Goal: Task Accomplishment & Management: Use online tool/utility

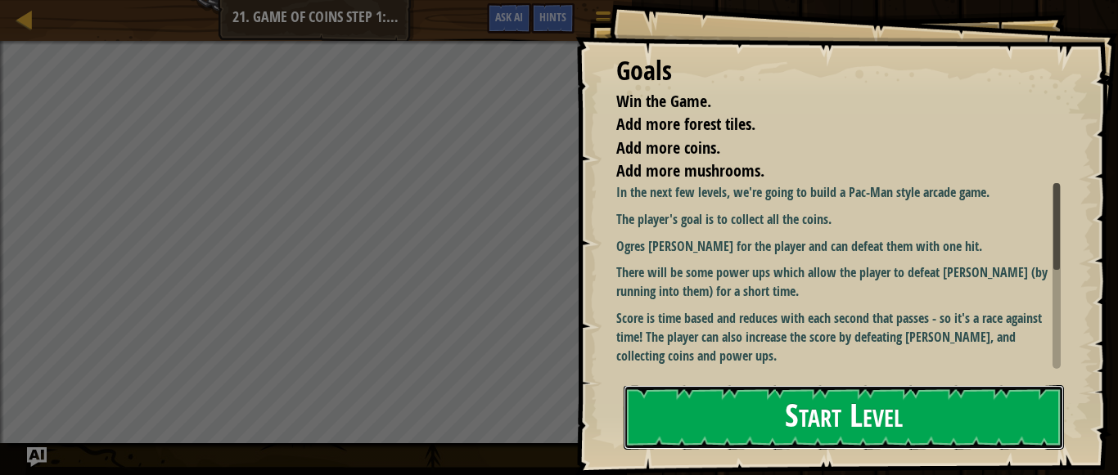
click at [730, 437] on button "Start Level" at bounding box center [844, 417] width 440 height 65
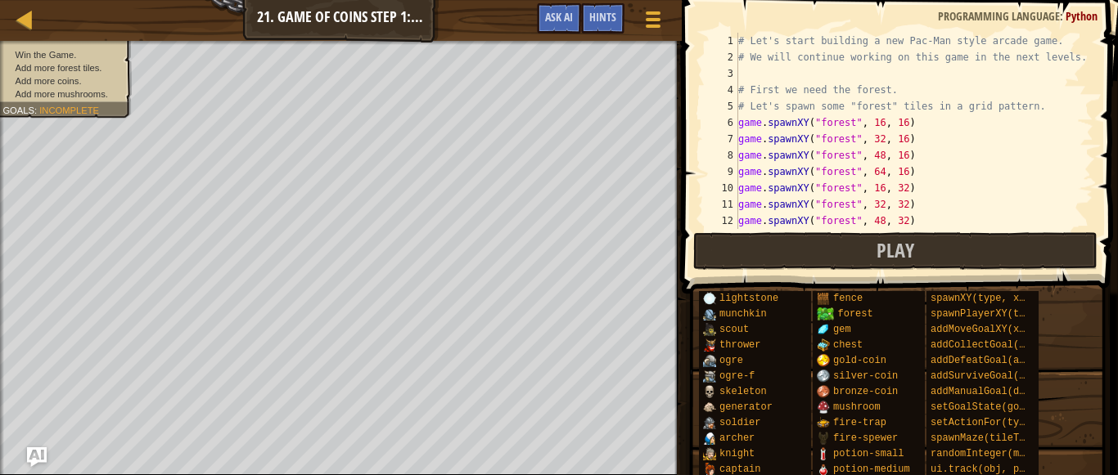
click at [858, 169] on div "# Let's start building a new Pac-Man style arcade game. # We will continue work…" at bounding box center [914, 147] width 358 height 229
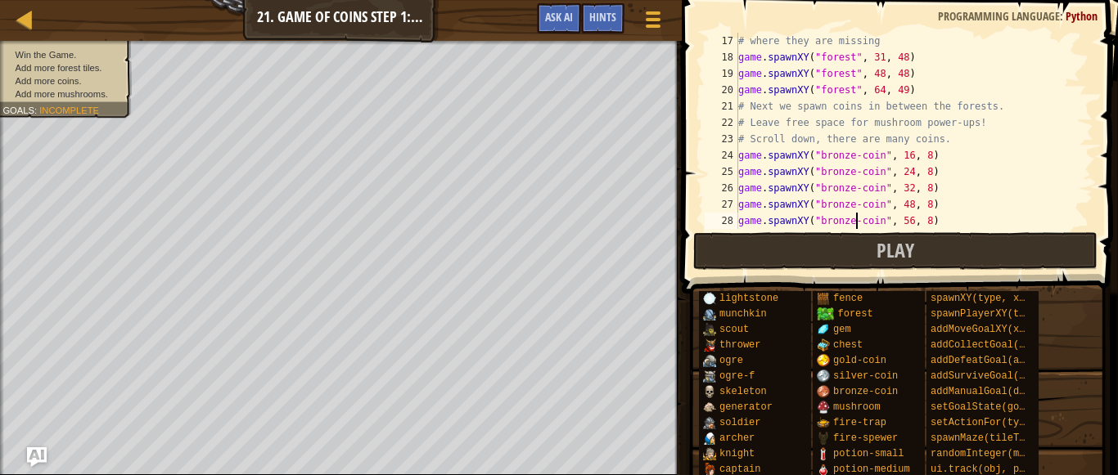
scroll to position [262, 0]
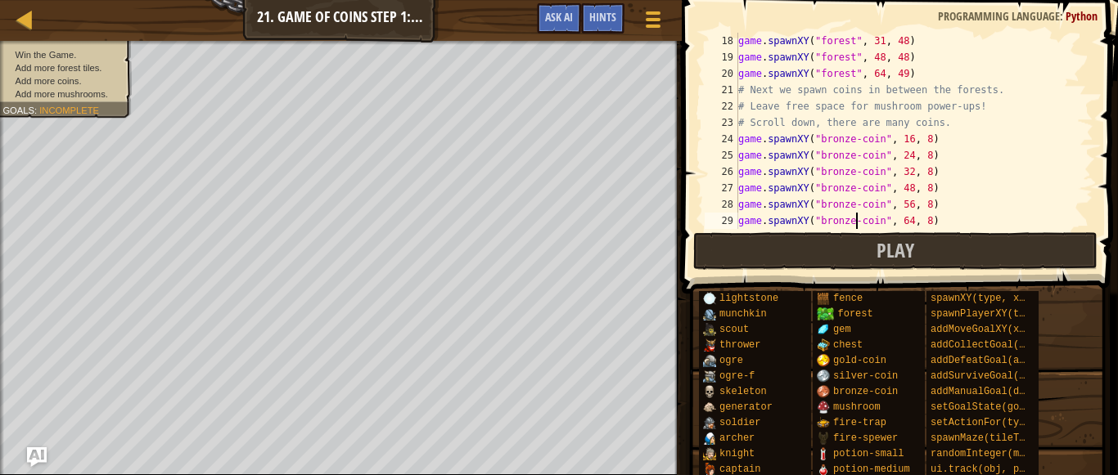
type textarea "game.spawnXY("bronze-coin", 72, 8)"
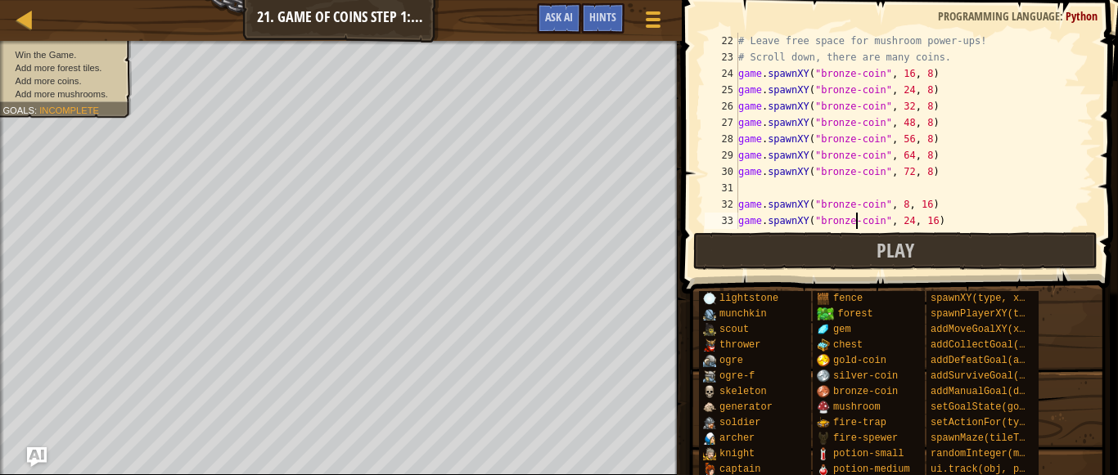
type textarea "game.spawnXY("bronze-coin", 72, 16)"
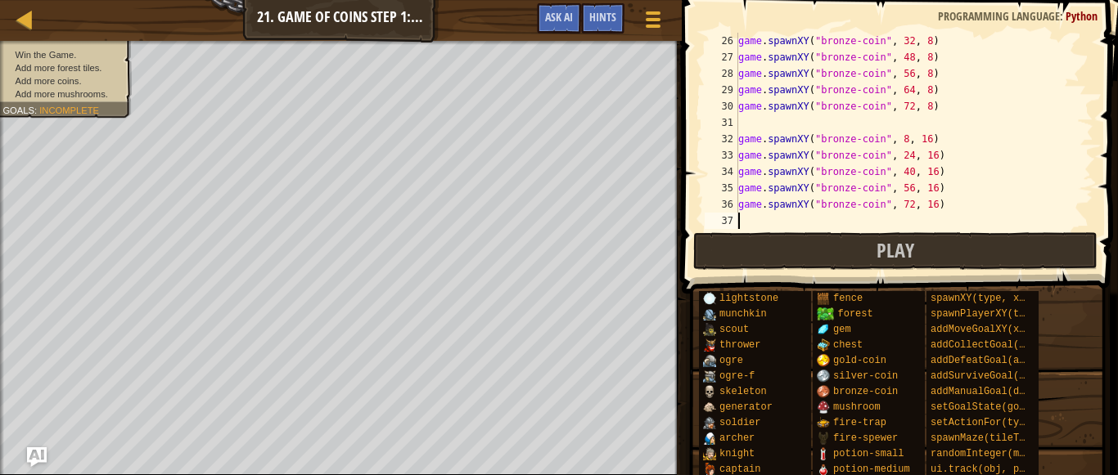
click at [771, 126] on div "game . spawnXY ( "bronze-coin" , 32 , 8 ) game . spawnXY ( "bronze-coin" , 48 ,…" at bounding box center [914, 147] width 358 height 229
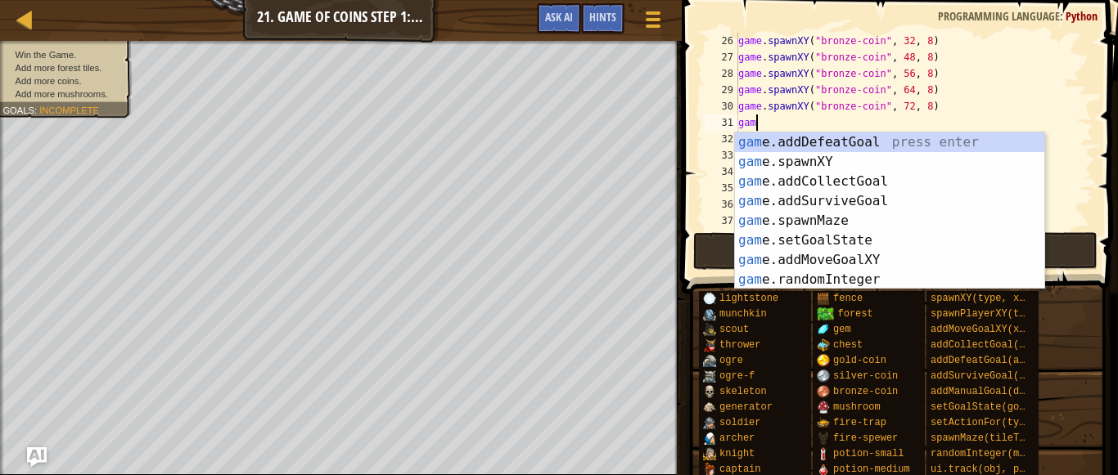
scroll to position [7, 1]
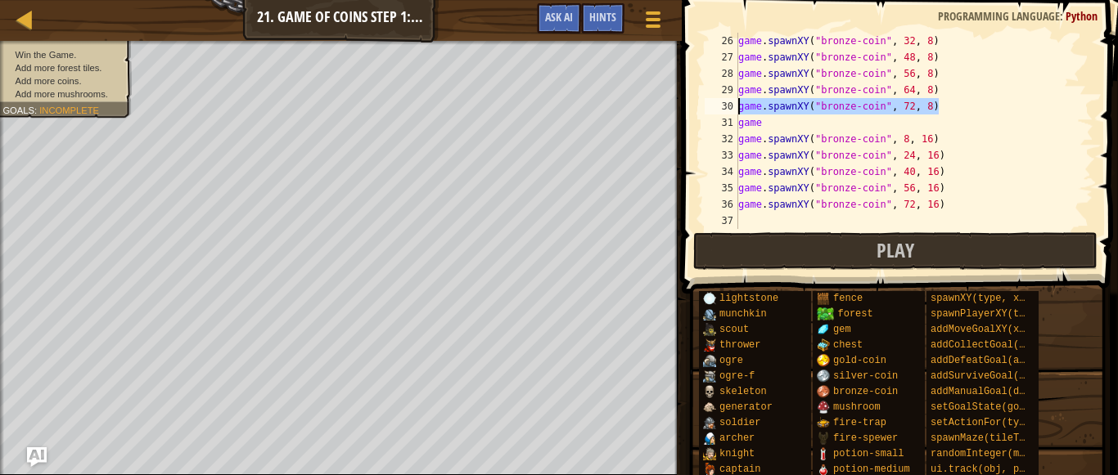
drag, startPoint x: 965, startPoint y: 101, endPoint x: 713, endPoint y: 102, distance: 252.0
click at [713, 102] on div "game 26 27 28 29 30 31 32 33 34 35 36 37 38 game . spawnXY ( "bronze-coin" , 32…" at bounding box center [897, 131] width 392 height 196
click at [764, 119] on div "game . spawnXY ( "bronze-coin" , 32 , 8 ) game . spawnXY ( "bronze-coin" , 48 ,…" at bounding box center [914, 147] width 358 height 229
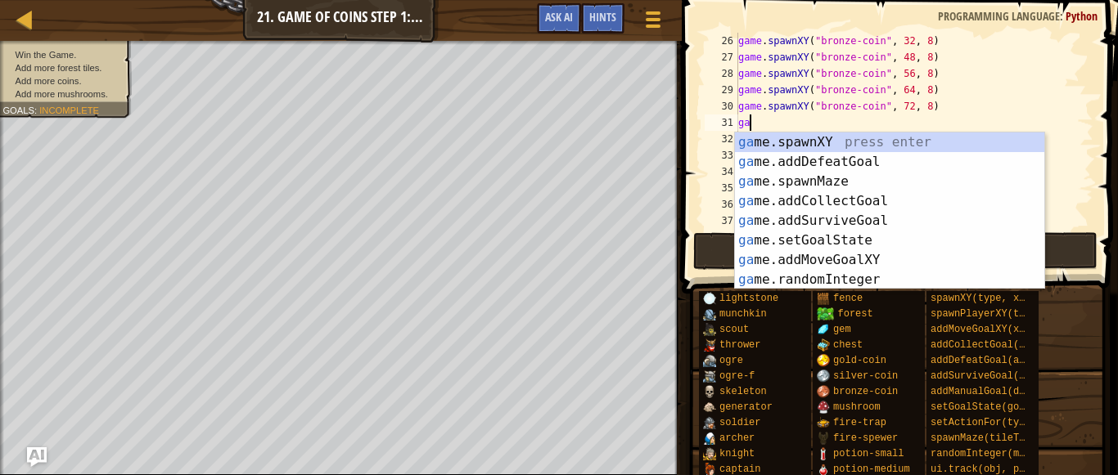
scroll to position [7, 0]
type textarea "g"
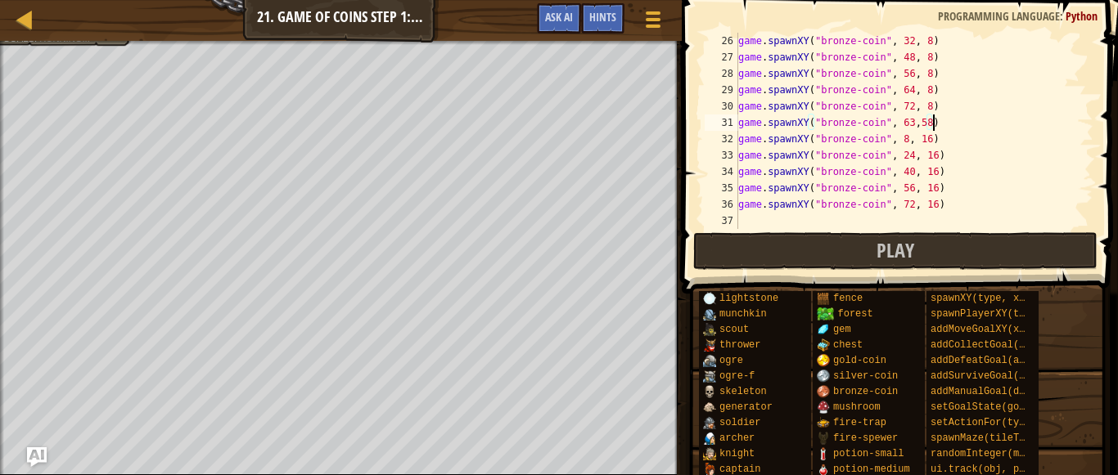
scroll to position [7, 16]
click at [921, 120] on div "game . spawnXY ( "bronze-coin" , 32 , 8 ) game . spawnXY ( "bronze-coin" , 48 ,…" at bounding box center [914, 147] width 358 height 229
type textarea "game.spawnXY("bronze-coin", 63, 58)"
click at [950, 120] on div "game . spawnXY ( "bronze-coin" , 32 , 8 ) game . spawnXY ( "bronze-coin" , 48 ,…" at bounding box center [914, 147] width 358 height 229
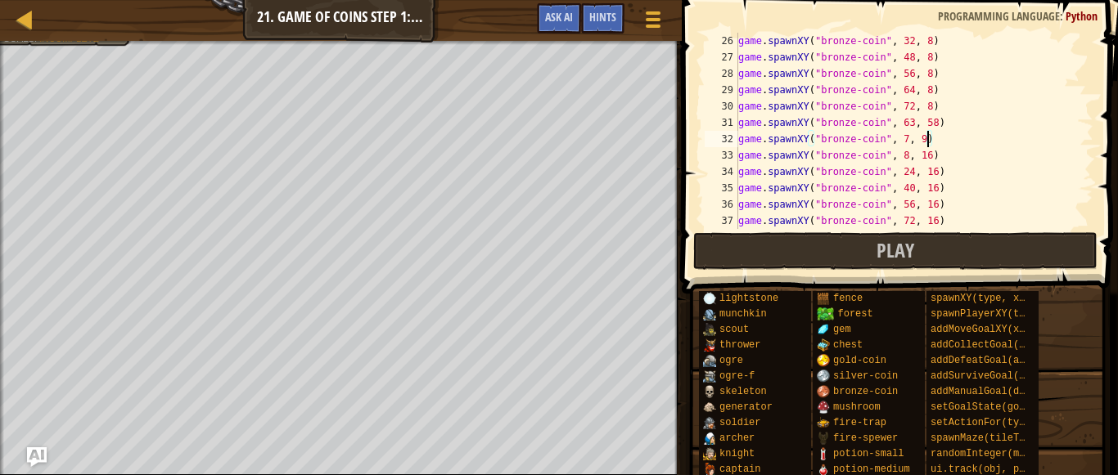
click at [876, 90] on div "game . spawnXY ( "bronze-coin" , 32 , 8 ) game . spawnXY ( "bronze-coin" , 48 ,…" at bounding box center [914, 147] width 358 height 229
type textarea "game.spawnXY("bronze-coin", 72, 16)"
type textarea "game.spawnXY("bronze-coin", 72, 24)"
type textarea "game.spawnXY("bronze-coin", 56, 32)"
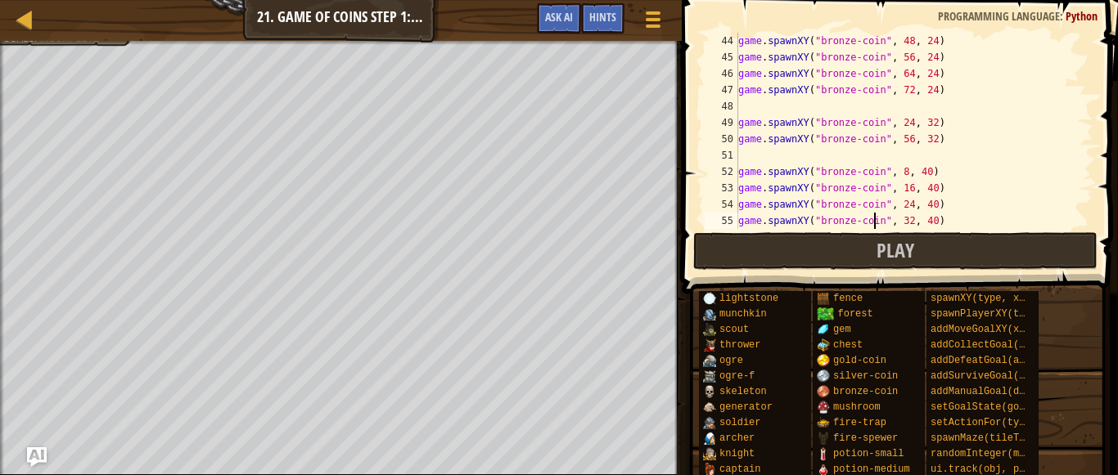
type textarea "game.spawnXY("bronze-coin", 72, 40)"
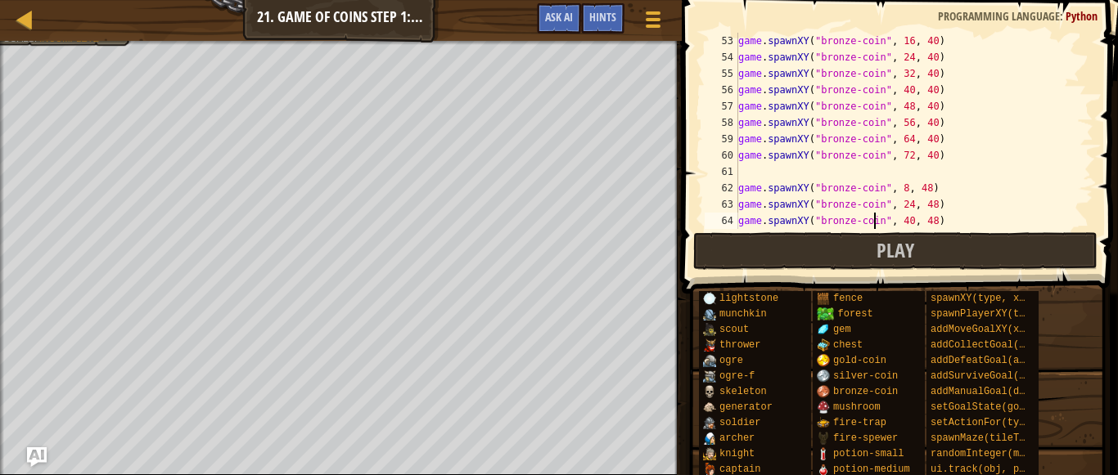
type textarea "game.spawnXY("bronze-coin", 72, 48)"
type textarea "game.spawnXY("bronze-coin", 32, 56)"
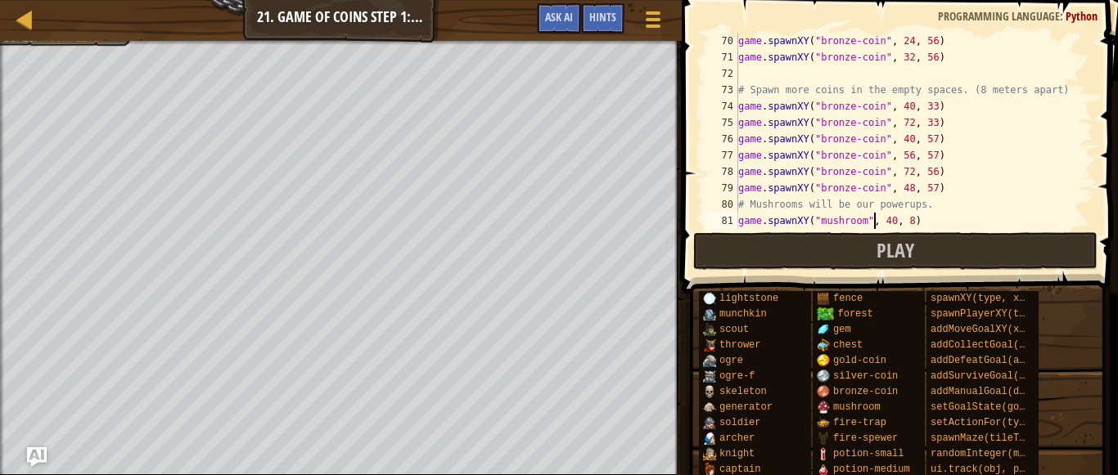
type textarea "game.spawnXY("mushrooms", 72, 33)"
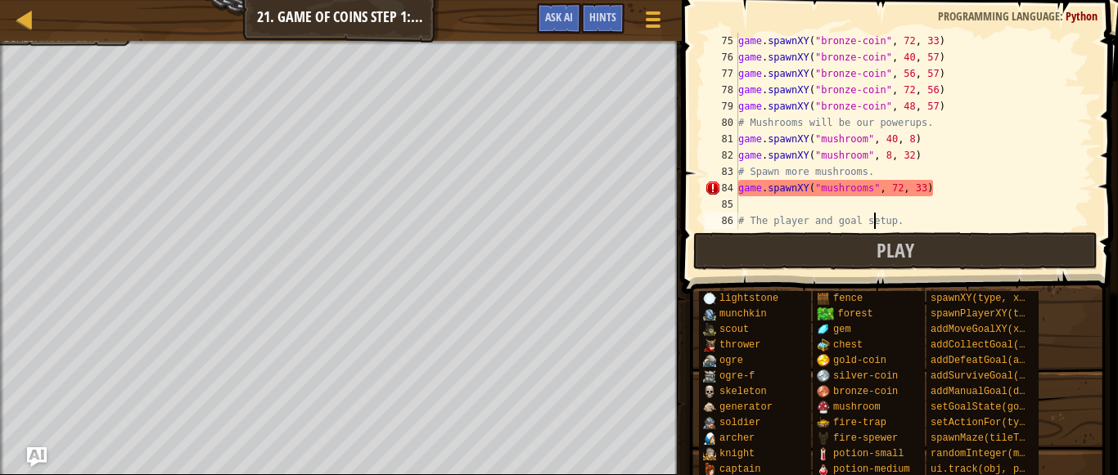
scroll to position [1227, 0]
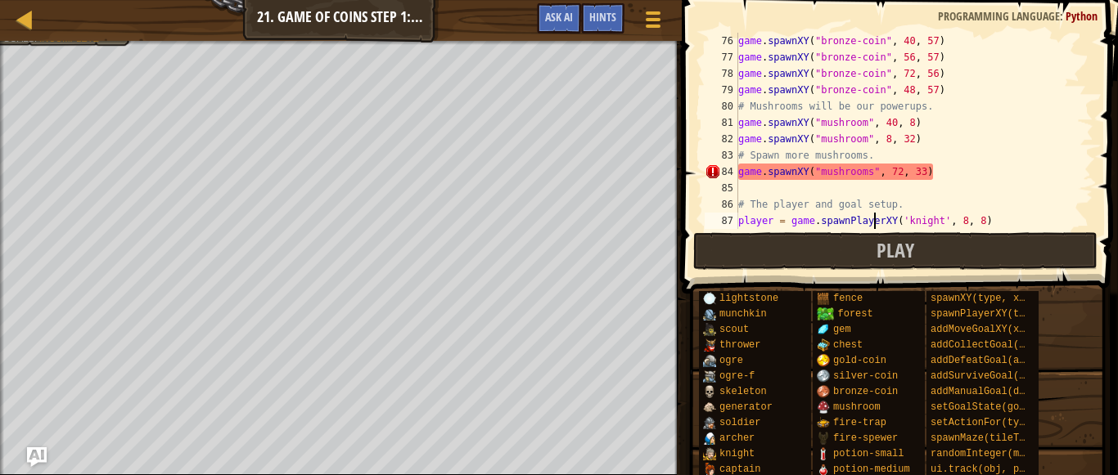
type textarea "# The player and goal setup."
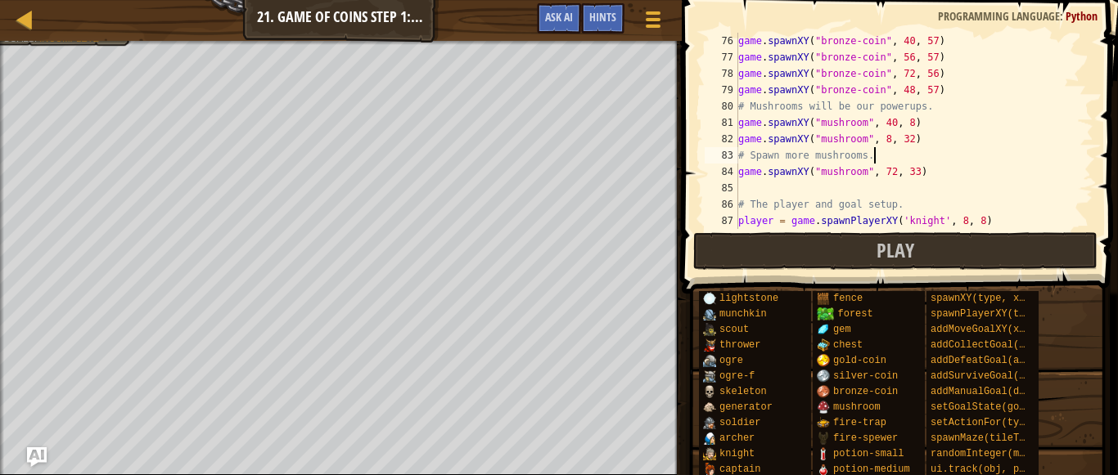
scroll to position [1293, 0]
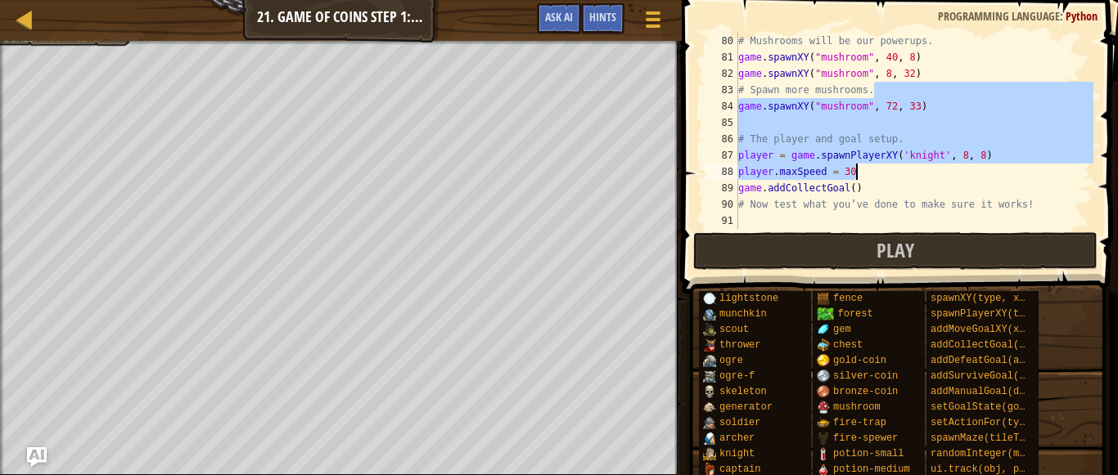
drag, startPoint x: 944, startPoint y: 161, endPoint x: 948, endPoint y: 119, distance: 42.7
click at [948, 119] on div "# Mushrooms will be our powerups. game . spawnXY ( "mushroom" , 40 , 8 ) game .…" at bounding box center [914, 147] width 358 height 229
type textarea "game.spawnXY("mushroom", 72, 33)"
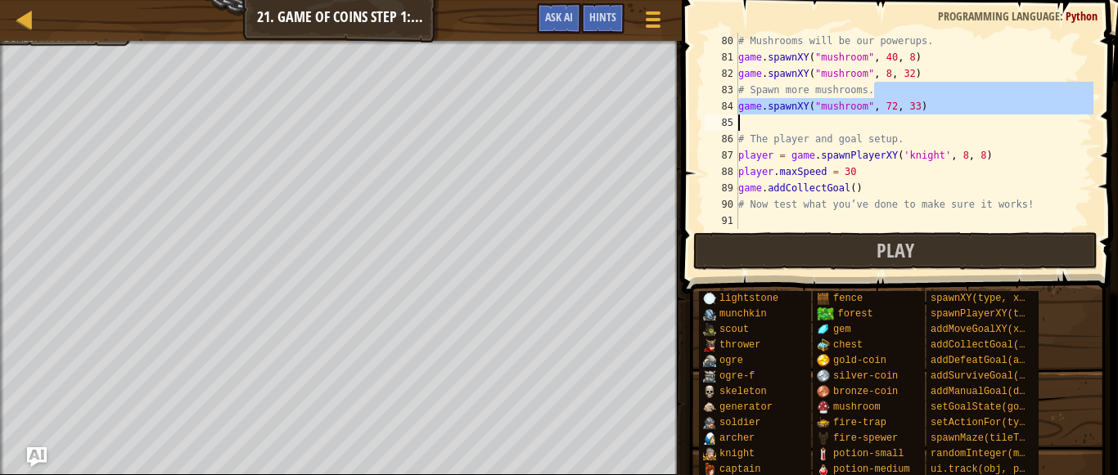
click at [765, 123] on div "# Mushrooms will be our powerups. game . spawnXY ( "mushroom" , 40 , 8 ) game .…" at bounding box center [914, 131] width 358 height 196
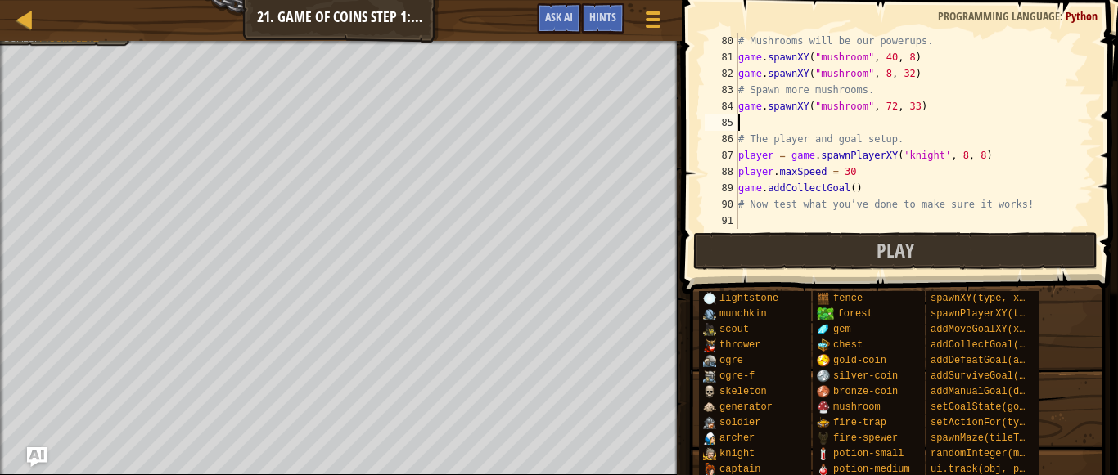
paste textarea "game.spawnXY("mushroom", 72, 33)"
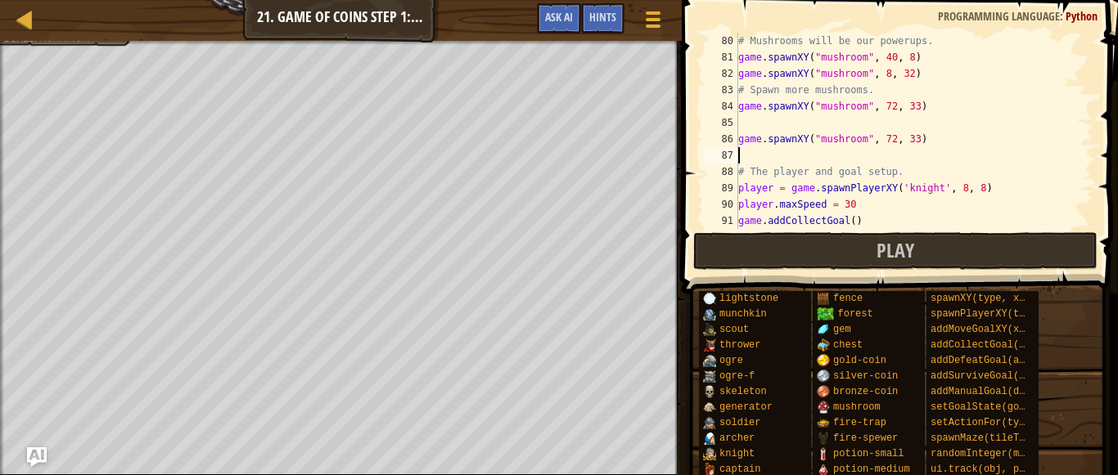
click at [897, 141] on div "# Mushrooms will be our powerups. game . spawnXY ( "mushroom" , 40 , 8 ) game .…" at bounding box center [914, 147] width 358 height 229
type textarea "game.spawnXY("mushroom", 40, 58)"
click at [800, 250] on button "Play" at bounding box center [895, 251] width 404 height 38
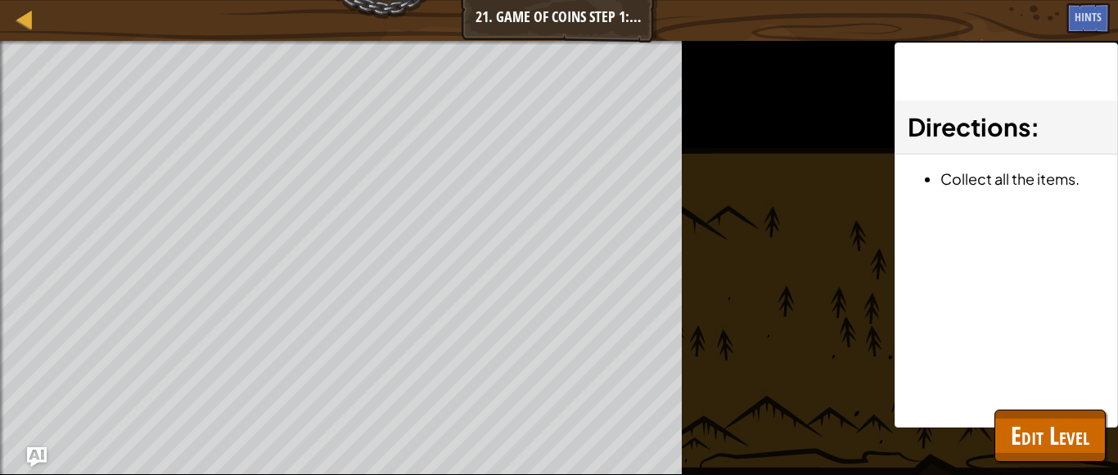
click at [965, 423] on div "Directions : Collect all the items." at bounding box center [1005, 235] width 223 height 385
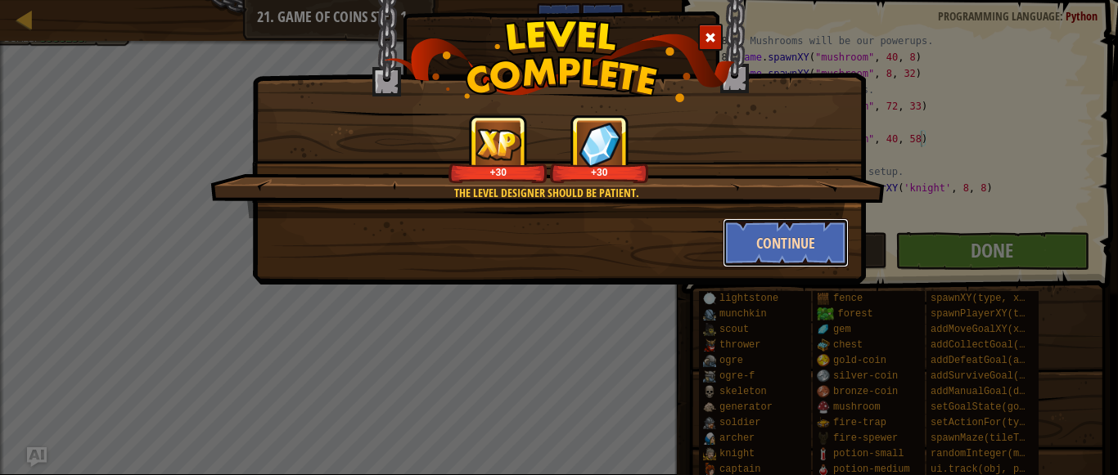
click at [815, 240] on button "Continue" at bounding box center [786, 242] width 127 height 49
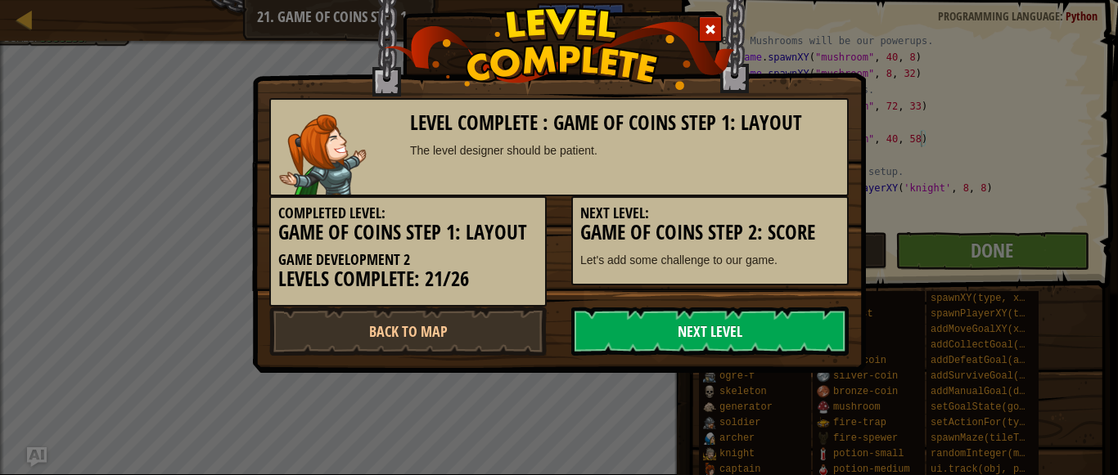
click at [641, 335] on link "Next Level" at bounding box center [709, 331] width 277 height 49
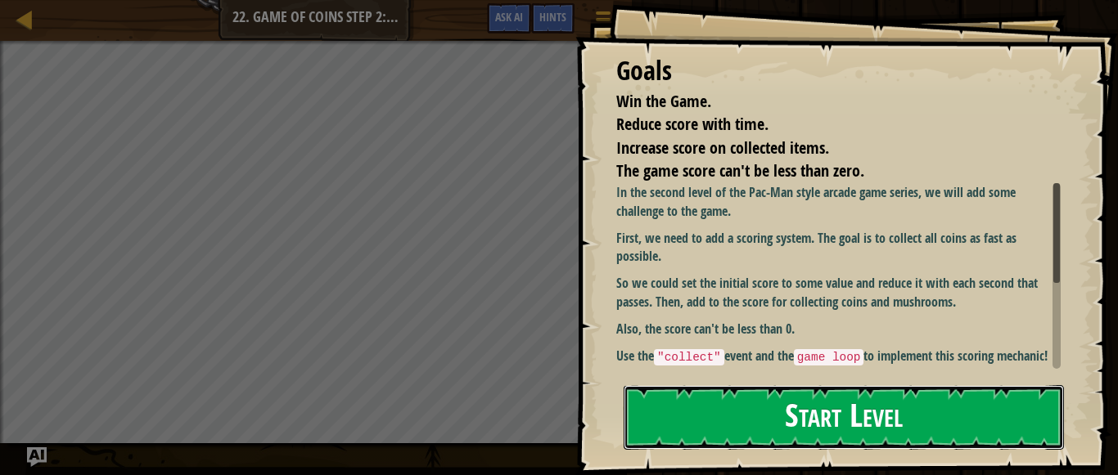
click at [694, 421] on button "Start Level" at bounding box center [844, 417] width 440 height 65
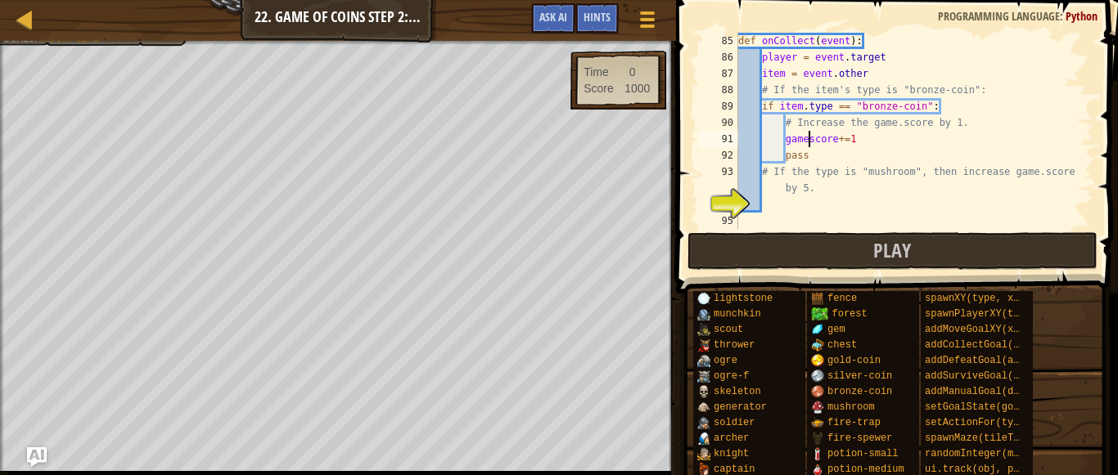
scroll to position [7, 7]
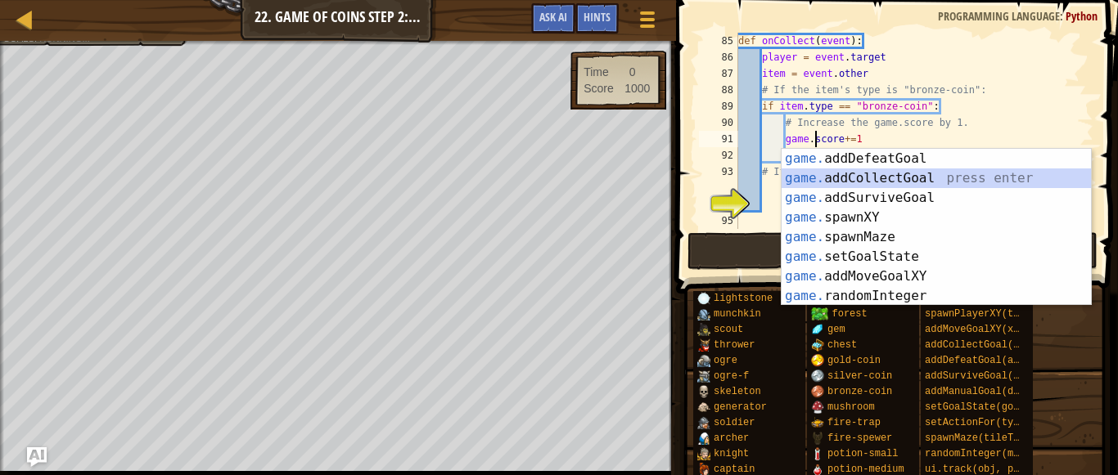
click at [986, 112] on div "def onCollect ( event ) : player = event . target item = event . other # If the…" at bounding box center [914, 147] width 358 height 229
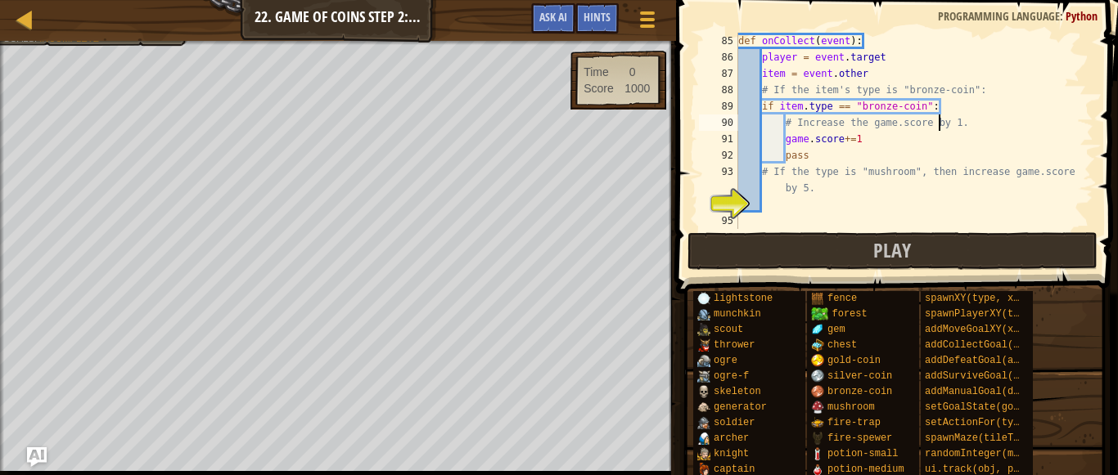
type textarea "# If the type is "mushroom", then increase game.score by 5."
type textarea "# Assign the event handler on the player's "collect" event."
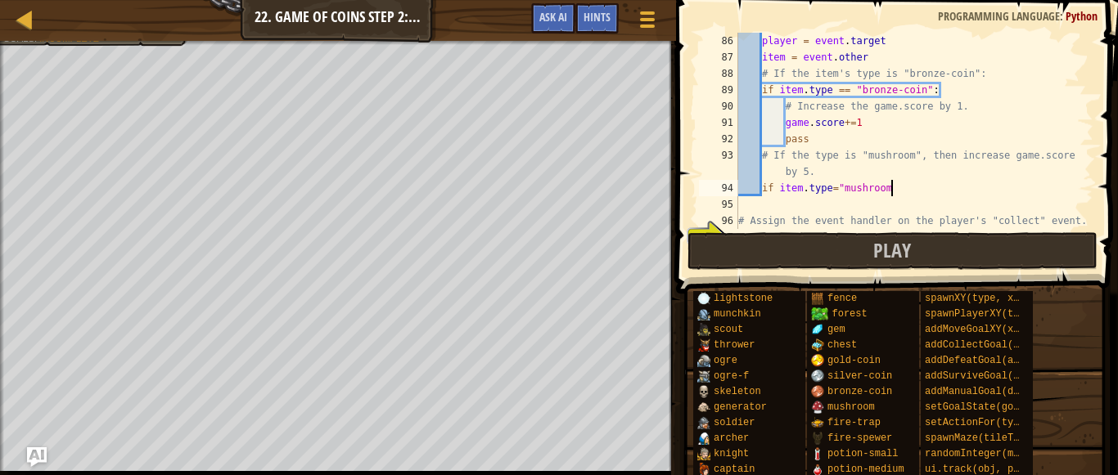
scroll to position [7, 11]
type textarea "if item.type="mushroom""
click at [842, 188] on div "player = event . target item = event . other # If the item's type is "bronze-co…" at bounding box center [914, 147] width 358 height 229
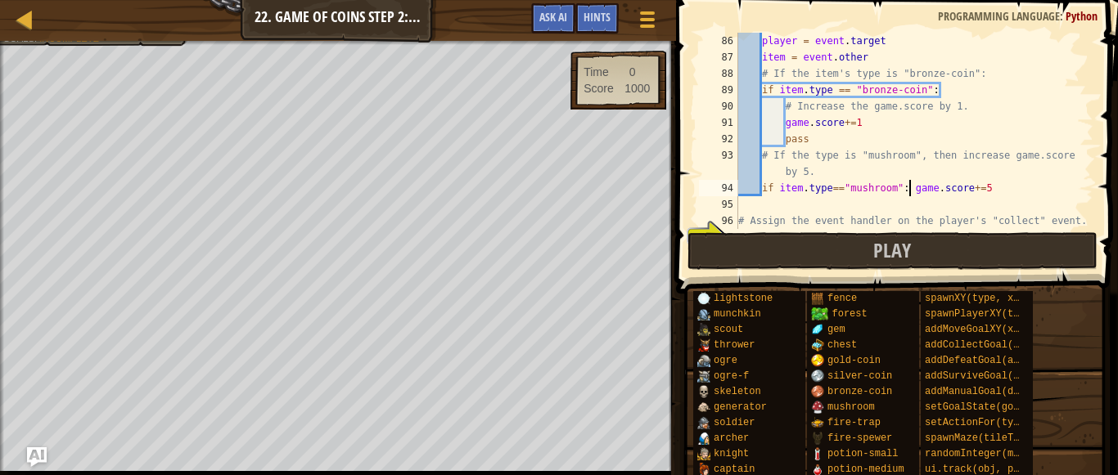
type textarea "game.score+=5"
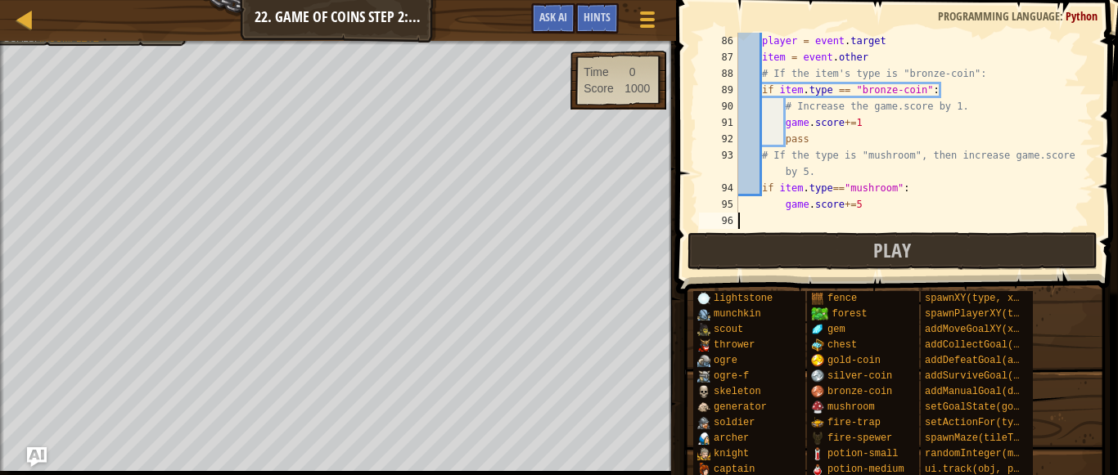
scroll to position [7, 0]
type textarea "# Assign the event handler on the player's "collect" event."
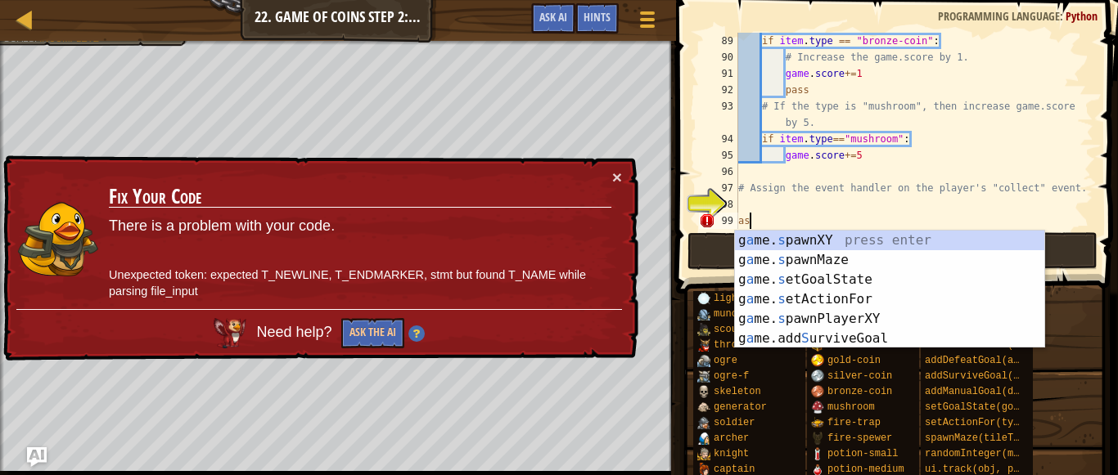
type textarea "a"
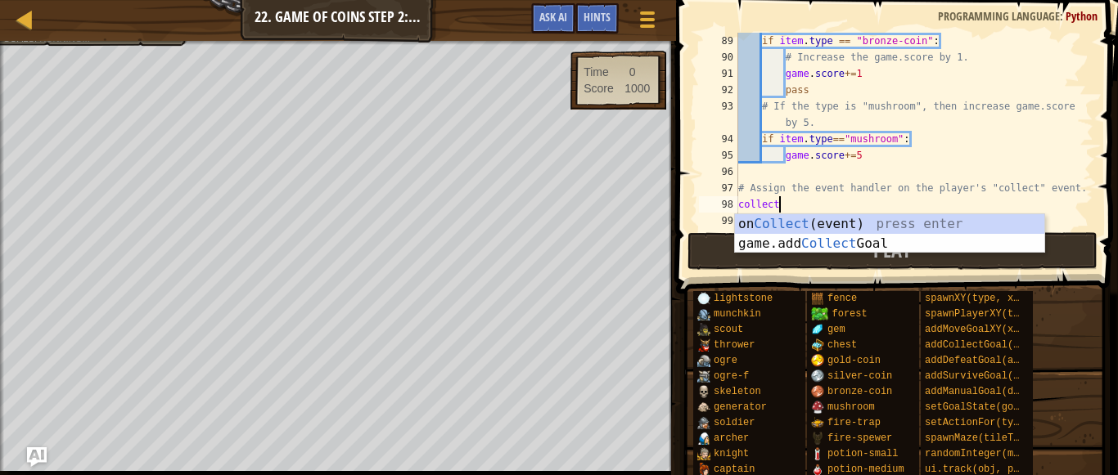
scroll to position [7, 2]
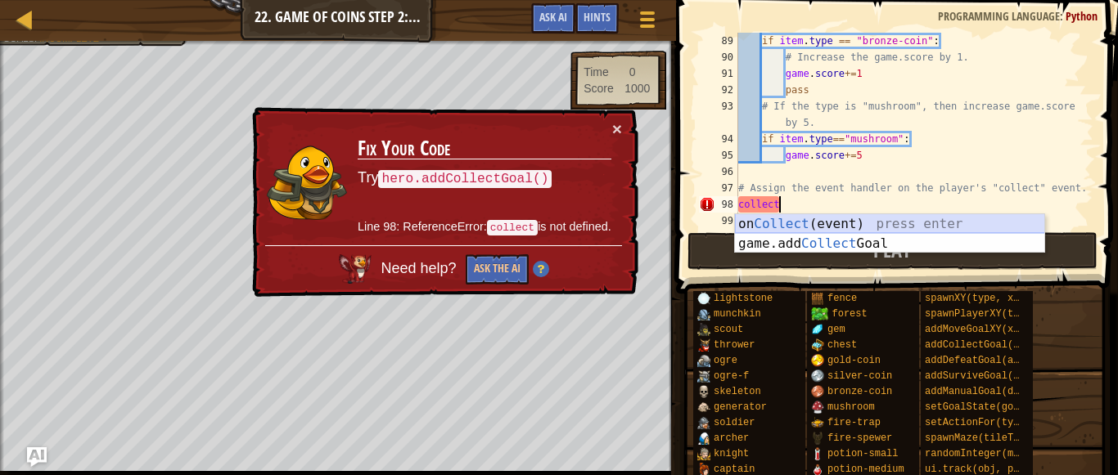
click at [804, 226] on div "on Collect (event) press enter game.add Collect Goal press enter" at bounding box center [890, 253] width 310 height 79
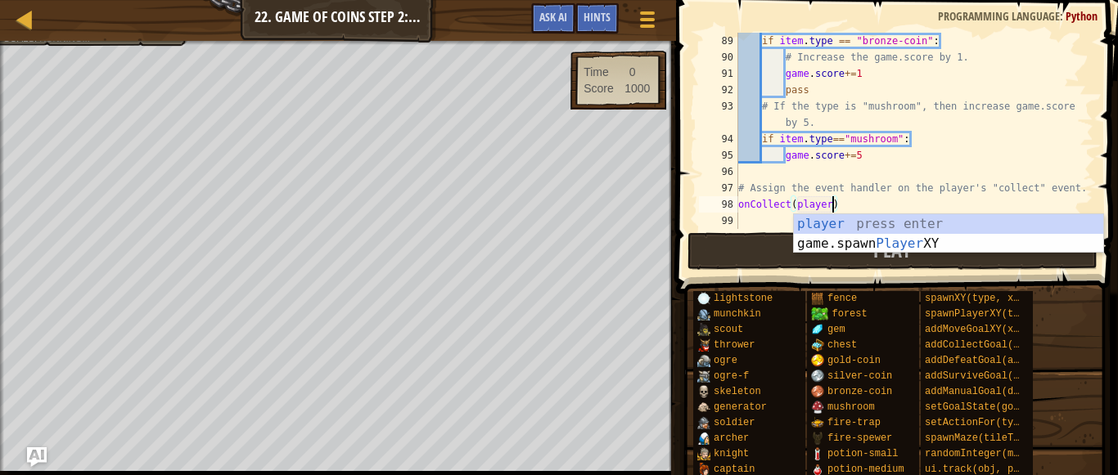
scroll to position [7, 7]
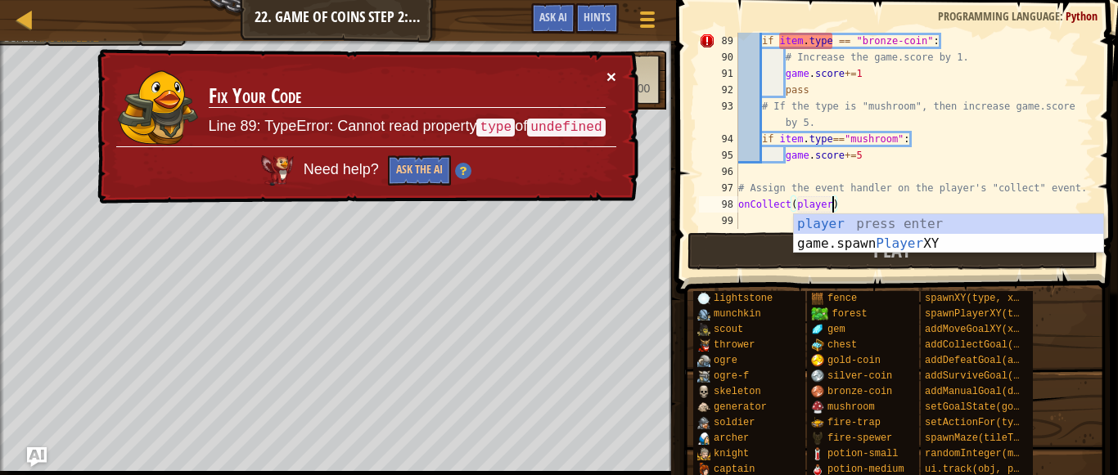
click at [608, 82] on button "×" at bounding box center [611, 76] width 10 height 17
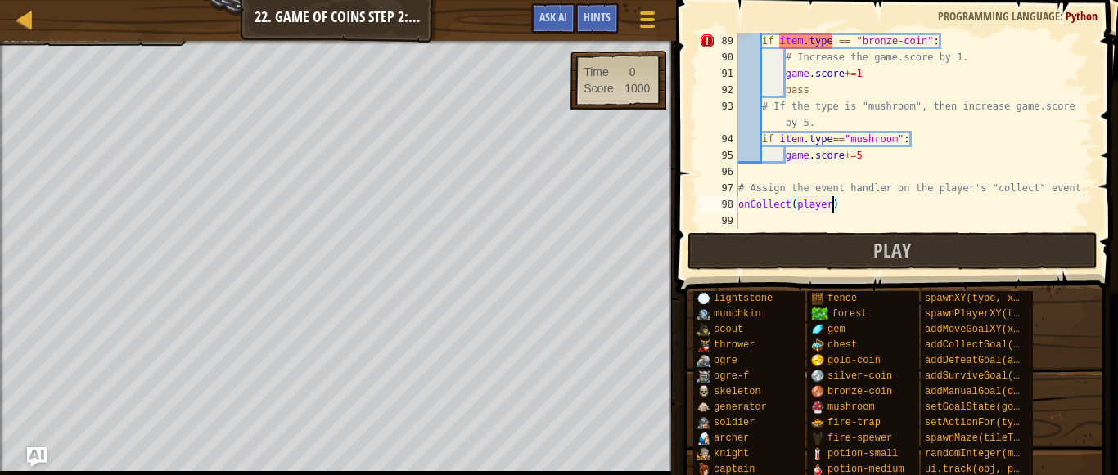
click at [815, 54] on div "if item . type == "bronze-coin" : # Increase the game.score by 1. game . score …" at bounding box center [914, 147] width 358 height 229
click at [537, 16] on button "Ask AI" at bounding box center [553, 18] width 44 height 30
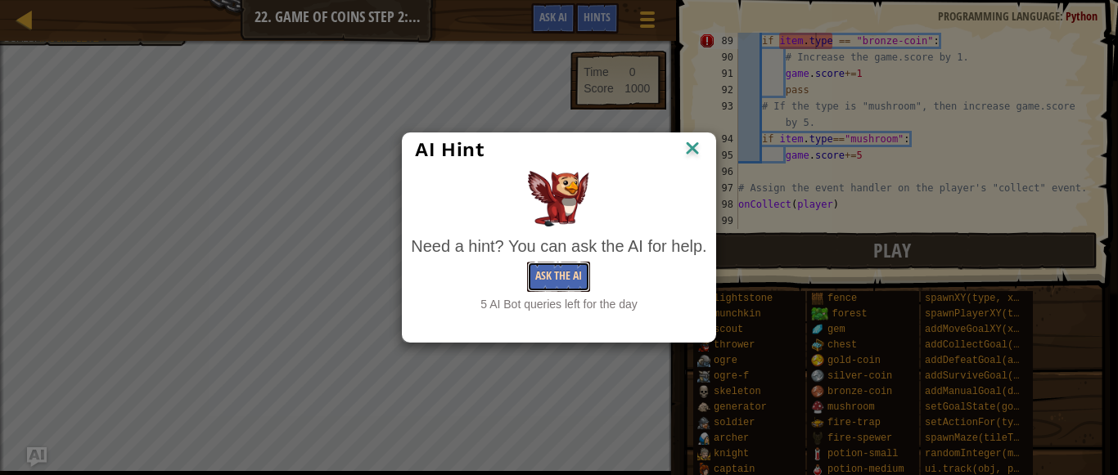
click at [556, 268] on button "Ask the AI" at bounding box center [558, 277] width 63 height 30
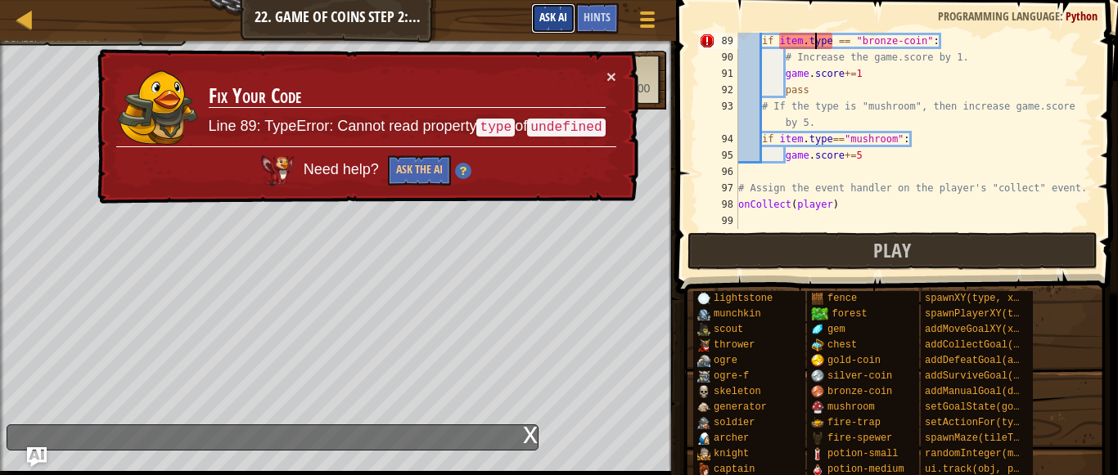
click at [552, 16] on span "Ask AI" at bounding box center [553, 17] width 28 height 16
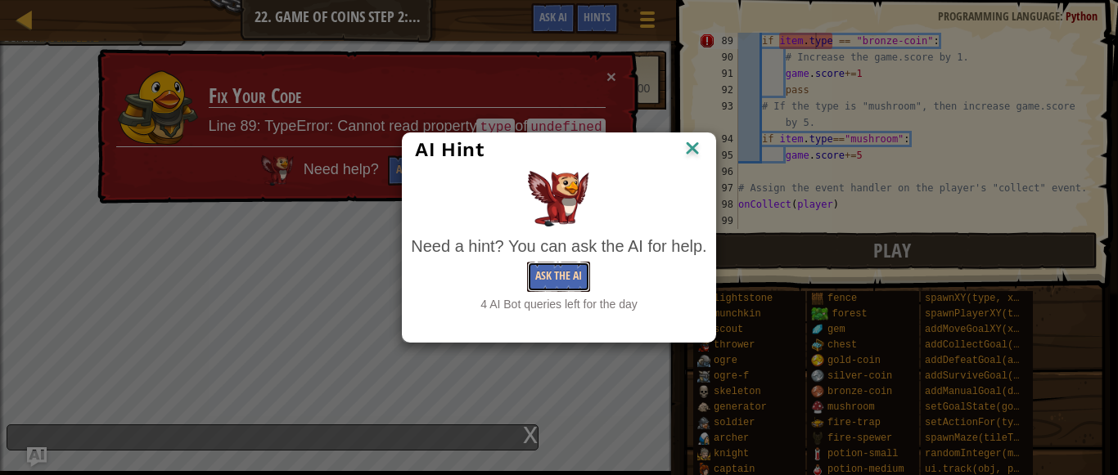
click at [558, 279] on button "Ask the AI" at bounding box center [558, 277] width 63 height 30
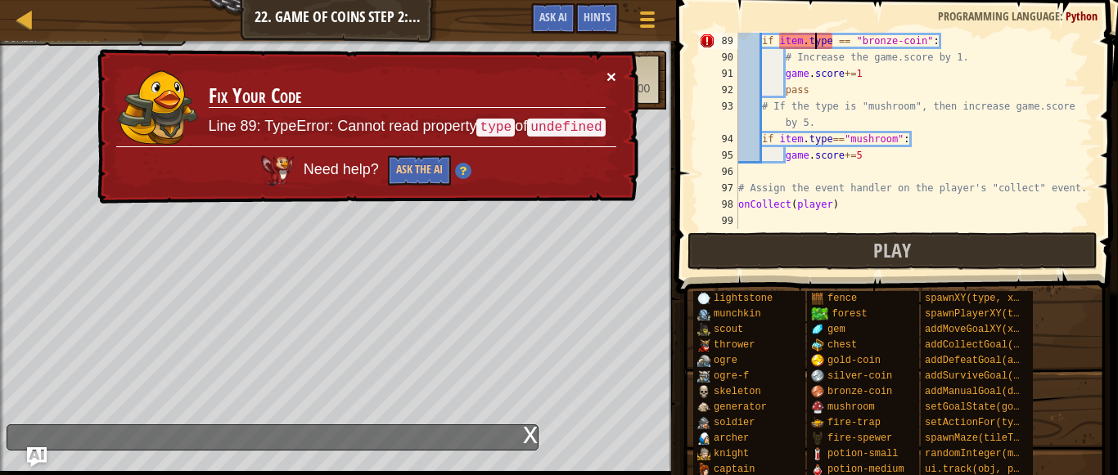
click at [609, 70] on button "×" at bounding box center [611, 76] width 10 height 17
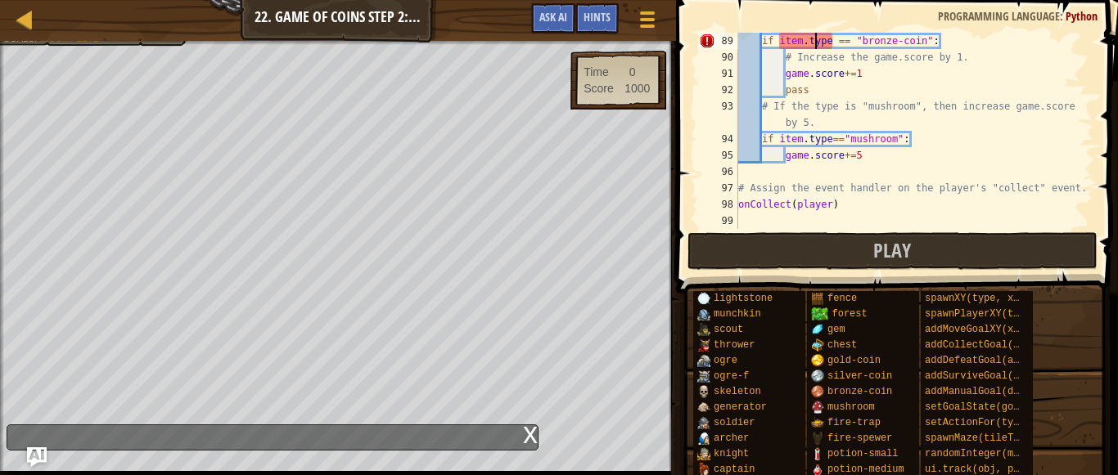
click at [531, 434] on div "x" at bounding box center [530, 433] width 15 height 16
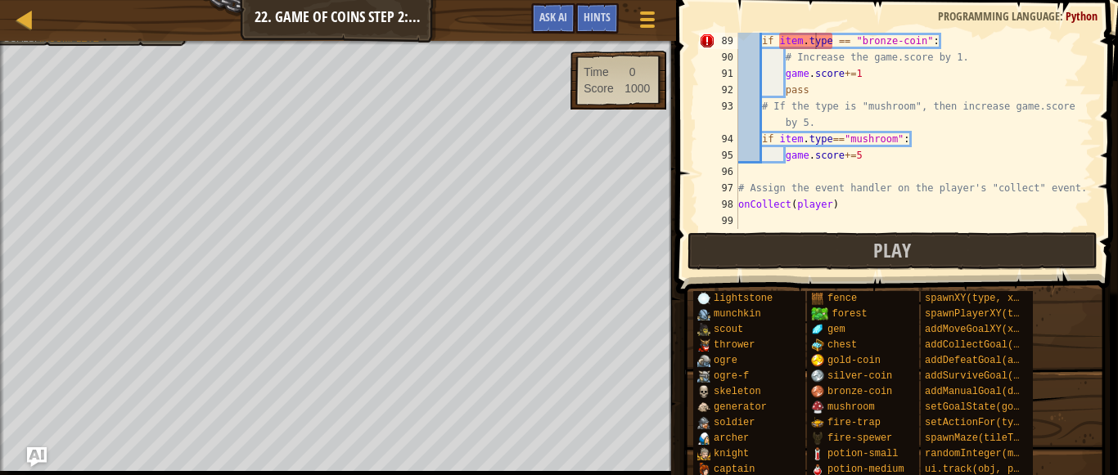
click at [890, 70] on div "if item . type == "bronze-coin" : # Increase the game.score by 1. game . score …" at bounding box center [914, 147] width 358 height 229
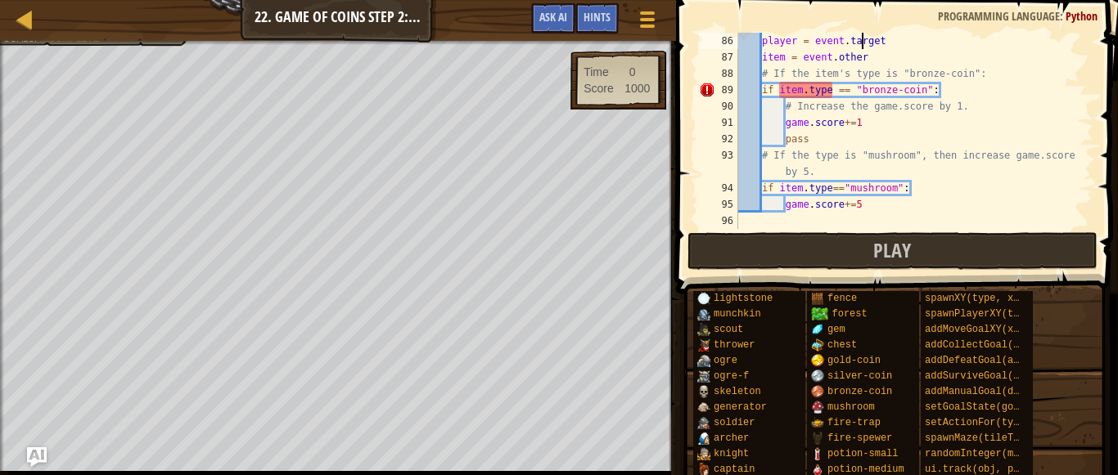
type textarea "def onCollect(event):"
type textarea "player.maxSpeed = 30"
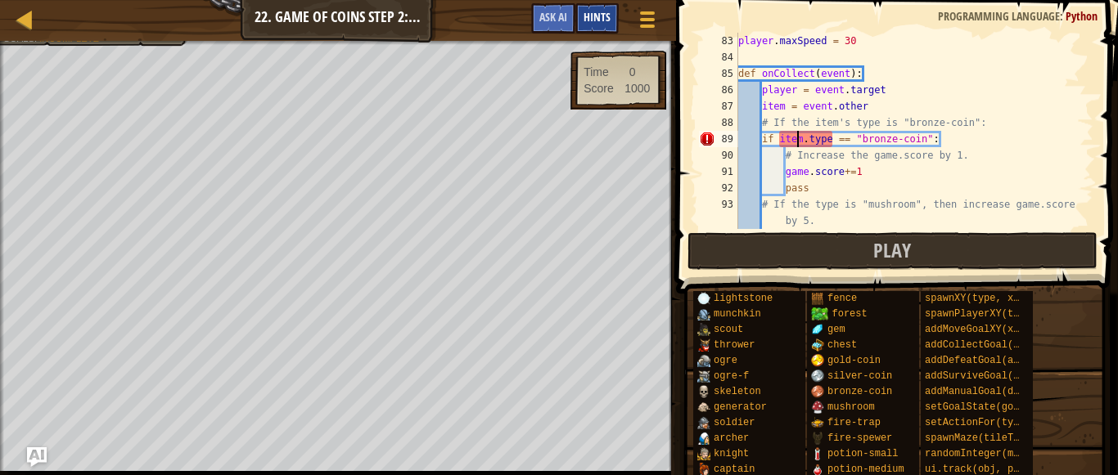
click at [599, 20] on span "Hints" at bounding box center [596, 17] width 27 height 16
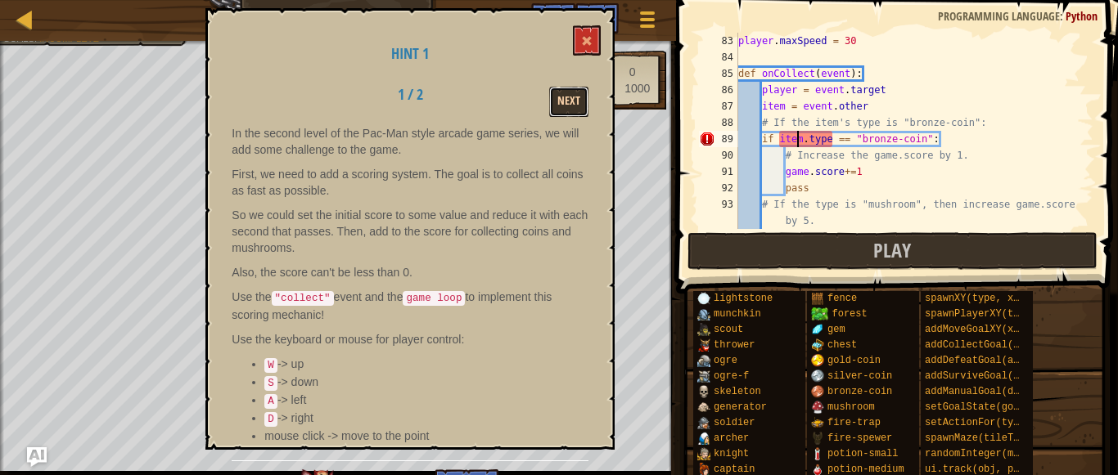
click at [569, 97] on button "Next" at bounding box center [568, 102] width 39 height 30
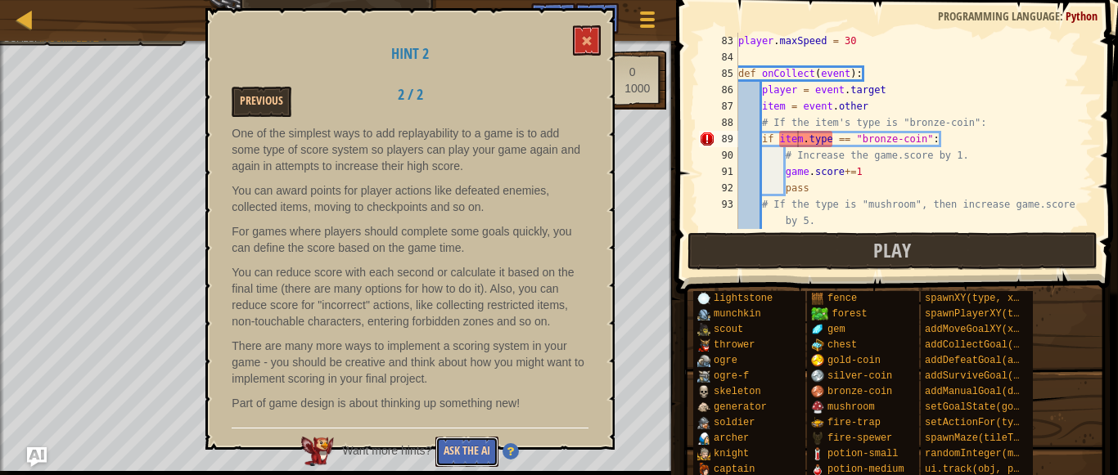
click at [457, 450] on button "Ask the AI" at bounding box center [466, 452] width 63 height 30
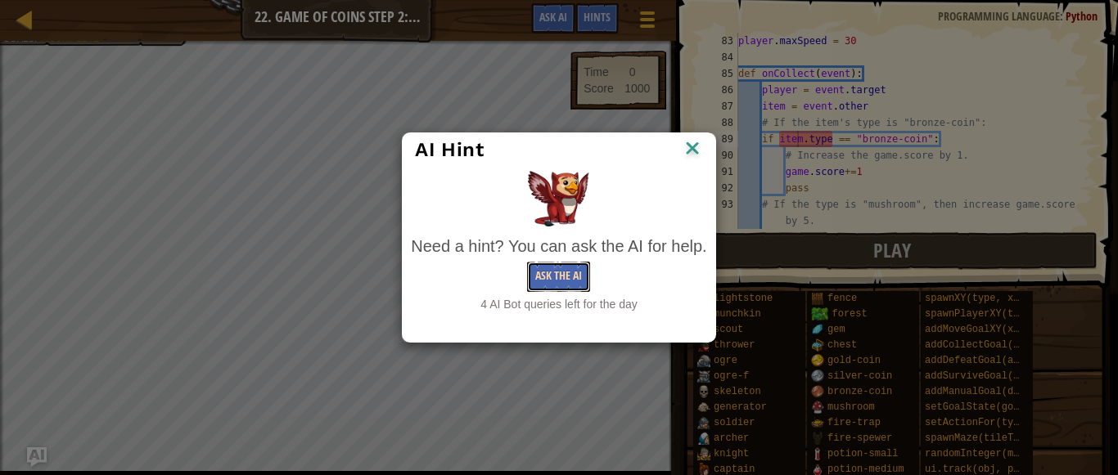
click at [550, 276] on button "Ask the AI" at bounding box center [558, 277] width 63 height 30
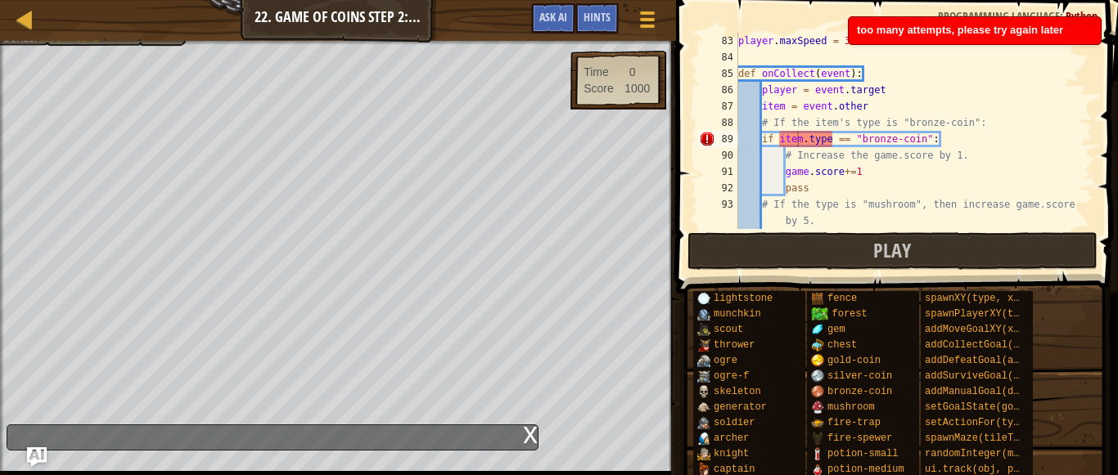
click at [534, 425] on div "x" at bounding box center [273, 438] width 532 height 26
click at [533, 430] on div "x" at bounding box center [530, 433] width 15 height 16
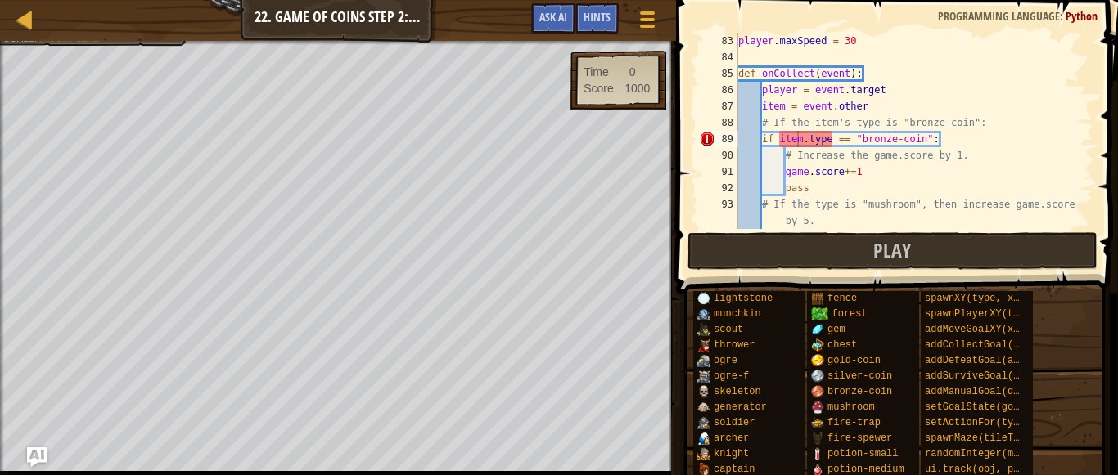
click at [950, 142] on div "player . maxSpeed = 30 def onCollect ( event ) : player = event . target item =…" at bounding box center [914, 147] width 358 height 229
type textarea "game.score+=5"
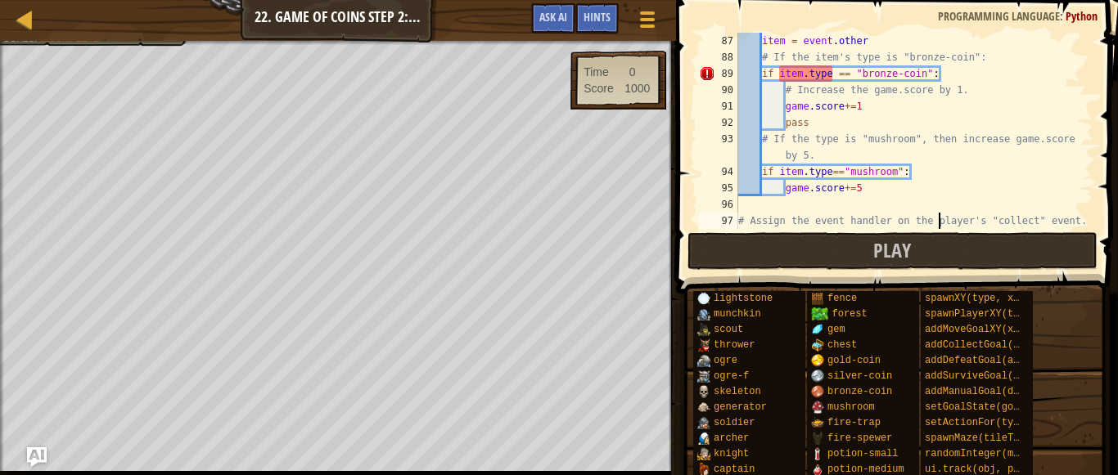
type textarea "onCollect(player)"
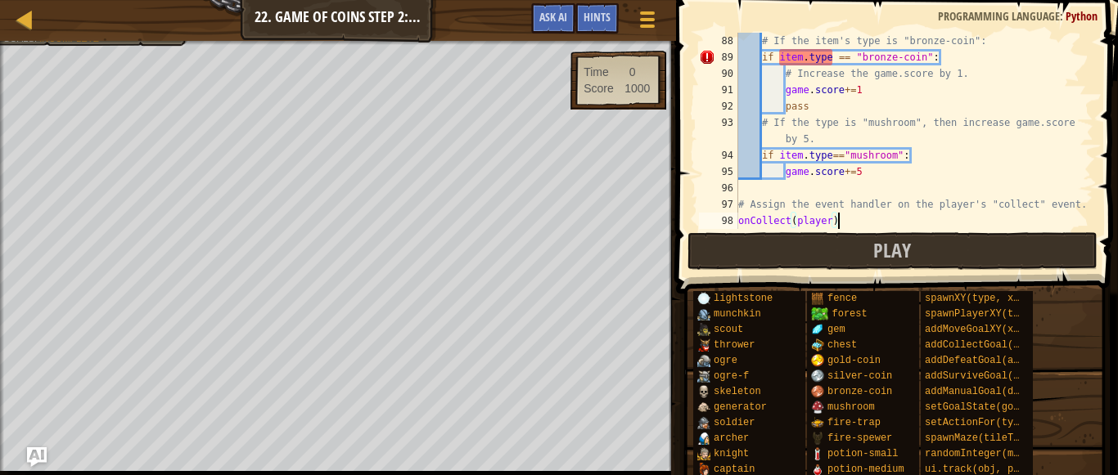
type textarea "# If the game.score is less than 0:"
type textarea "# Set the game.score equal to 0:"
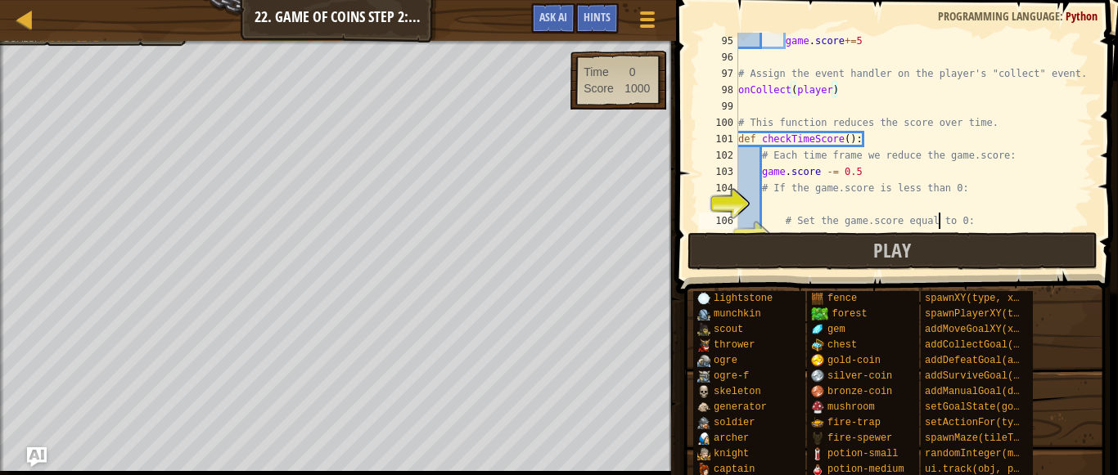
scroll to position [1571, 0]
type textarea "# This function reduces the score over time."
type textarea "# Assign the event handler on the player's "collect" event."
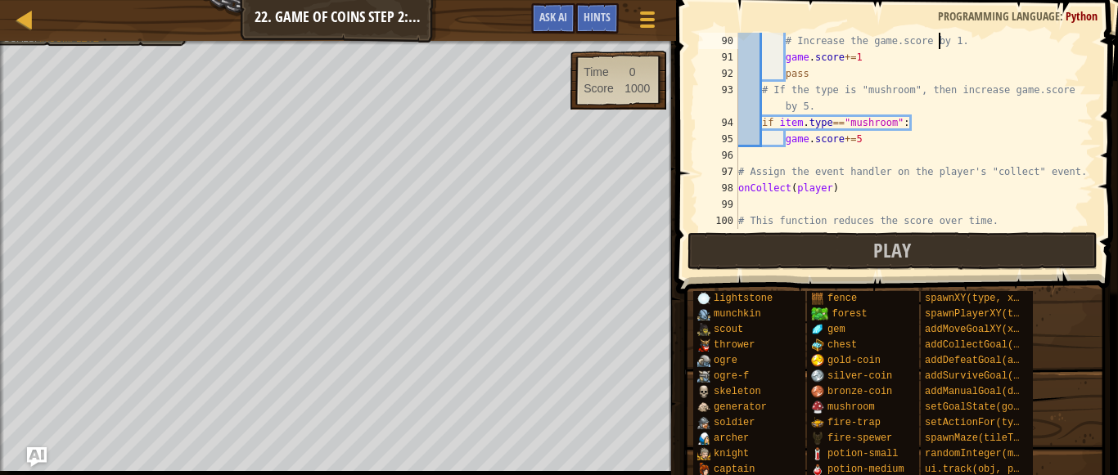
type textarea "def onCollect(event):"
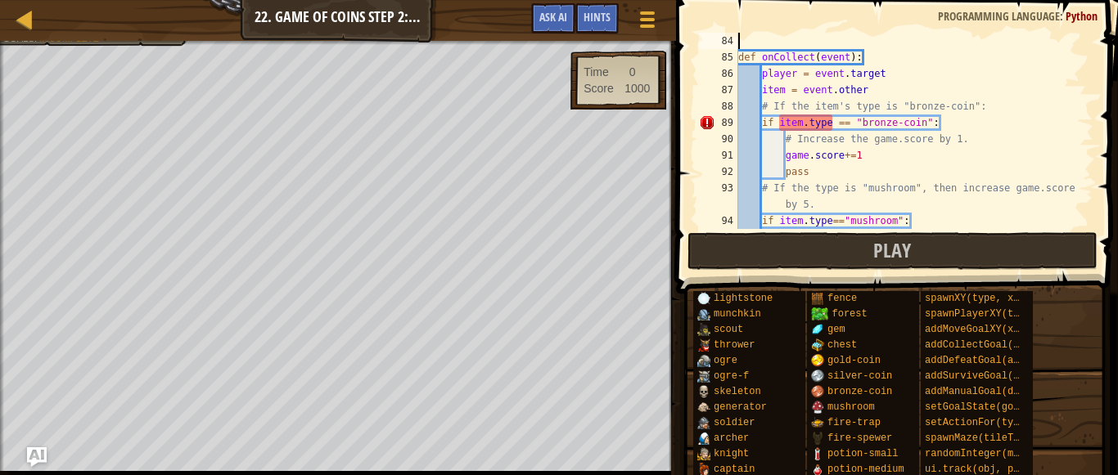
type textarea "player = game.spawnPlayerXY("knight", 8, 8)"
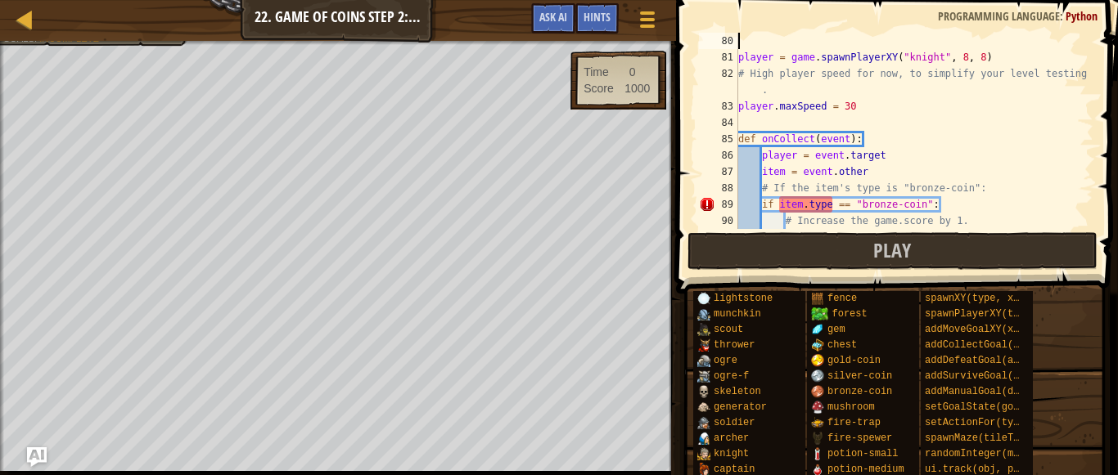
scroll to position [1293, 0]
type textarea "player.maxSpeed = 30"
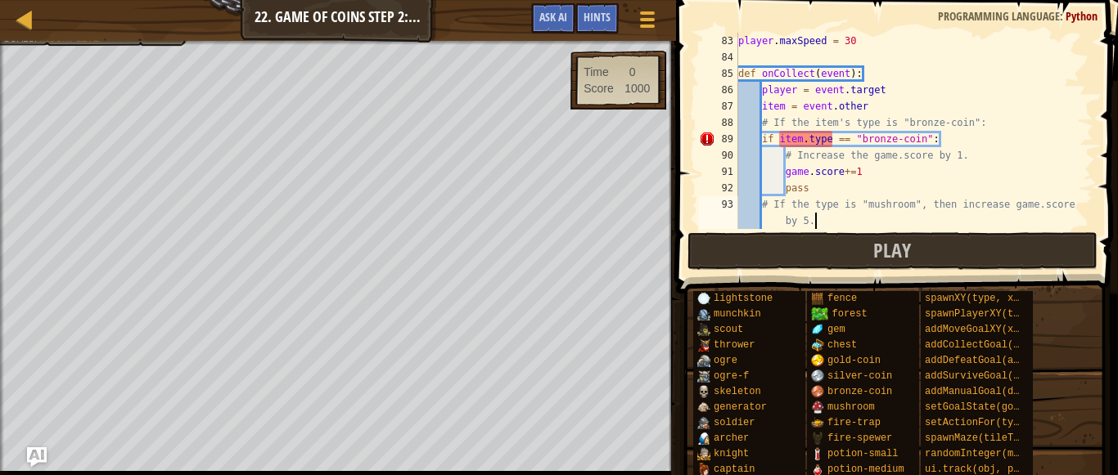
type textarea "game.score+=5"
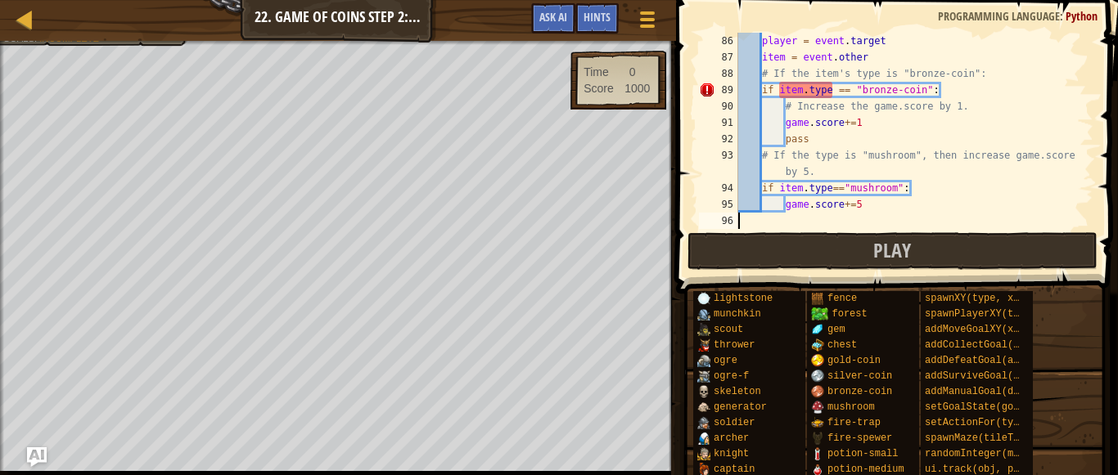
type textarea "onCollect(player)"
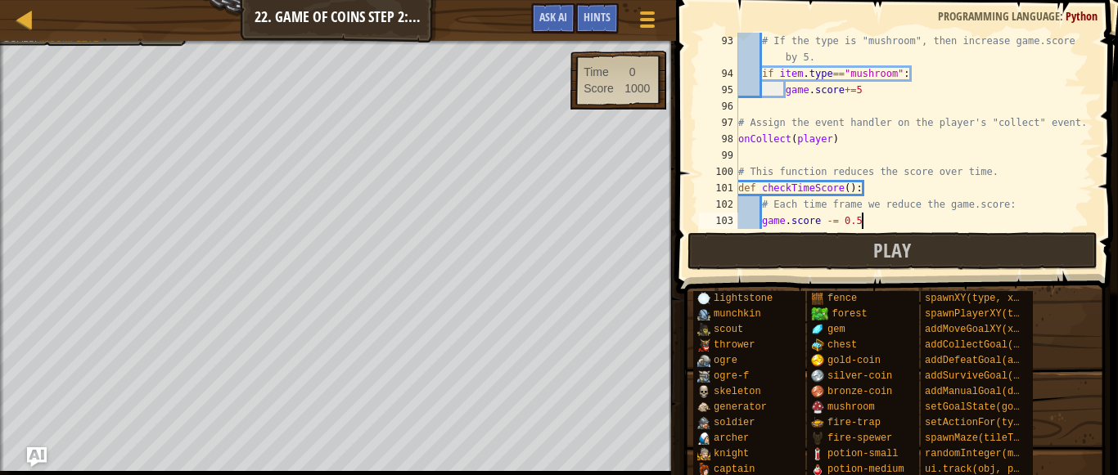
type textarea "# If the game.score is less than 0:"
type textarea "# Set the game.score equal to 0:"
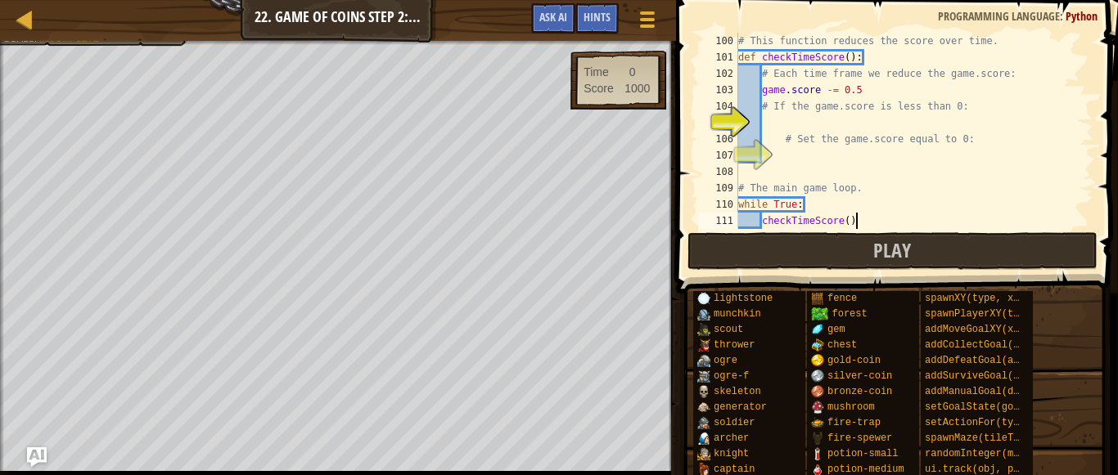
type textarea "checkTimeScore()"
type textarea "# Win the game."
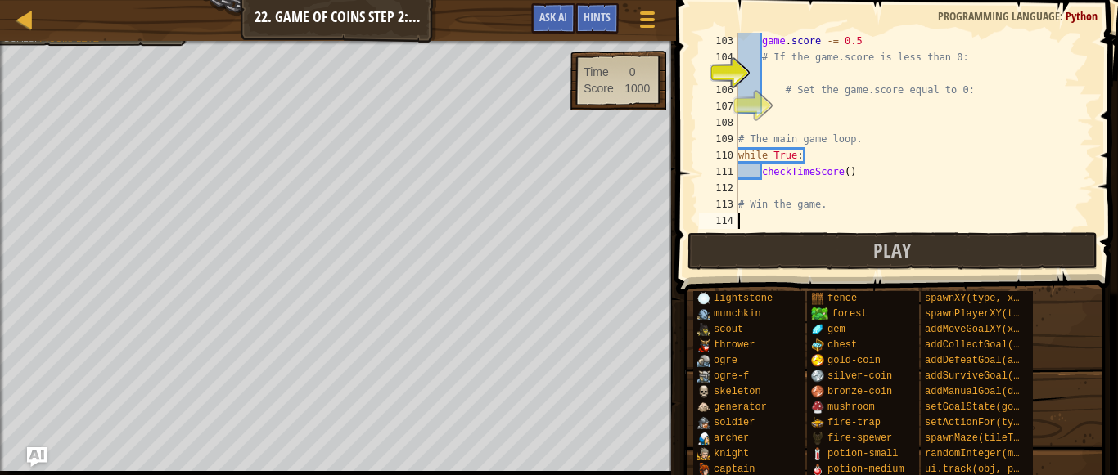
scroll to position [1702, 0]
type textarea "# Win the game."
type textarea "# The main game loop."
type textarea "# Set the game.score equal to 0:"
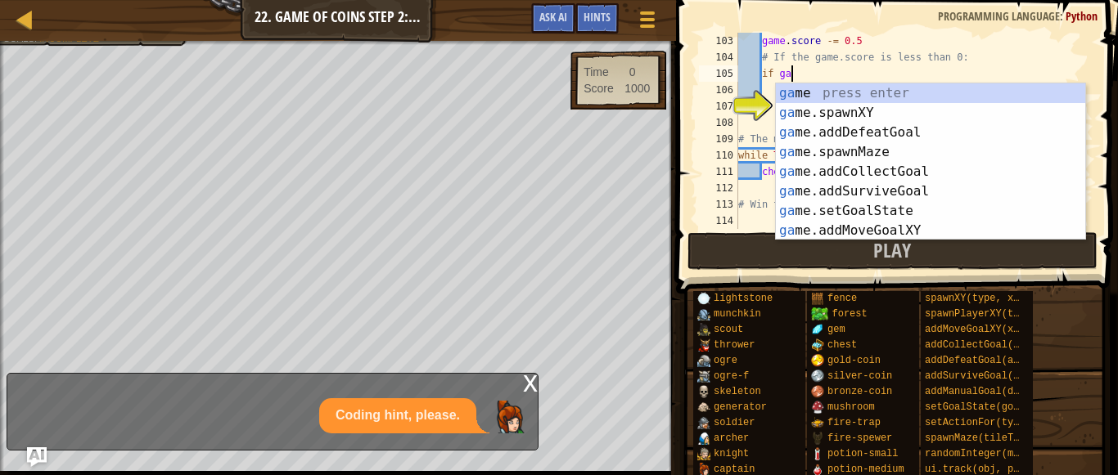
scroll to position [7, 3]
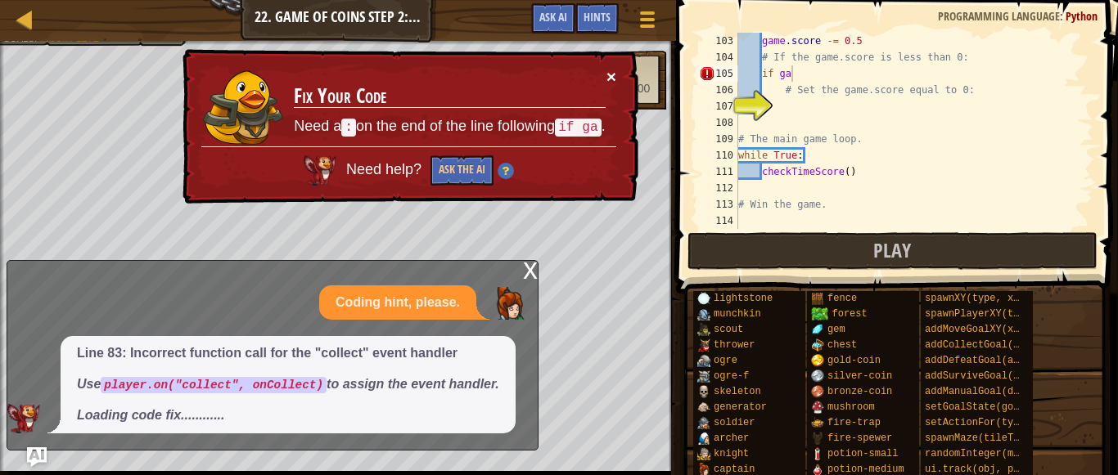
click at [609, 80] on button "×" at bounding box center [611, 76] width 10 height 17
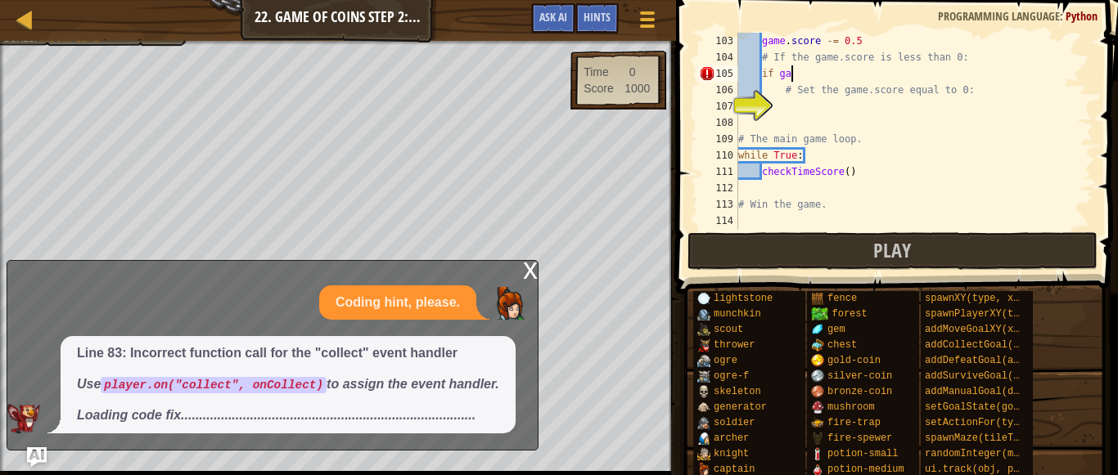
click at [523, 267] on div "x" at bounding box center [530, 269] width 15 height 16
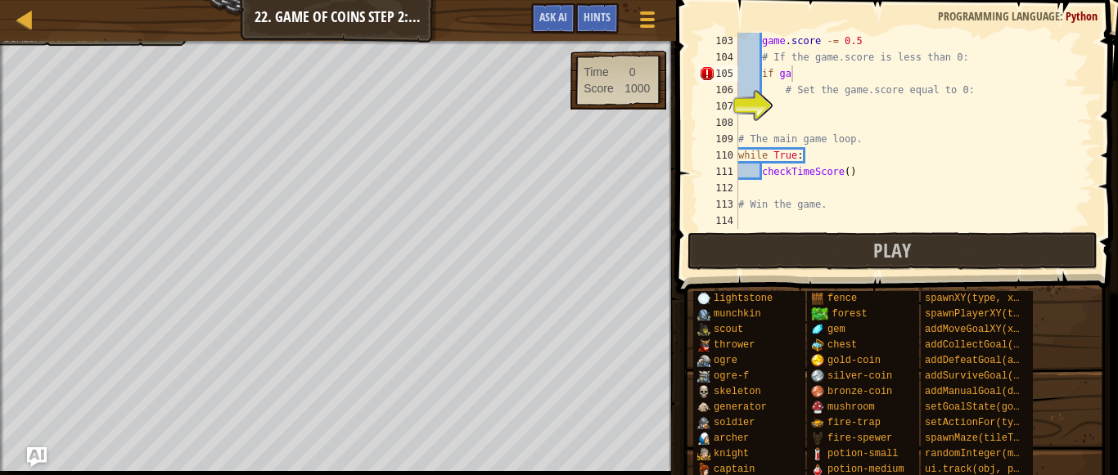
click at [799, 72] on div "game . score -= 0.5 # If the game.score is less than 0: if ga # Set the game.sc…" at bounding box center [914, 147] width 358 height 229
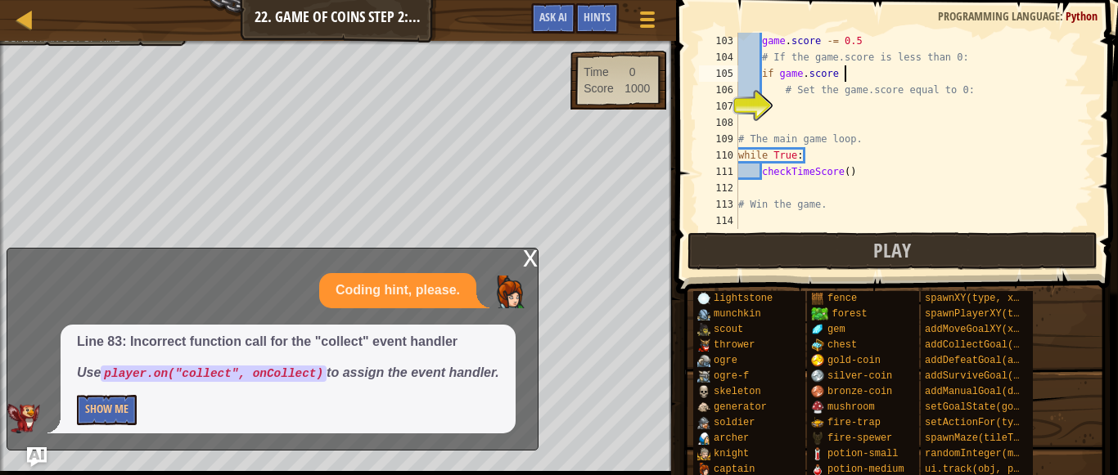
scroll to position [7, 8]
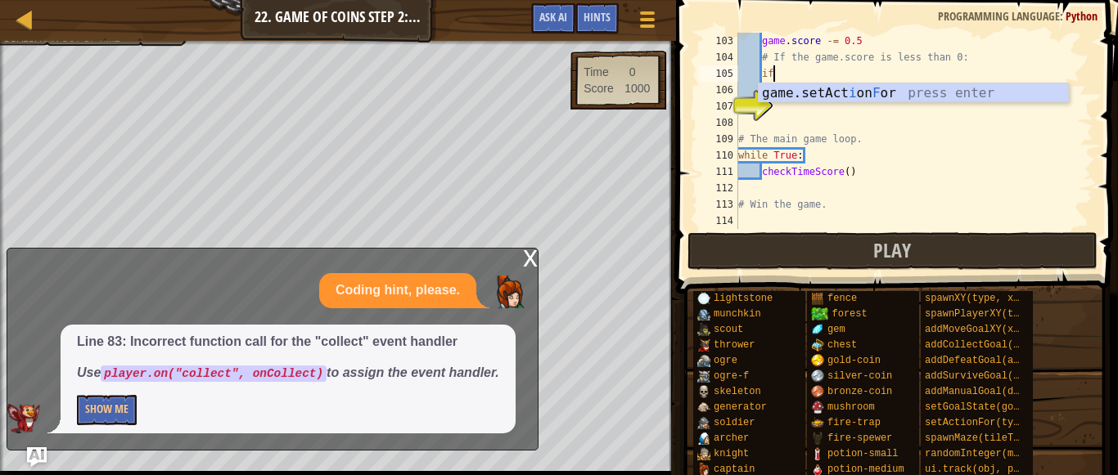
type textarea "i"
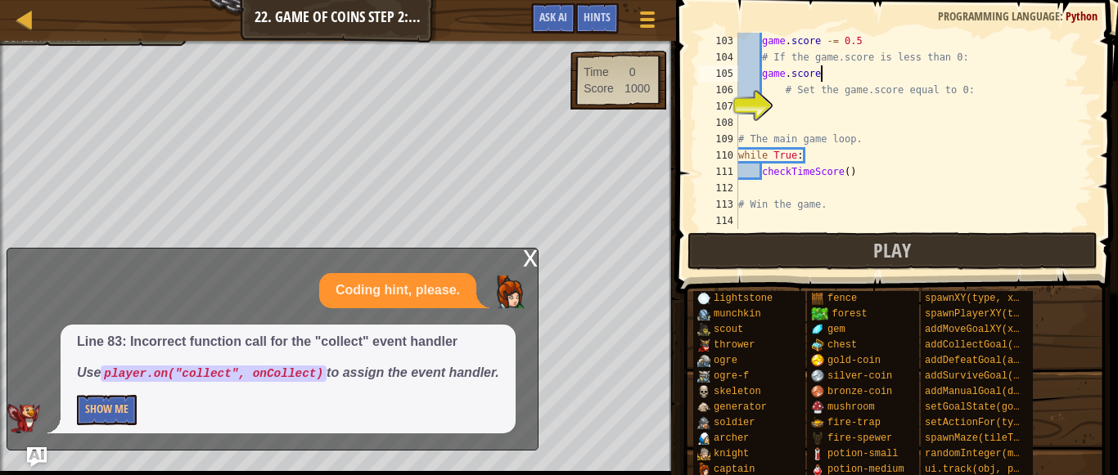
scroll to position [7, 6]
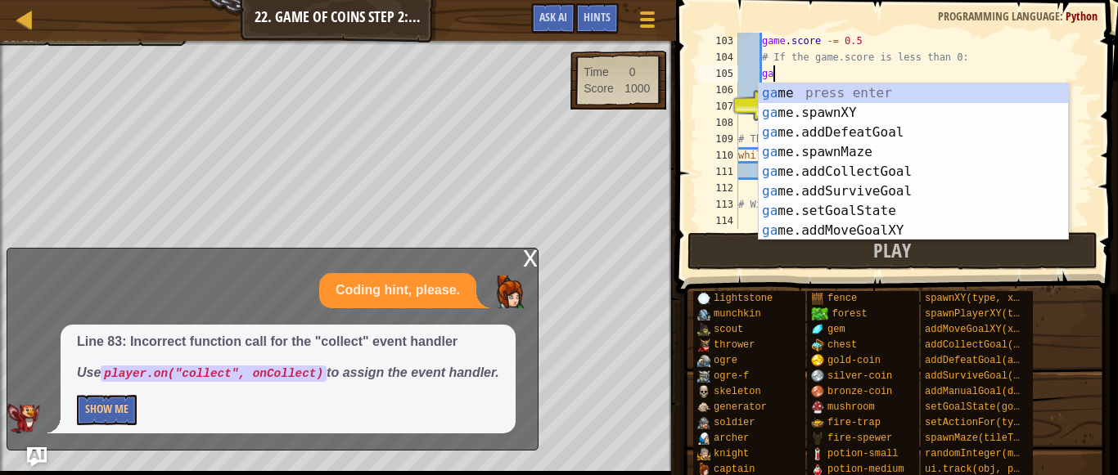
type textarea "g"
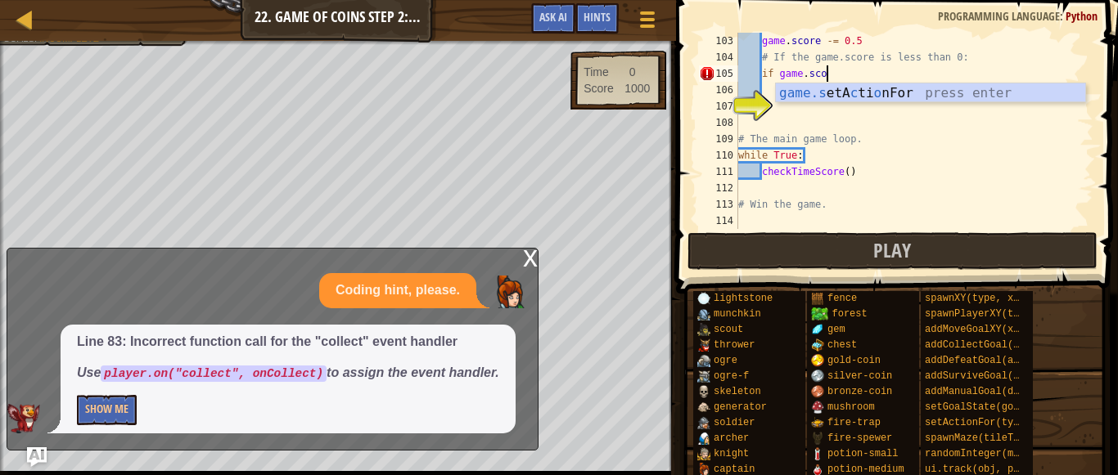
scroll to position [7, 7]
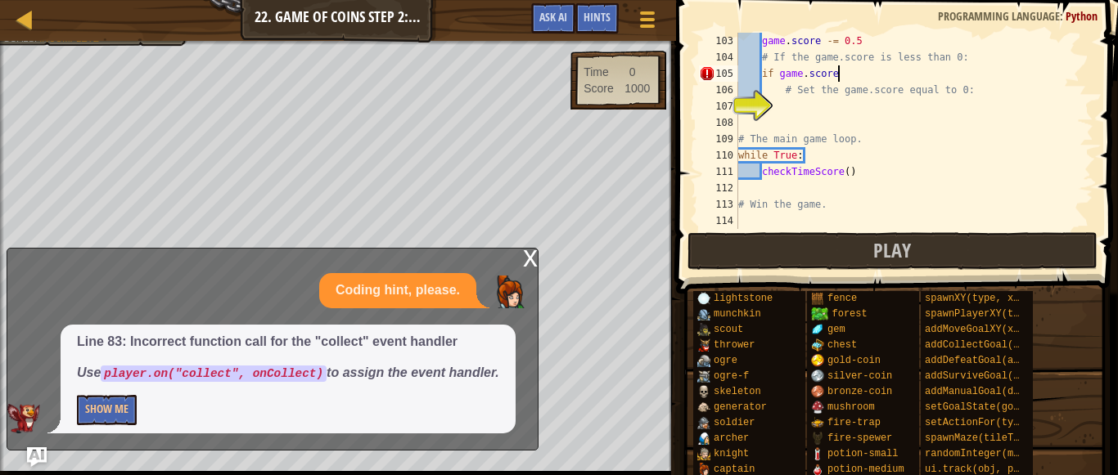
type textarea "if game.score"
click at [99, 412] on button "Show Me" at bounding box center [107, 410] width 60 height 30
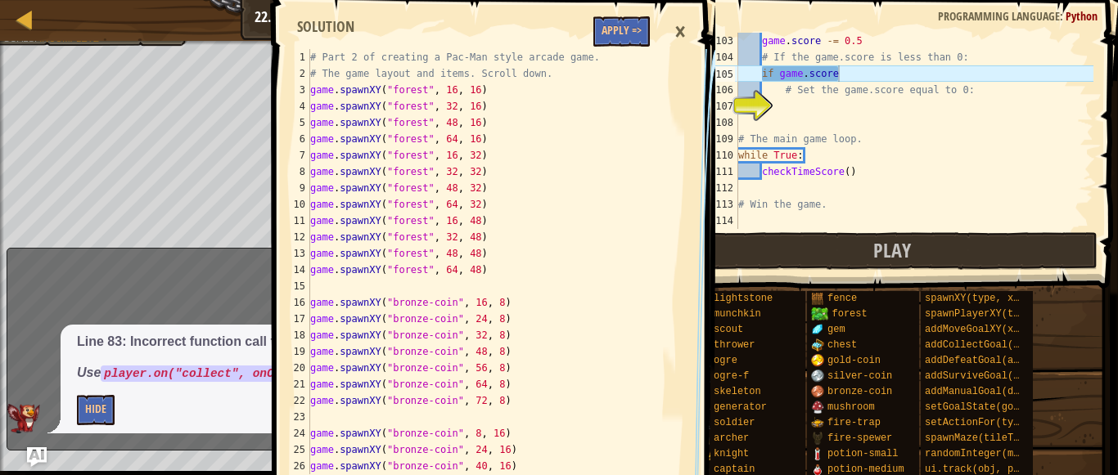
click at [520, 267] on div "# Part 2 of creating a Pac-Man style arcade game. # The game layout and items. …" at bounding box center [486, 278] width 358 height 458
type textarea "game.spawnXY("forest", 64, 48)"
type textarea "game.spawnXY("bronze-coin", 72, 8)"
type textarea "game.spawnXY("bronze-coin", 72, 16)"
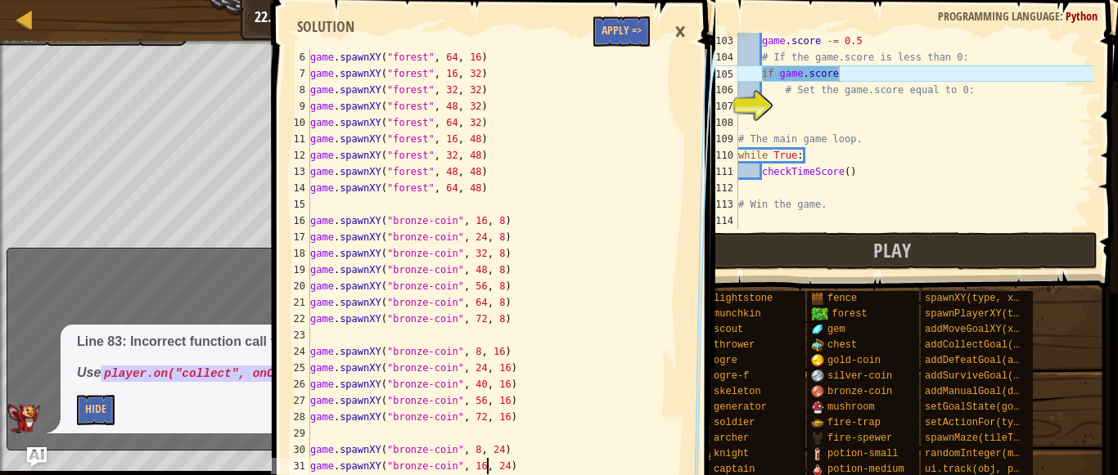
scroll to position [131, 0]
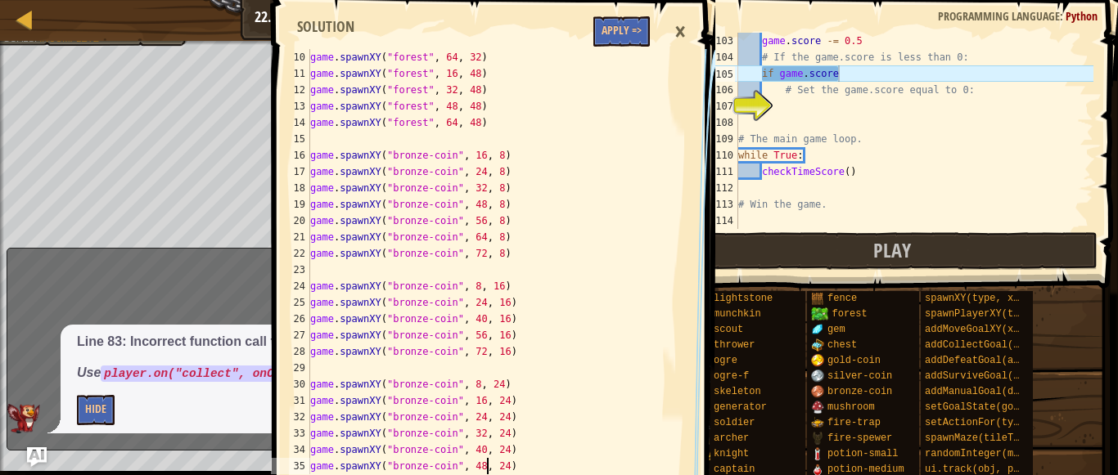
type textarea "game.spawnXY("bronze-coin", 72, 24)"
type textarea "game.spawnXY("bronze-coin", 56, 32)"
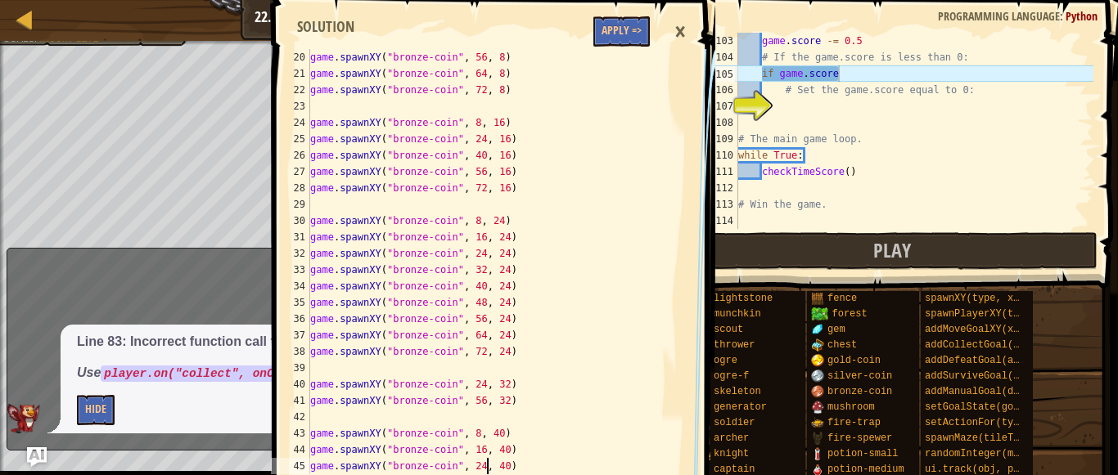
type textarea "game.spawnXY("bronze-coin", 72, 40)"
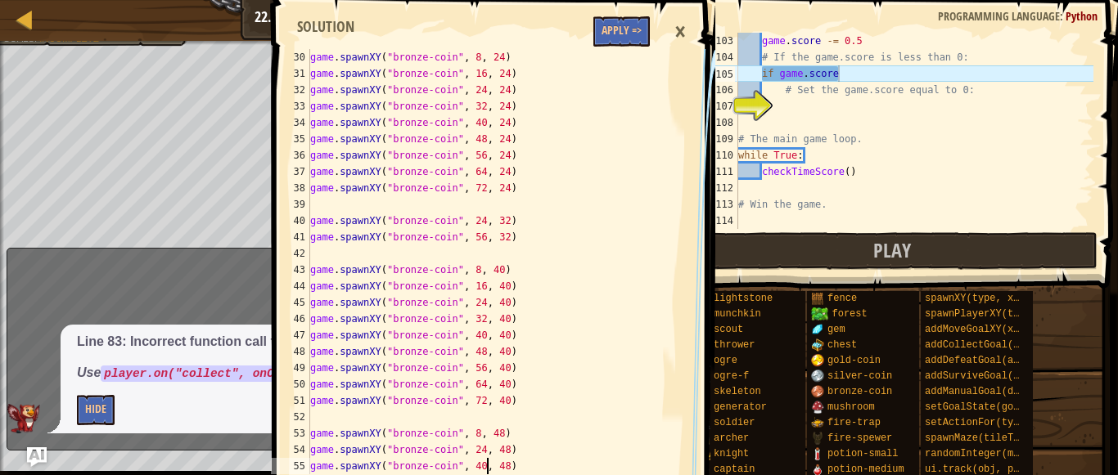
type textarea "game.spawnXY("bronze-coin", 72, 48)"
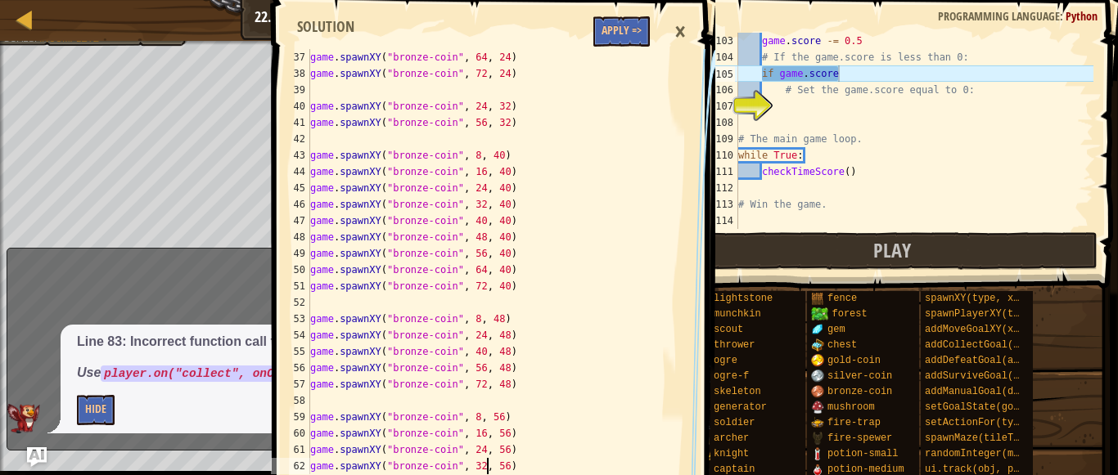
type textarea "game.spawnXY("bronze-coin", 72, 56)"
type textarea "game.spawnXY("mushroom", 40, 56)"
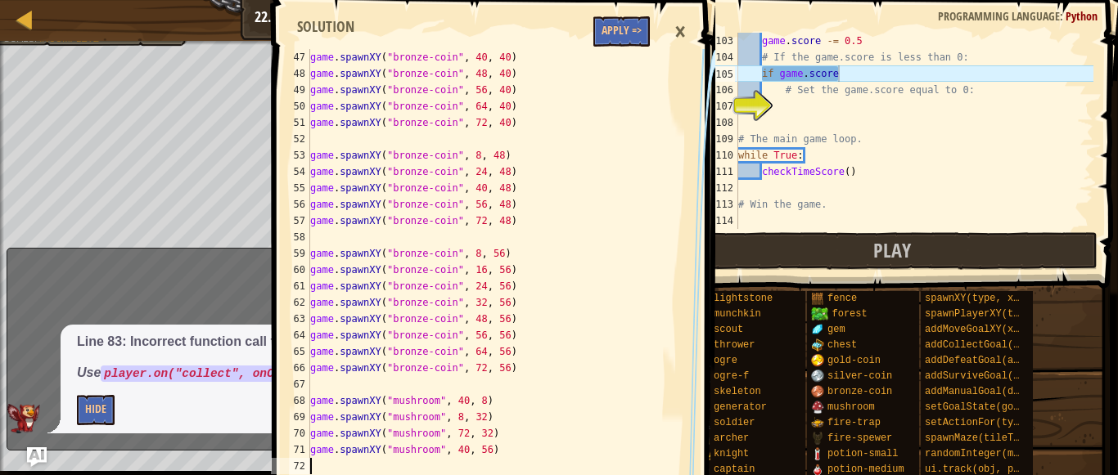
type textarea "ui.track(game, "score")"
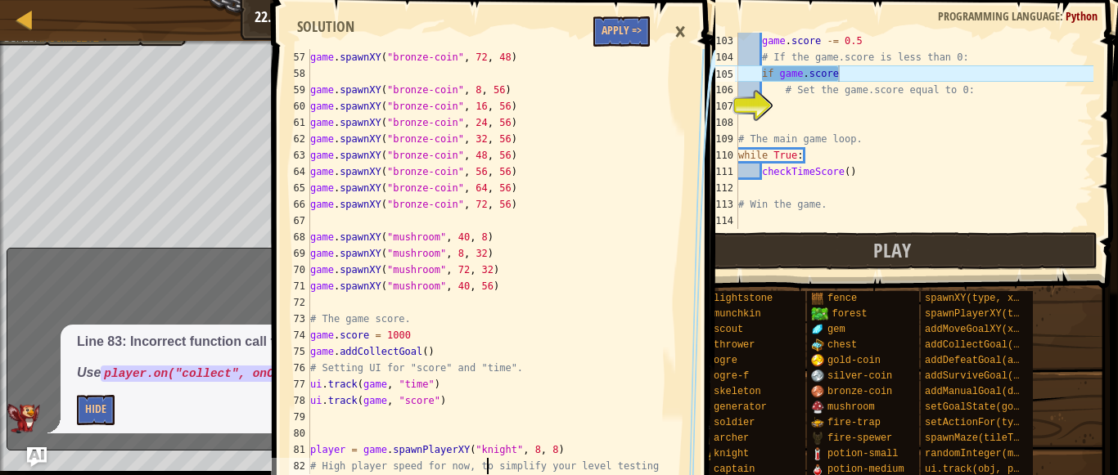
type textarea "player.maxSpeed = 30"
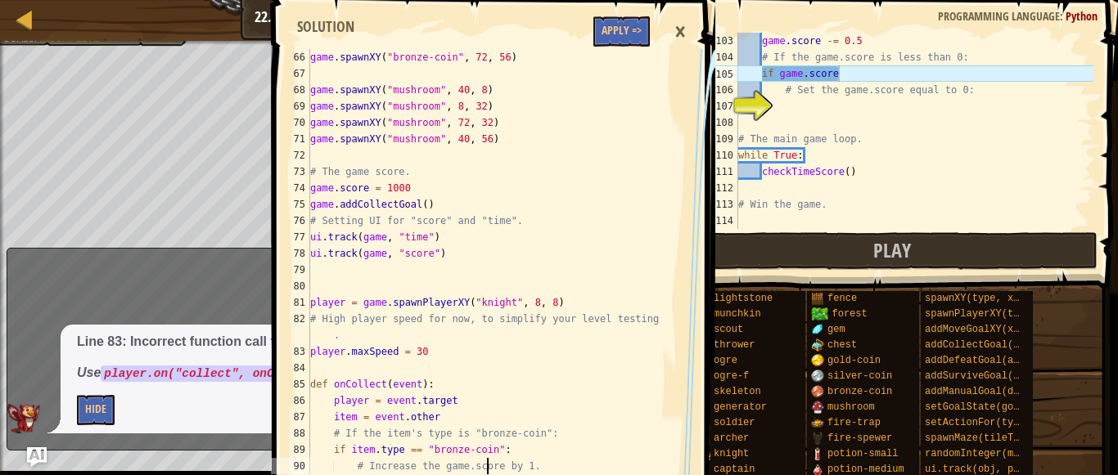
type textarea "game.score+=5"
type textarea "player.on("collect", onCollect)"
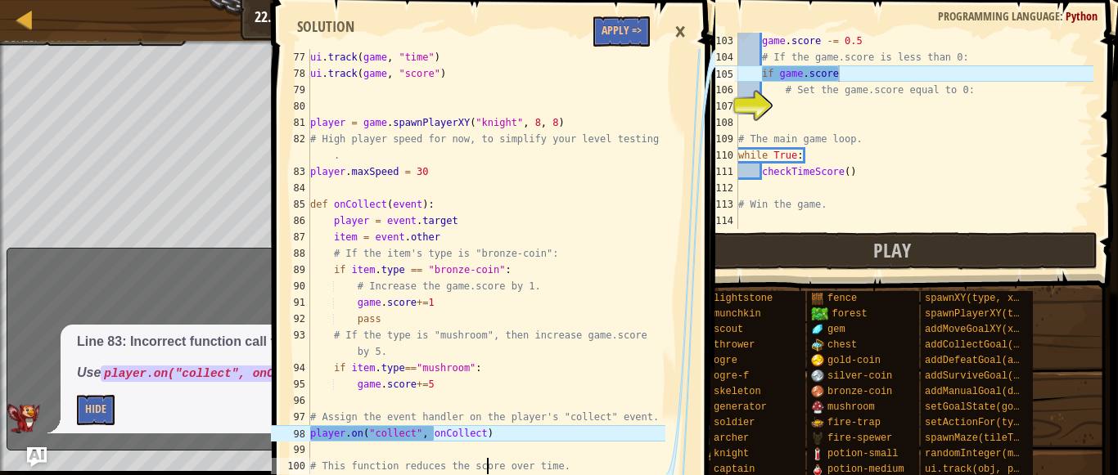
type textarea "# If the game.score is less than 0:"
type textarea "# Set the game.score equal to 0:"
type textarea "# The main game loop."
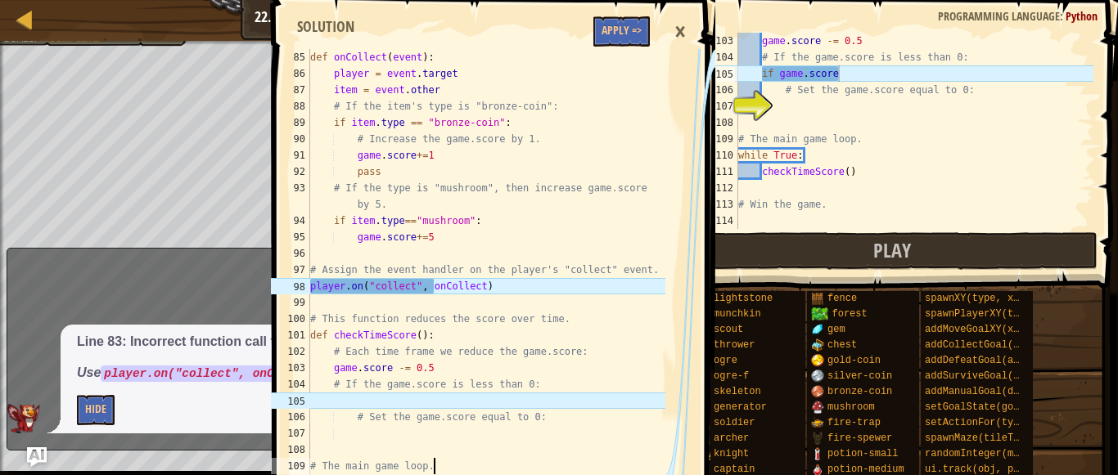
scroll to position [1391, 0]
click at [863, 78] on div "game . score -= 0.5 # If the game.score is less than 0: if game . score # Set t…" at bounding box center [914, 147] width 358 height 229
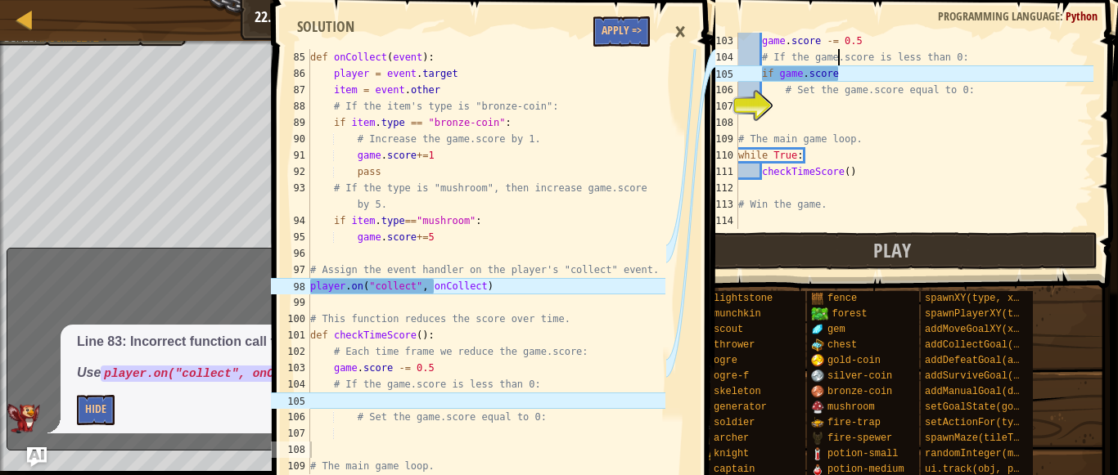
type textarea "# This function reduces the score over time."
type textarea "# Assign the event handler on the player's "collect" event."
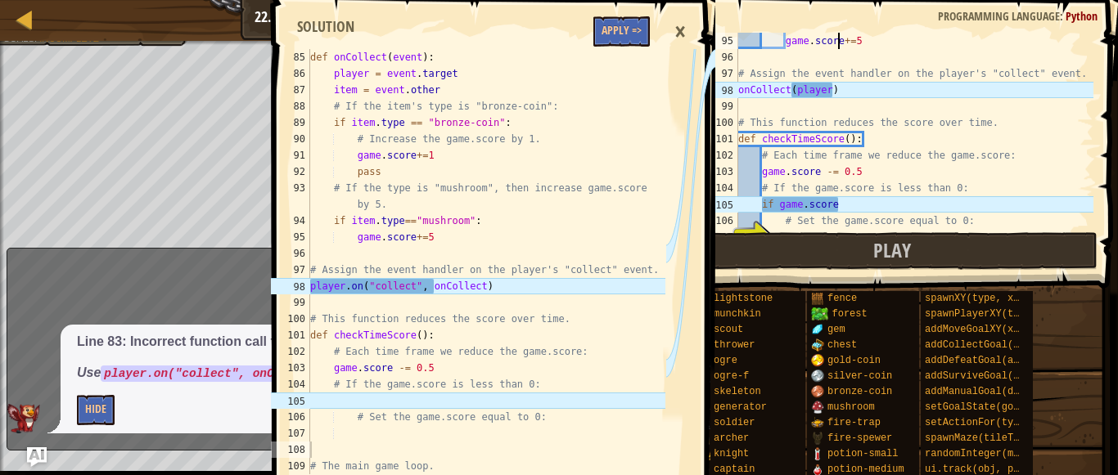
scroll to position [7, 0]
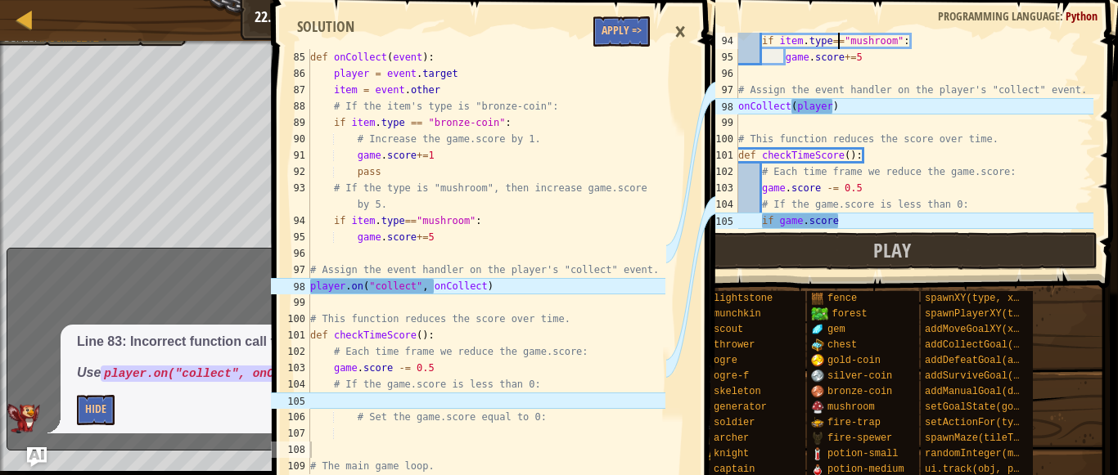
type textarea "game.score+=5"
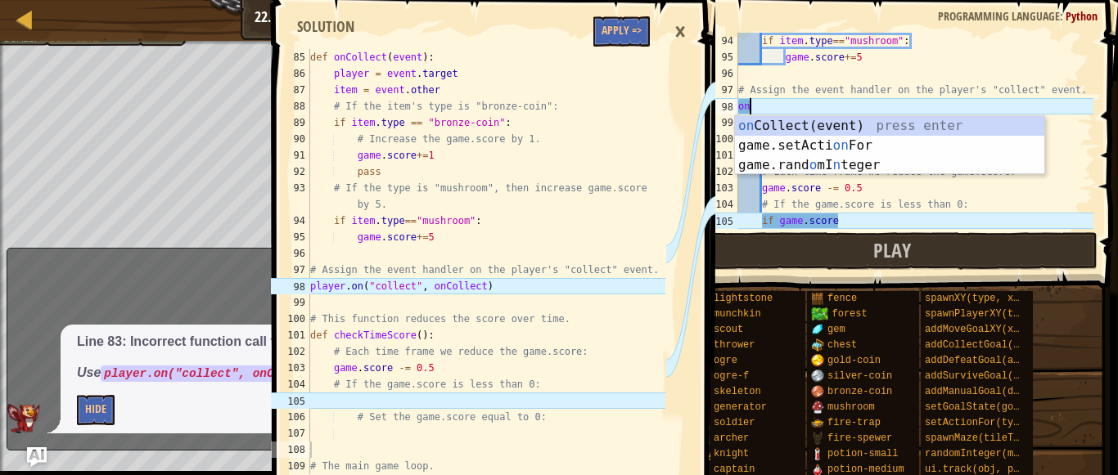
type textarea "o"
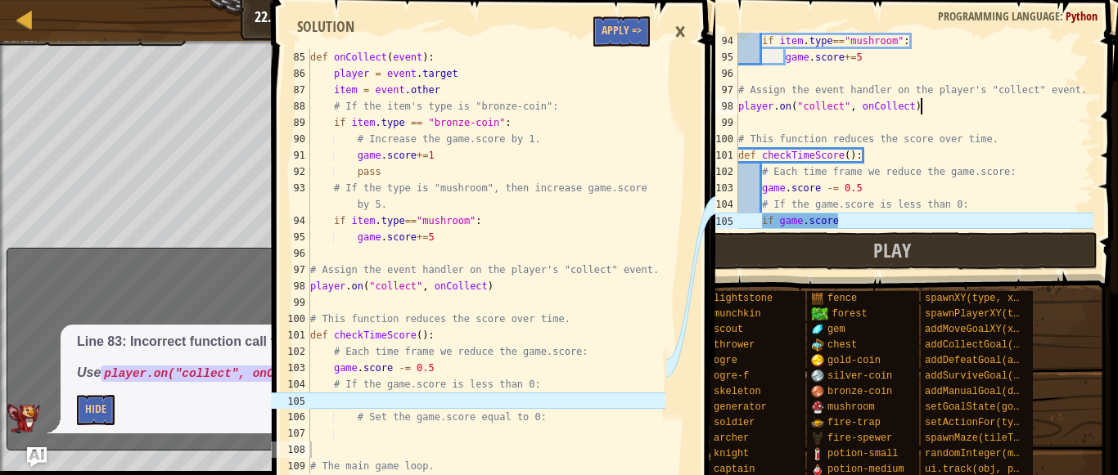
scroll to position [7, 14]
click at [873, 223] on div "if item . type == "mushroom" : game . score += 5 # Assign the event handler on …" at bounding box center [914, 147] width 358 height 229
type textarea "if game.score"
drag, startPoint x: 845, startPoint y: 218, endPoint x: 759, endPoint y: 214, distance: 86.0
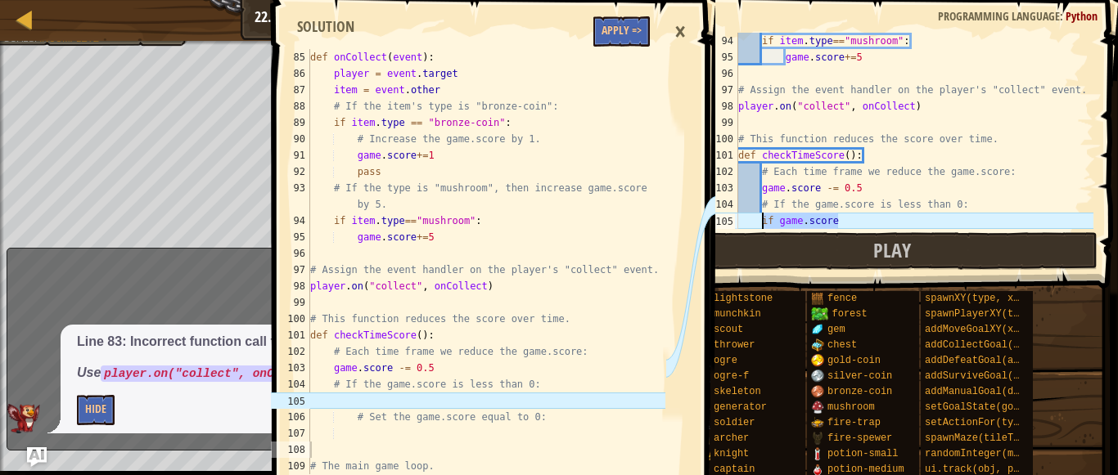
click at [759, 214] on div "if item . type == "mushroom" : game . score += 5 # Assign the event handler on …" at bounding box center [914, 147] width 358 height 229
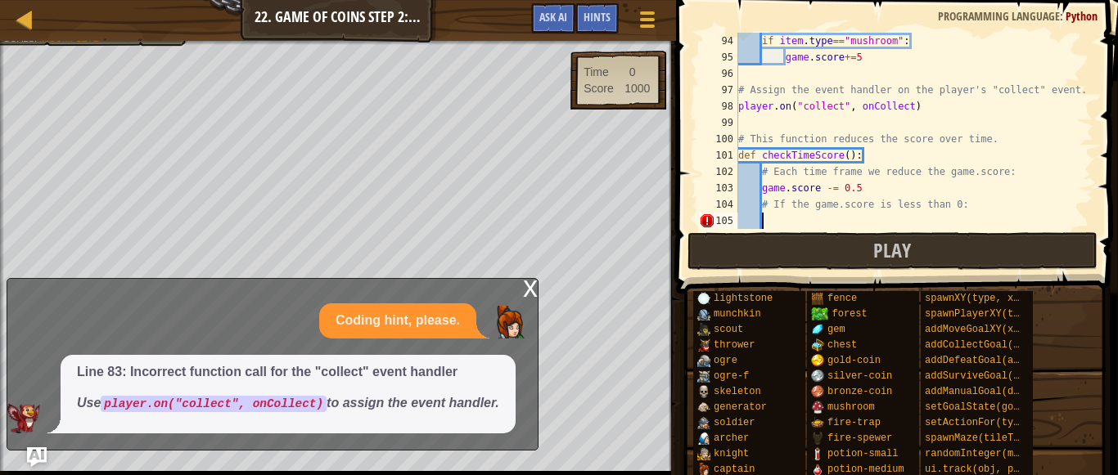
scroll to position [7, 1]
click at [529, 294] on div "x" at bounding box center [530, 287] width 15 height 16
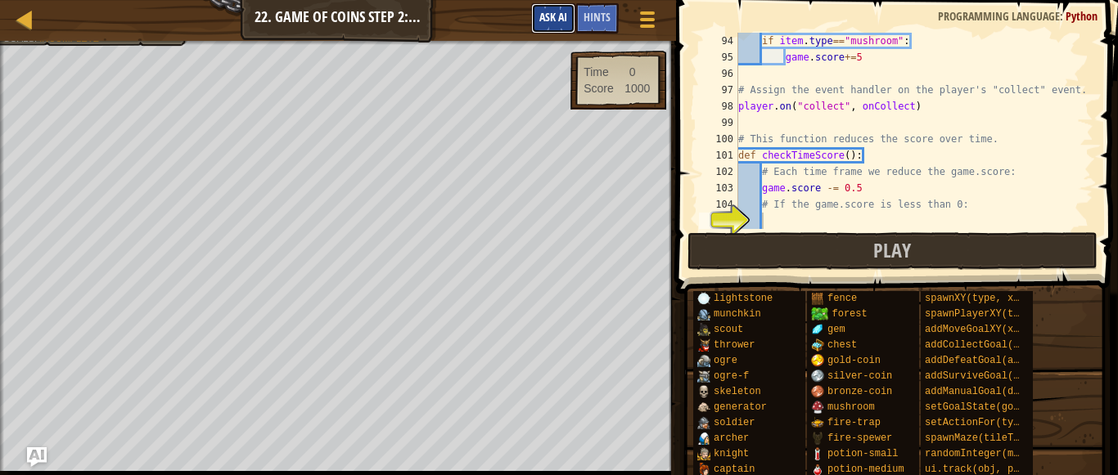
click at [554, 11] on span "Ask AI" at bounding box center [553, 17] width 28 height 16
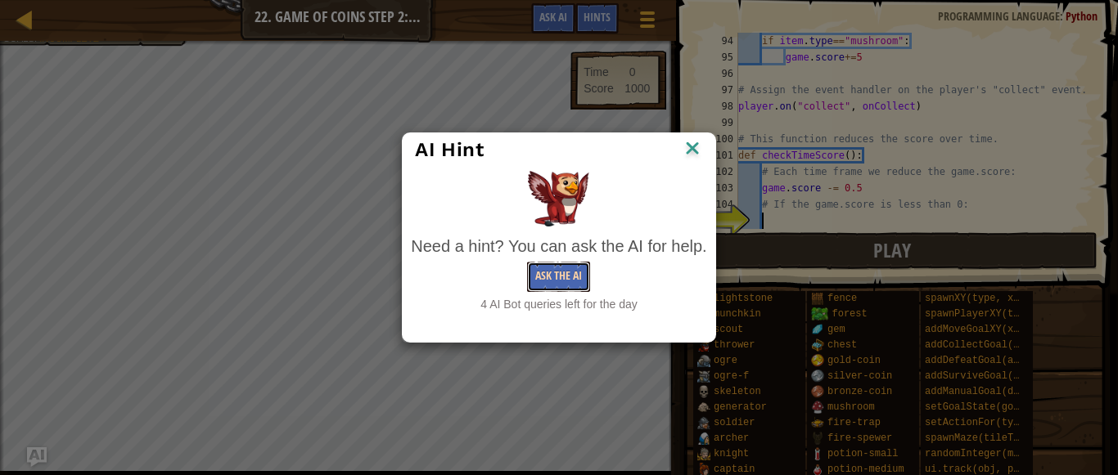
click at [573, 271] on button "Ask the AI" at bounding box center [558, 277] width 63 height 30
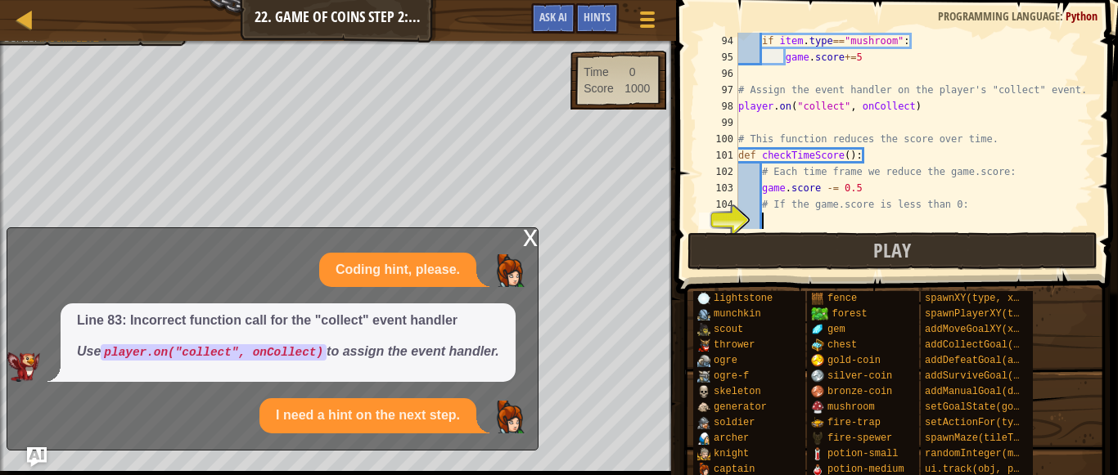
scroll to position [949, 0]
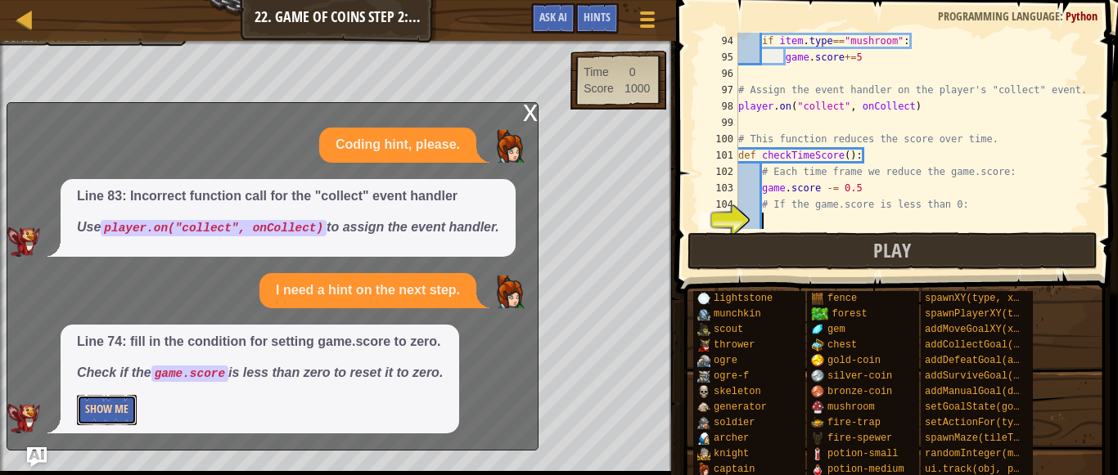
click at [79, 404] on button "Show Me" at bounding box center [107, 410] width 60 height 30
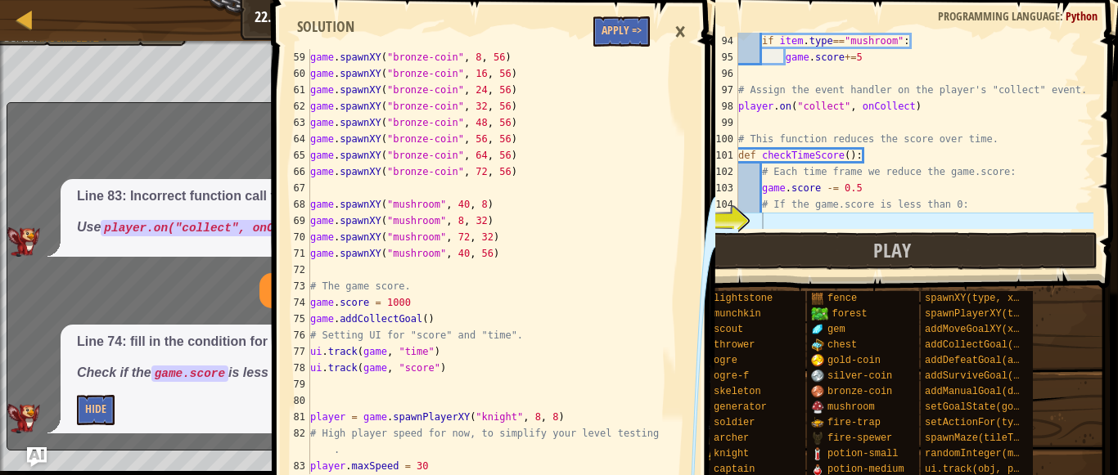
click at [300, 329] on div "76" at bounding box center [290, 335] width 39 height 16
click at [350, 353] on div "game . spawnXY ( "bronze-coin" , 8 , 56 ) game . spawnXY ( "bronze-coin" , 16 ,…" at bounding box center [486, 278] width 358 height 458
type textarea "ui.track(game, "score")"
type textarea "player.maxSpeed = 30"
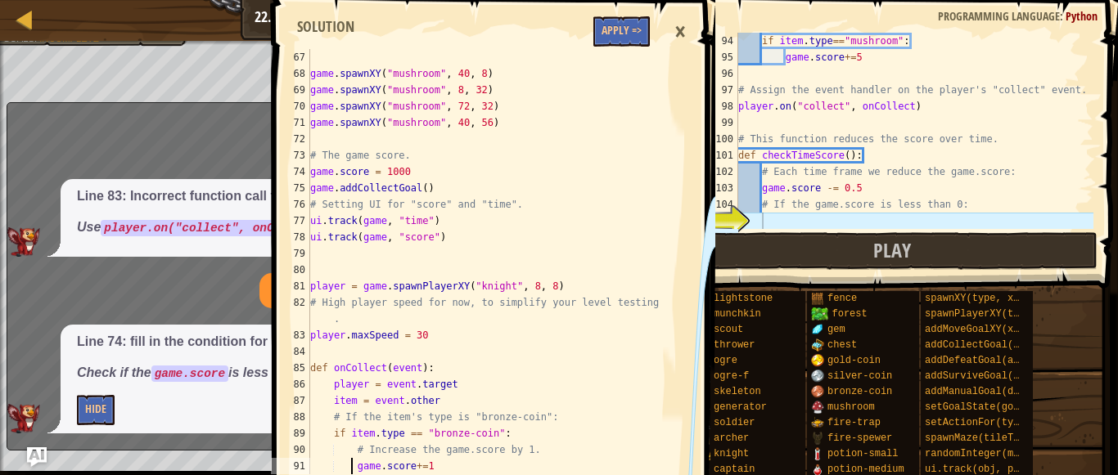
type textarea "game.score+=5"
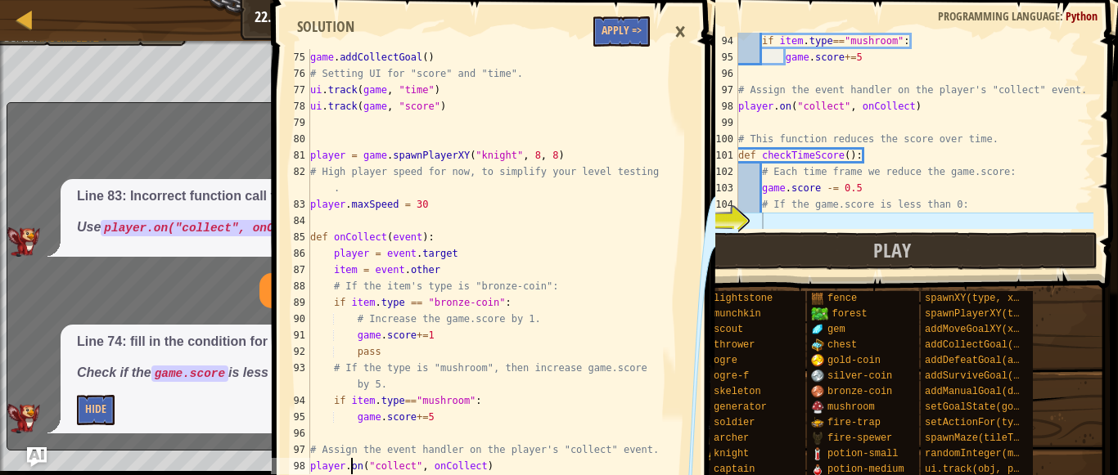
type textarea "player.on("collect", onCollect)"
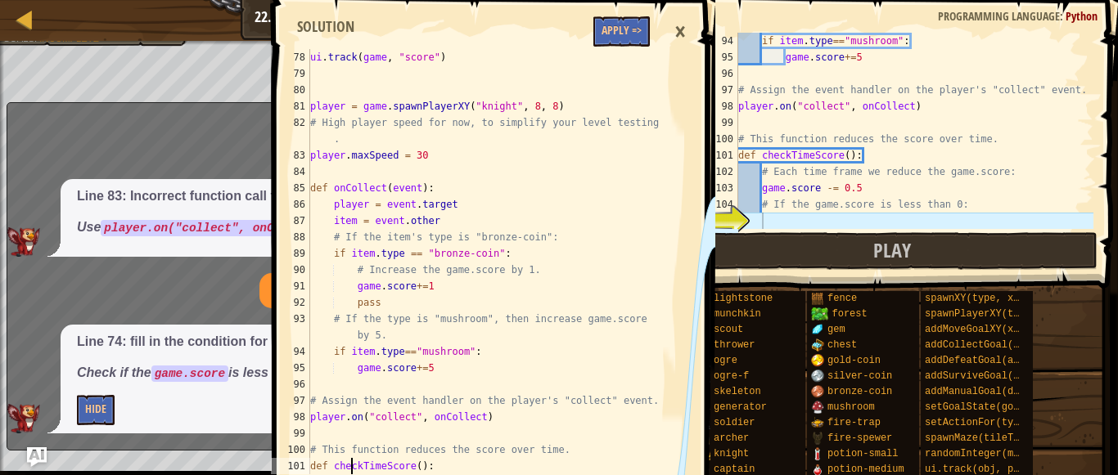
type textarea "game.score = 0"
type textarea "checkTimeScore()"
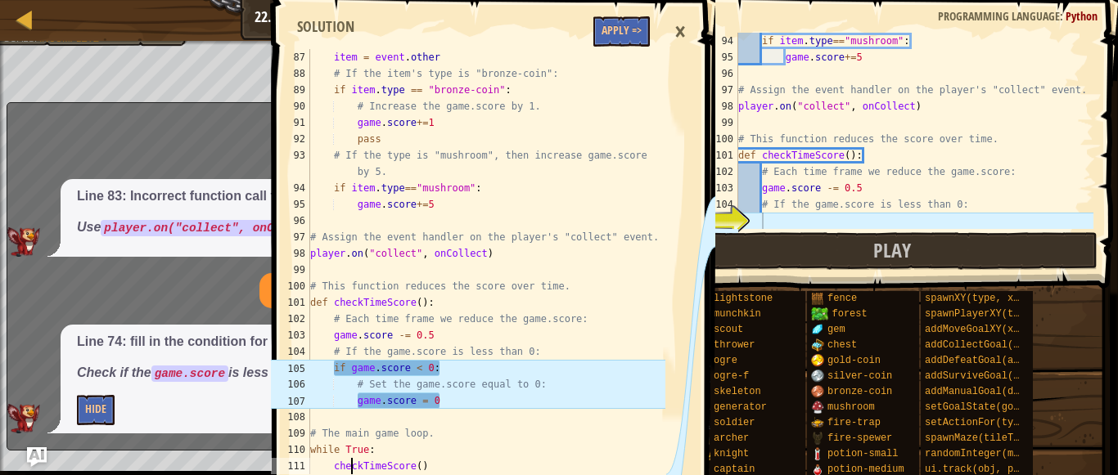
type textarea "# Win the game."
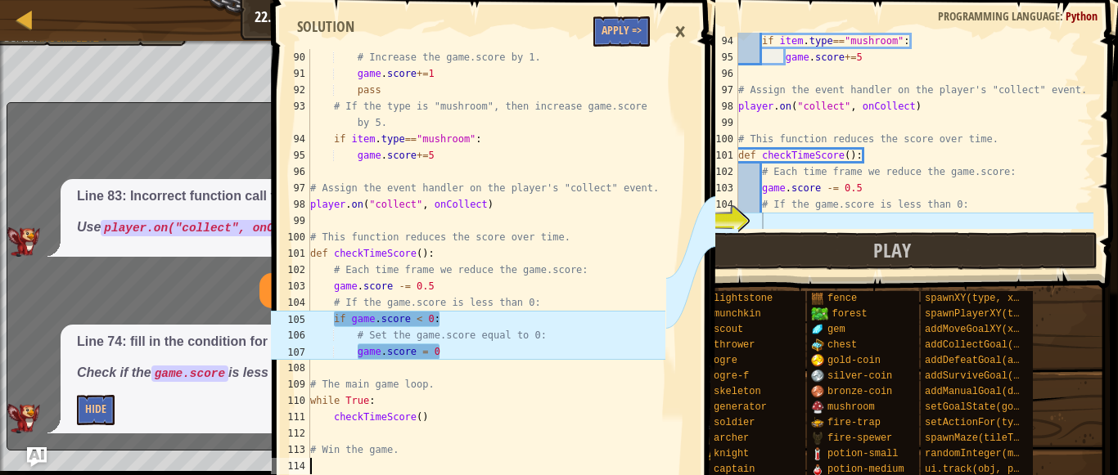
click at [772, 218] on div "if item . type == "mushroom" : game . score += 5 # Assign the event handler on …" at bounding box center [914, 147] width 358 height 229
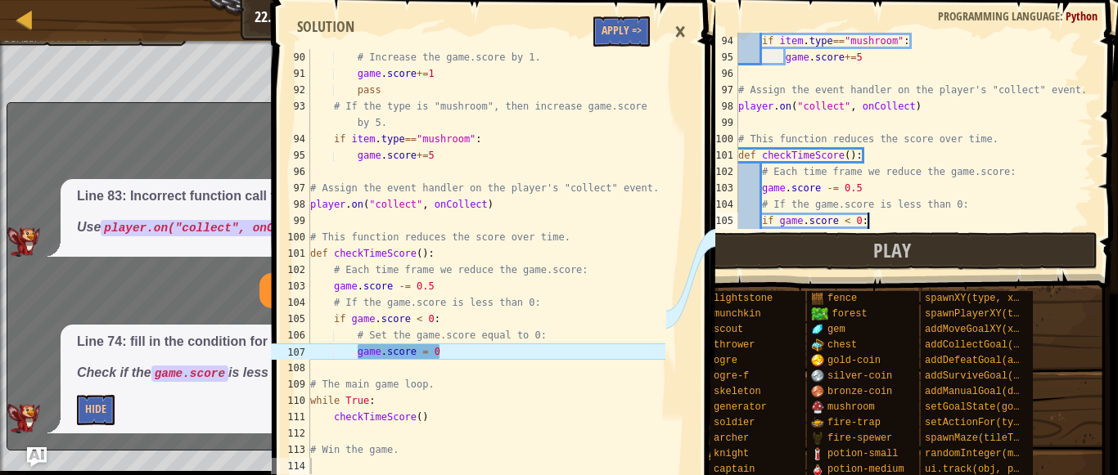
scroll to position [7, 10]
click at [896, 217] on div "if item . type == "mushroom" : game . score += 5 # Assign the event handler on …" at bounding box center [914, 147] width 358 height 229
type textarea "# Set the game.score equal to 0:"
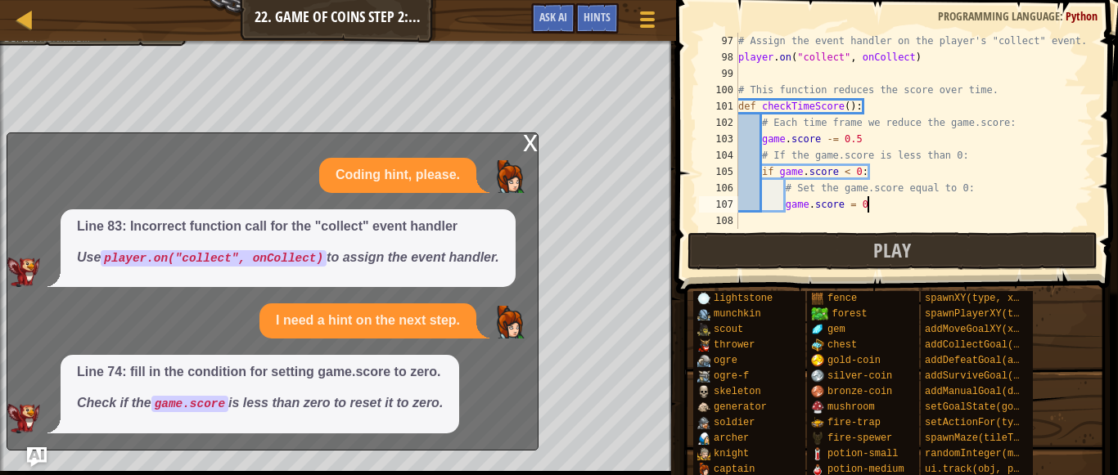
click at [523, 146] on div "x" at bounding box center [530, 141] width 15 height 16
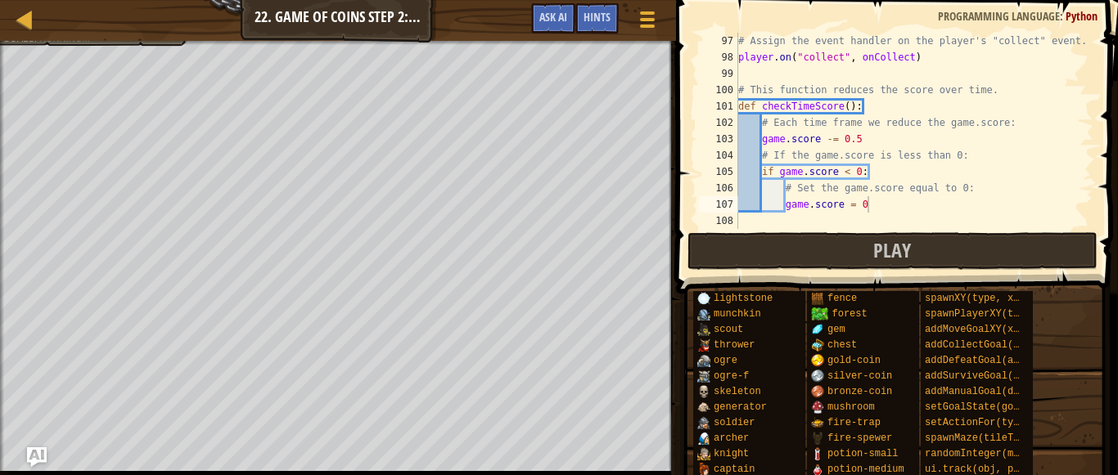
click at [850, 160] on div "# Assign the event handler on the player's "collect" event. player . on ( "coll…" at bounding box center [914, 147] width 358 height 229
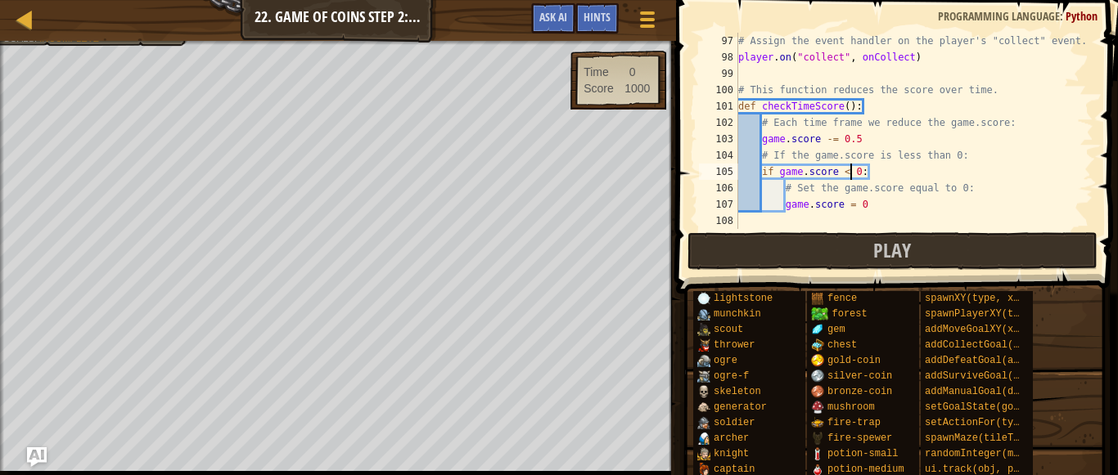
type textarea "game.score = 0"
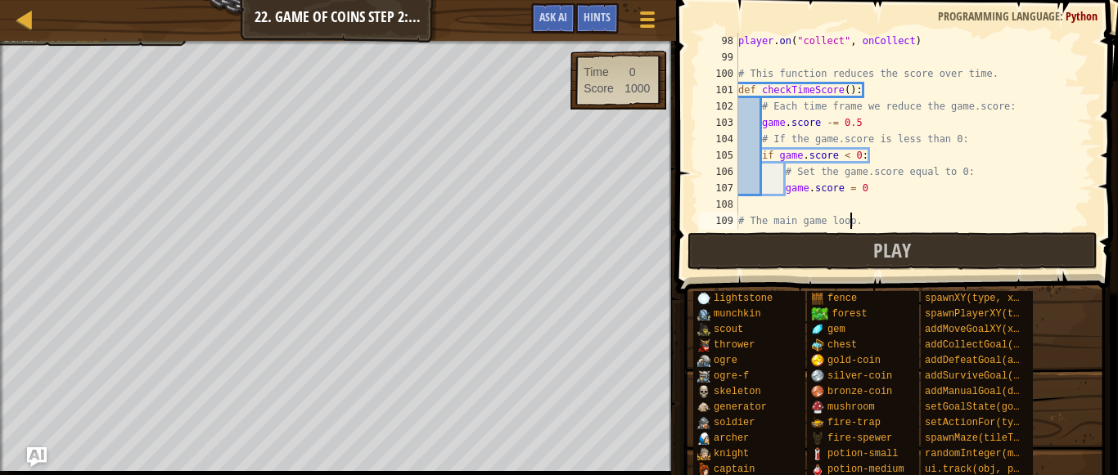
scroll to position [7, 0]
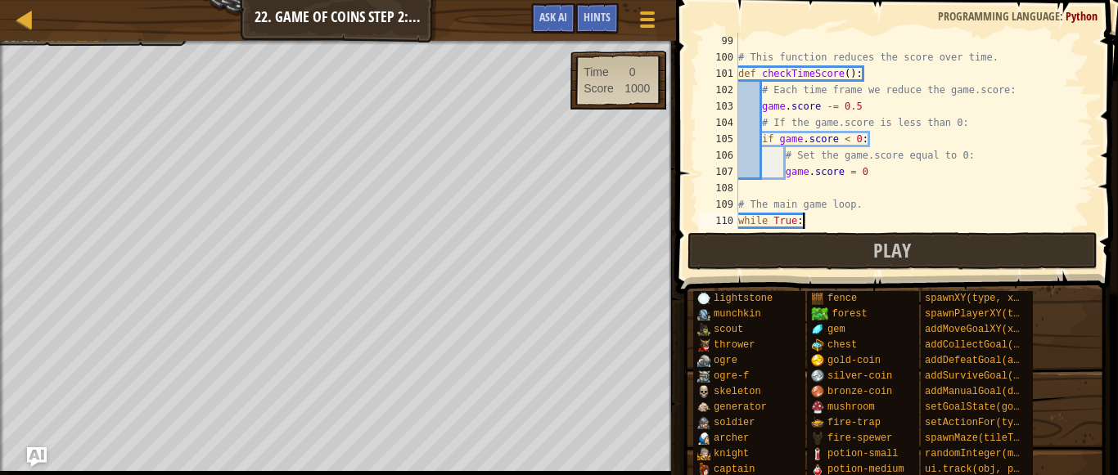
type textarea "checkTimeScore()"
type textarea "# Win the game."
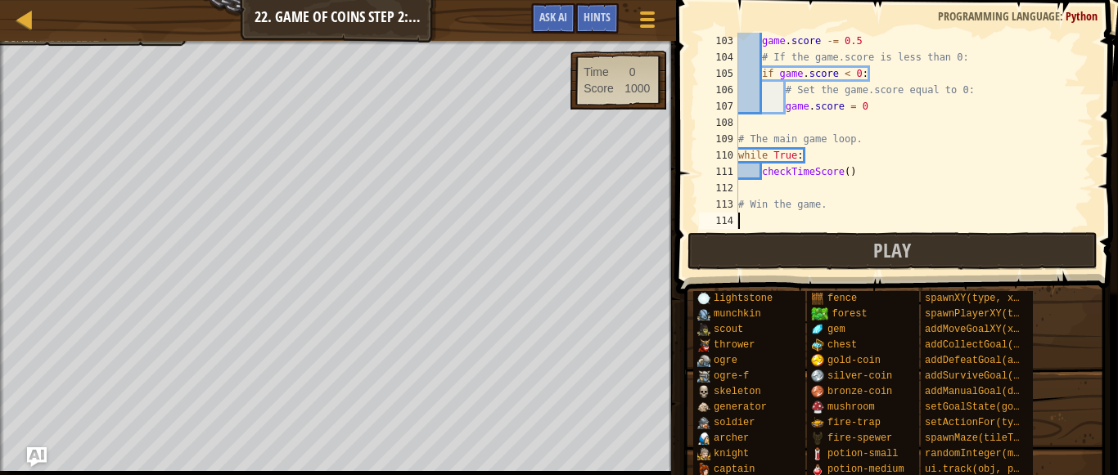
type textarea "# Win the game."
type textarea "# The main game loop."
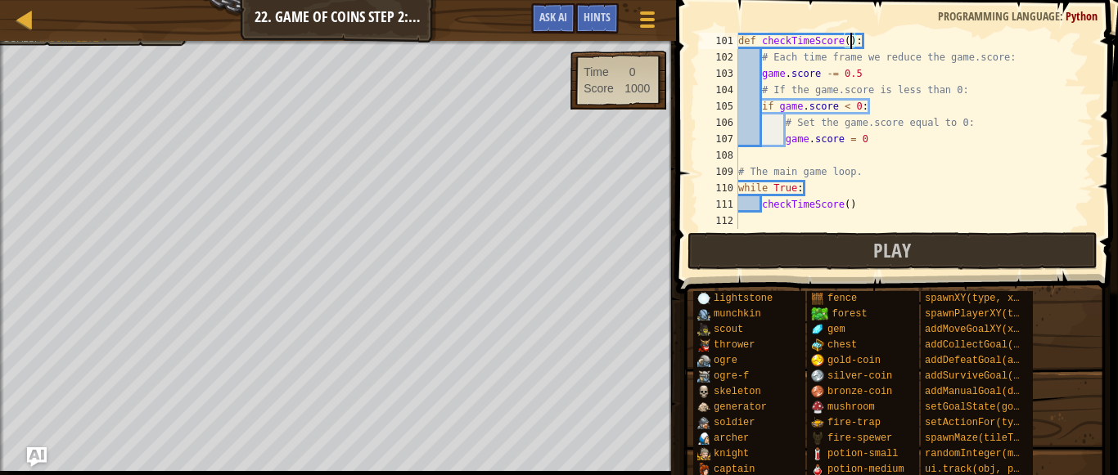
type textarea "# This function reduces the score over time."
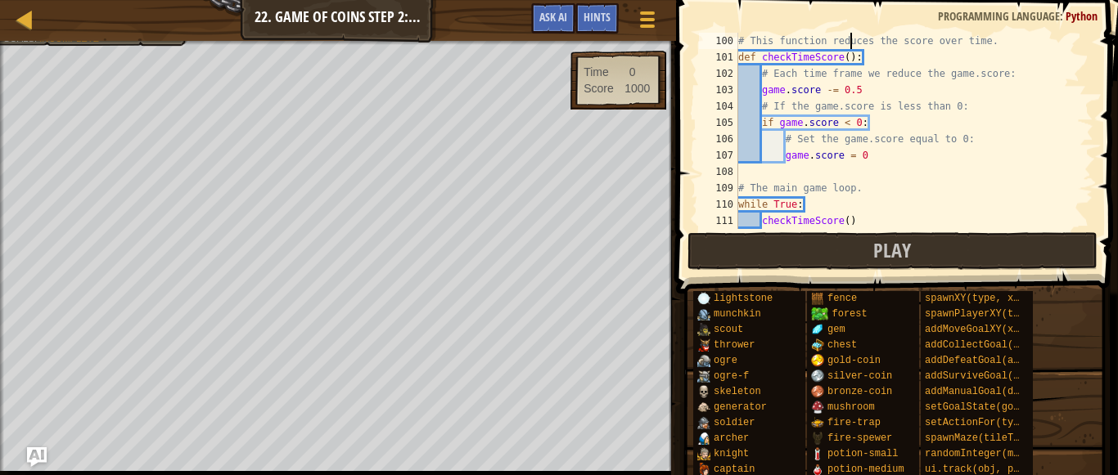
type textarea "# Assign the event handler on the player's "collect" event."
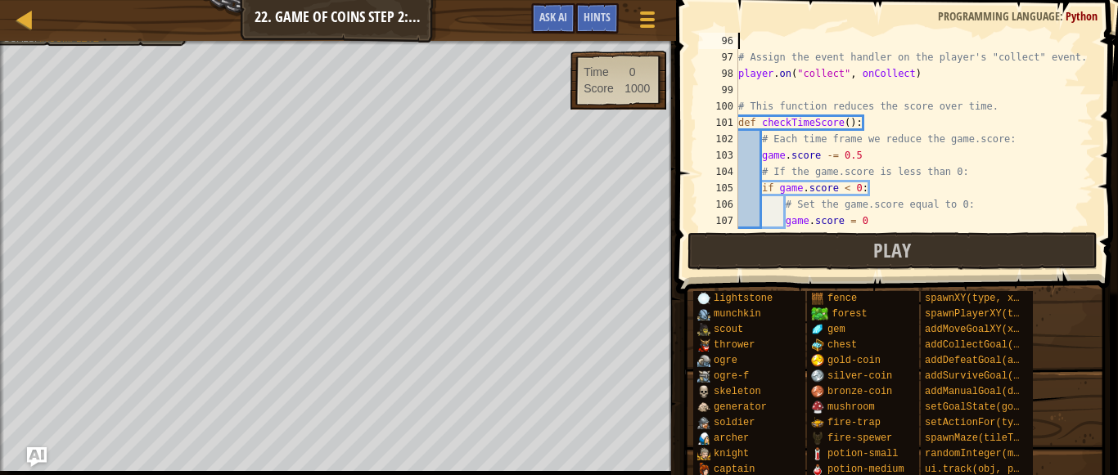
type textarea "if item.type=="mushroom":"
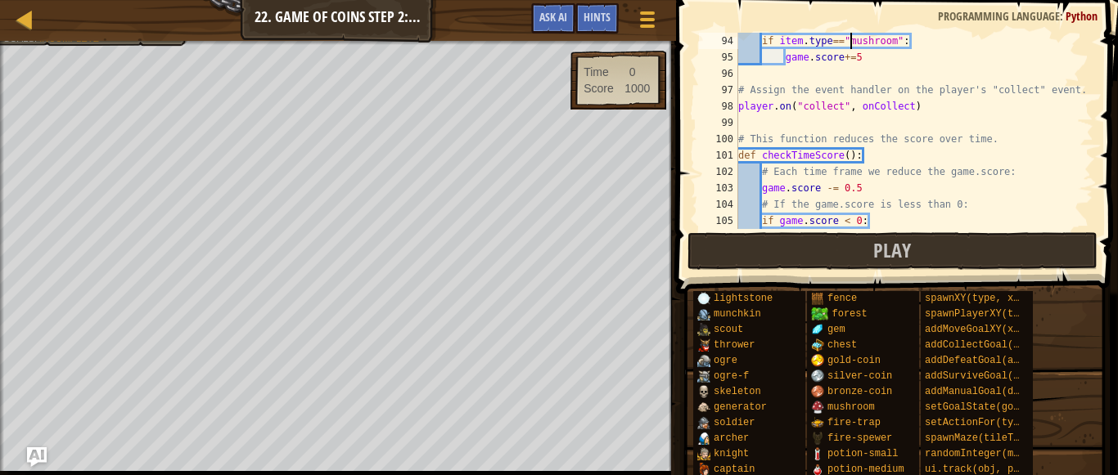
scroll to position [1555, 0]
click at [914, 253] on button "Play" at bounding box center [892, 251] width 410 height 38
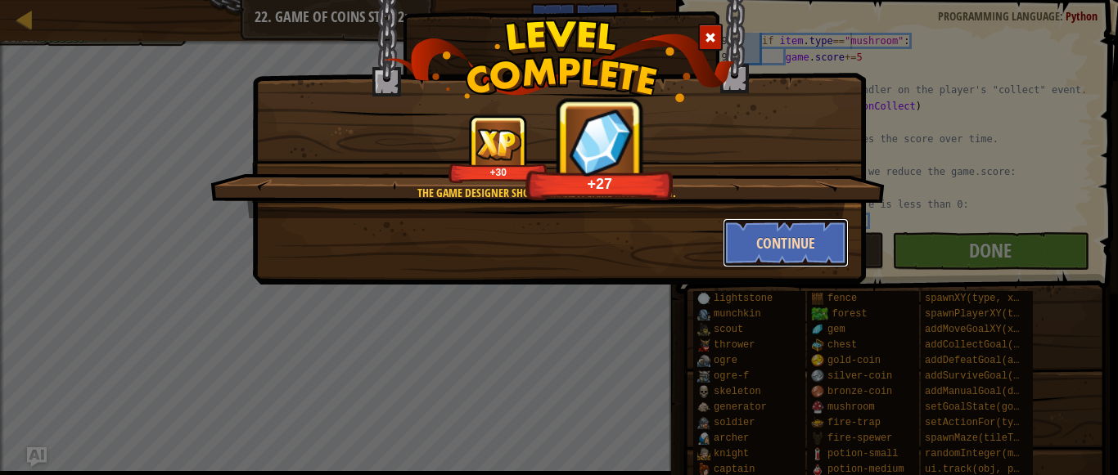
click at [804, 260] on button "Continue" at bounding box center [786, 242] width 127 height 49
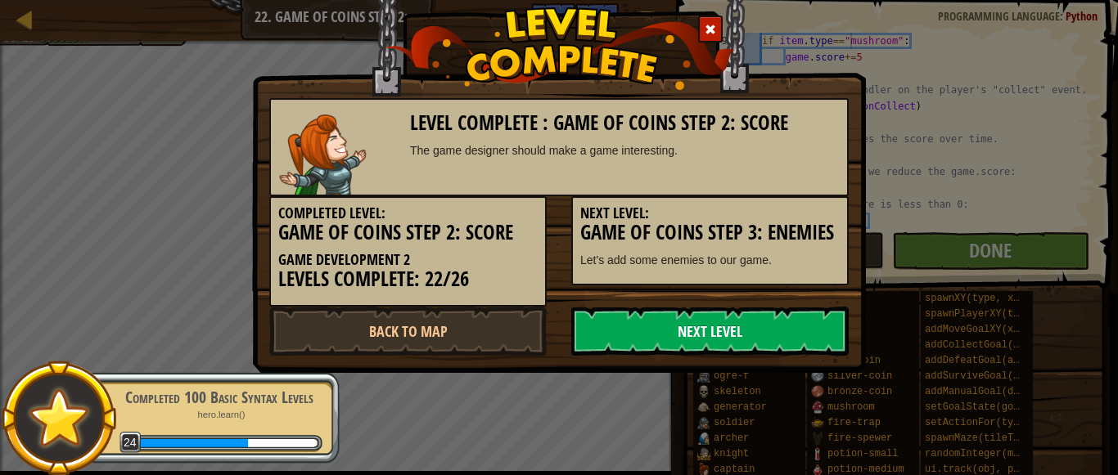
click at [804, 325] on link "Next Level" at bounding box center [709, 331] width 277 height 49
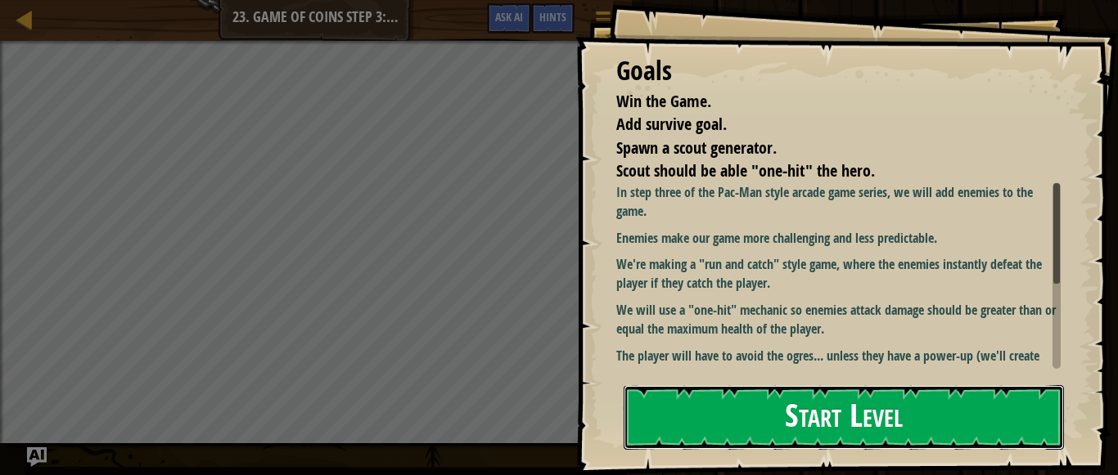
click at [778, 409] on button "Start Level" at bounding box center [844, 417] width 440 height 65
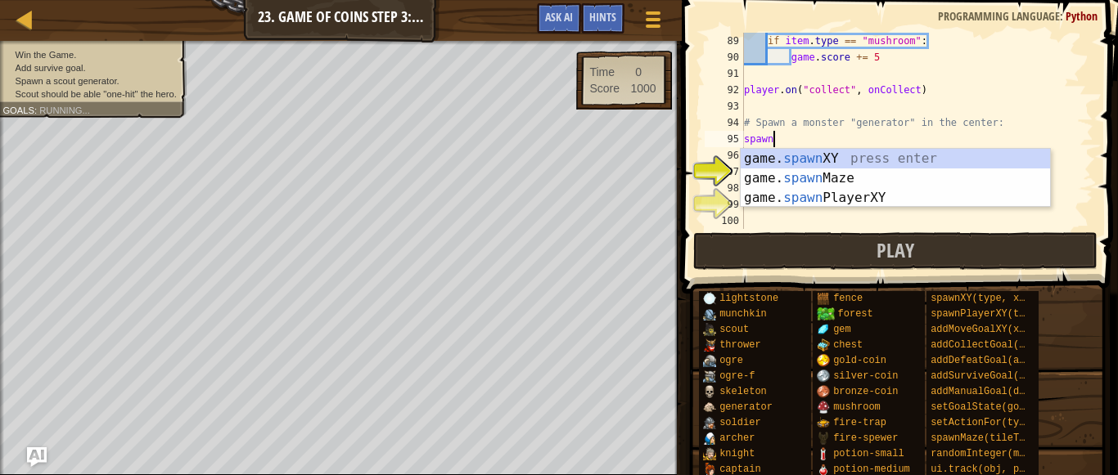
scroll to position [7, 2]
click at [826, 156] on div "game. spawn XY press enter game. spawn Maze press enter game. spawn PlayerXY pr…" at bounding box center [896, 198] width 310 height 98
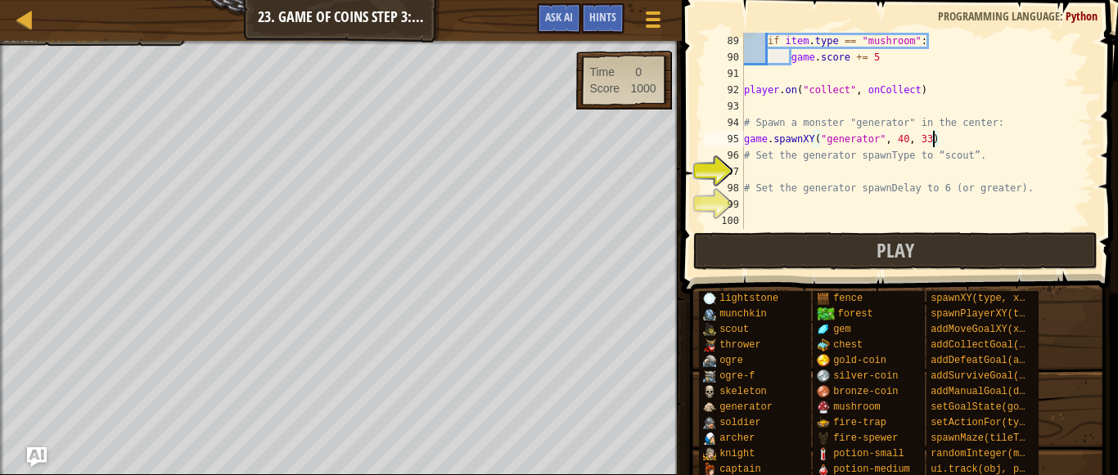
scroll to position [7, 15]
type textarea "game.spawnXY("generator", 40, 33)"
click at [797, 164] on div "if item . type == "mushroom" : game . score += 5 player . on ( "collect" , onCo…" at bounding box center [917, 147] width 353 height 229
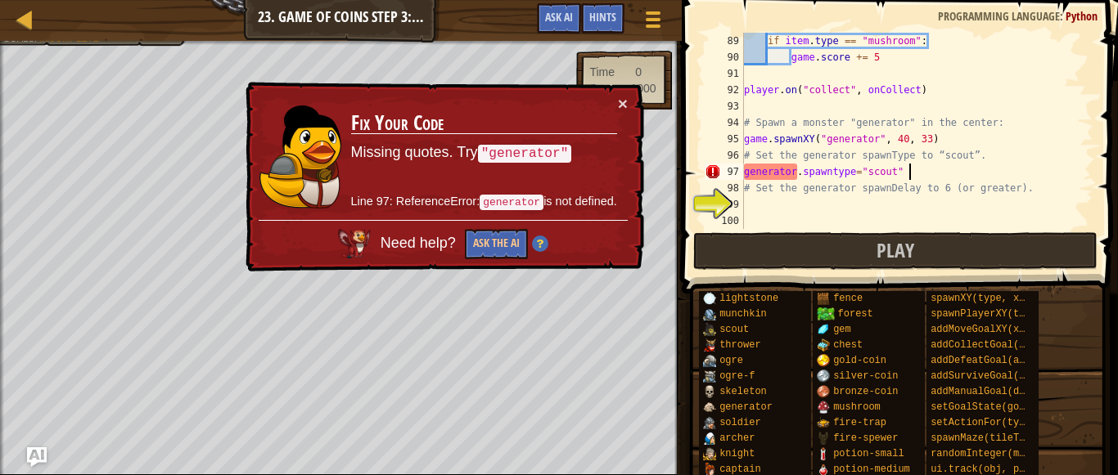
click at [808, 170] on div "if item . type == "mushroom" : game . score += 5 player . on ( "collect" , onCo…" at bounding box center [917, 147] width 353 height 229
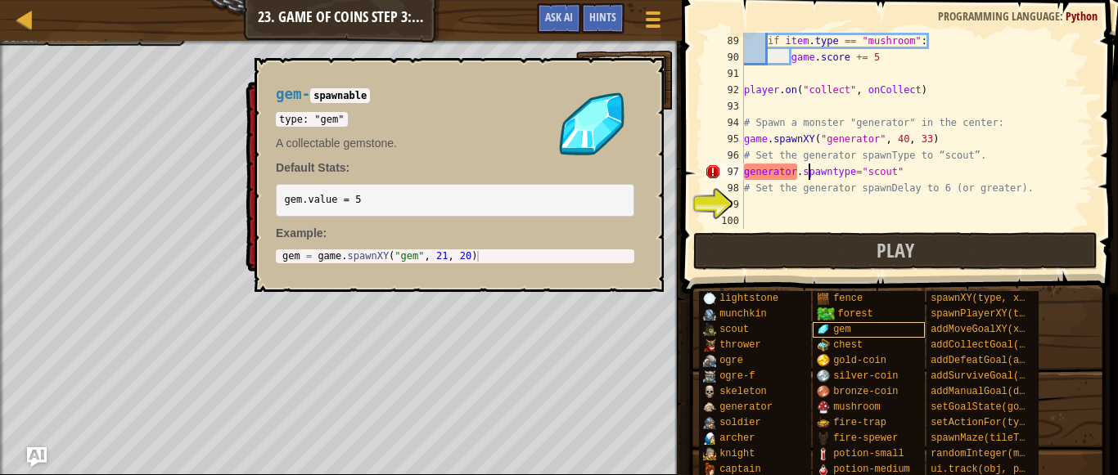
type textarea "generator.spawntype="scout""
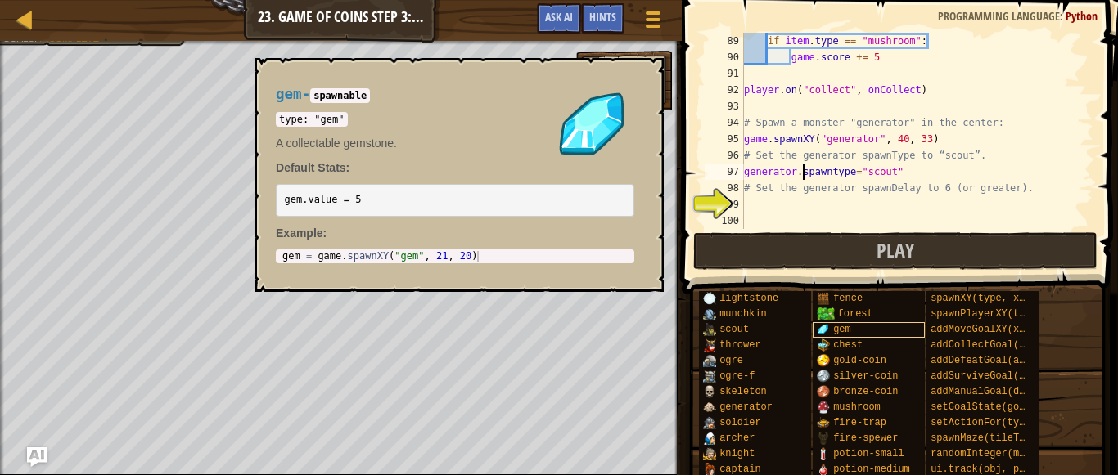
scroll to position [7, 12]
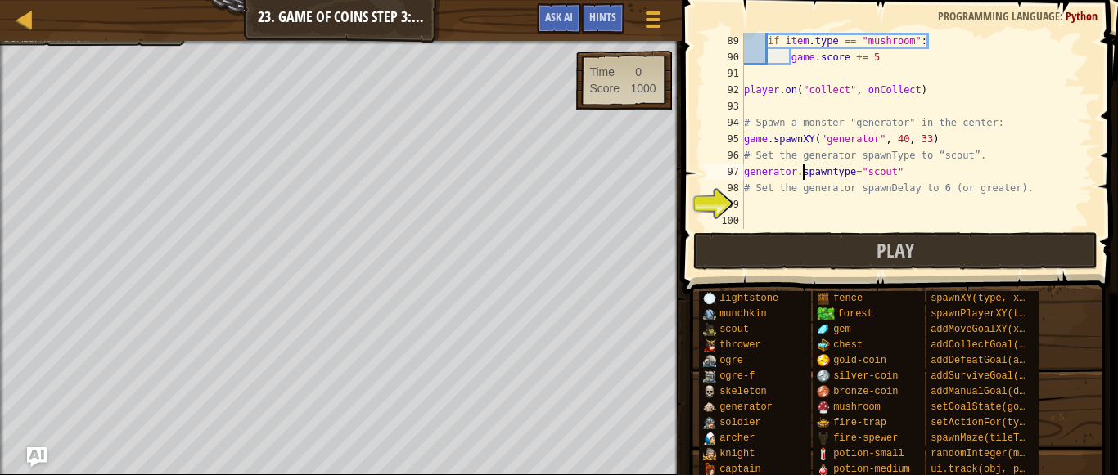
click at [767, 200] on div "if item . type == "mushroom" : game . score += 5 player . on ( "collect" , onCo…" at bounding box center [917, 147] width 353 height 229
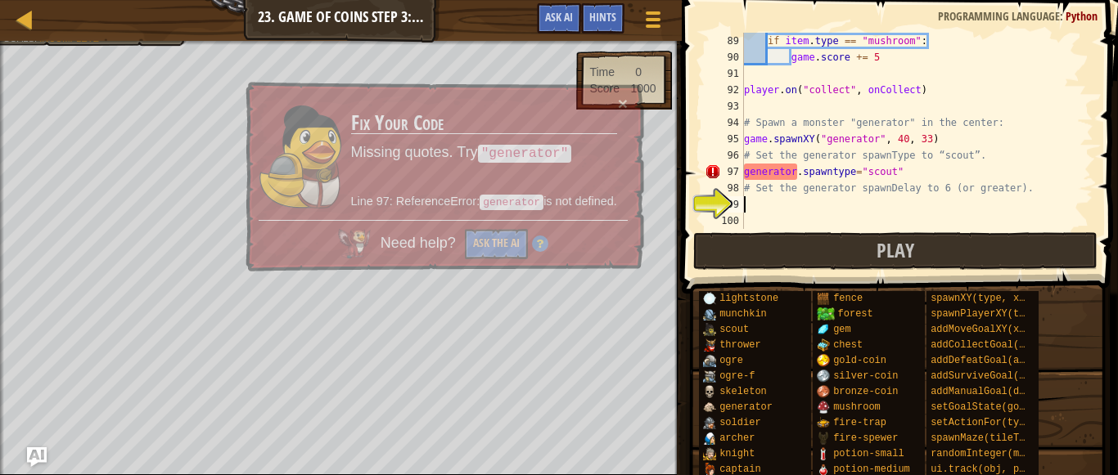
scroll to position [7, 0]
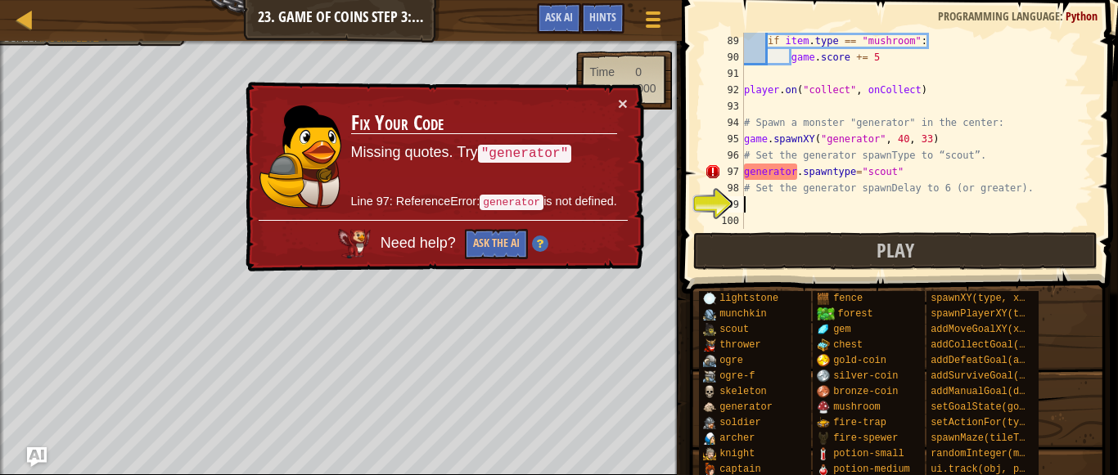
click at [853, 172] on div "if item . type == "mushroom" : game . score += 5 player . on ( "collect" , onCo…" at bounding box center [917, 147] width 353 height 229
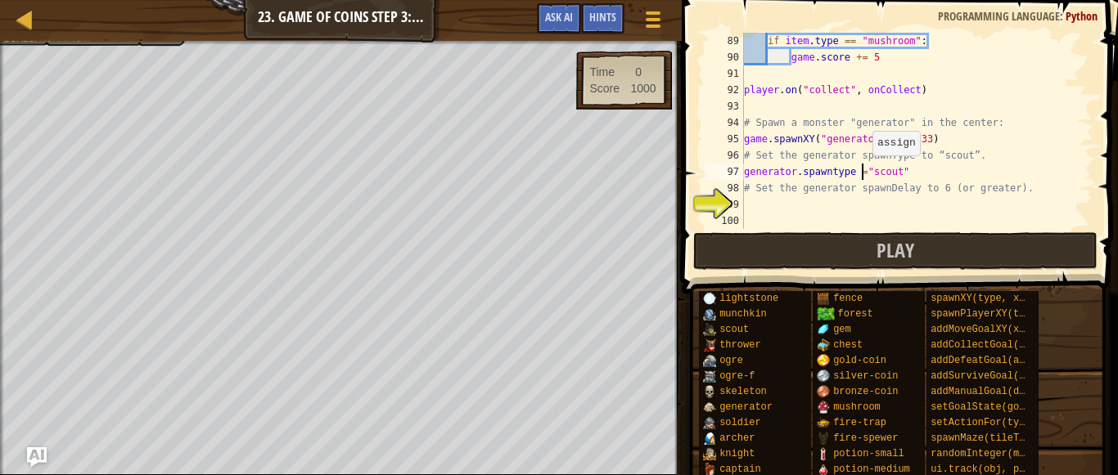
click at [870, 171] on div "if item . type == "mushroom" : game . score += 5 player . on ( "collect" , onCo…" at bounding box center [917, 147] width 353 height 229
type textarea "generator.spawntype = "scout""
click at [753, 202] on div "if item . type == "mushroom" : game . score += 5 player . on ( "collect" , onCo…" at bounding box center [917, 147] width 353 height 229
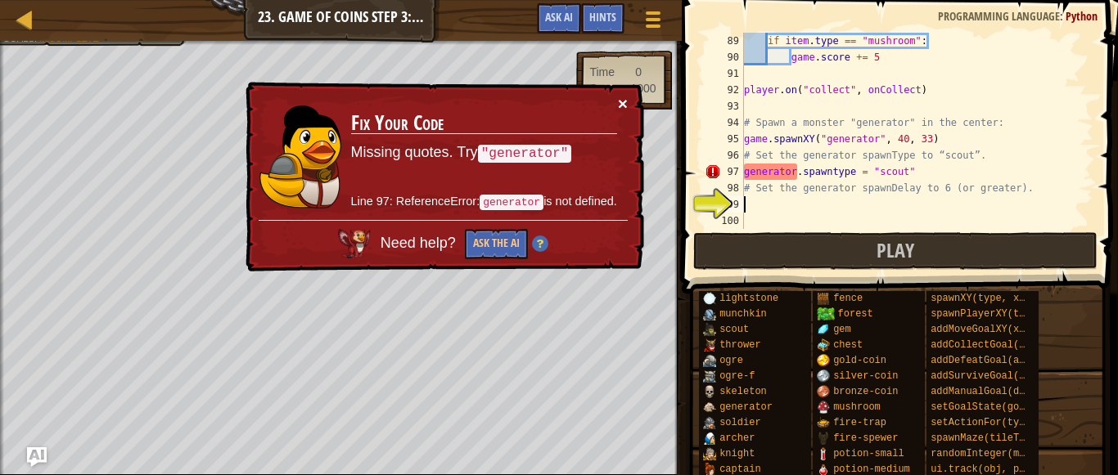
click at [625, 101] on button "×" at bounding box center [624, 105] width 11 height 17
click at [742, 171] on div "97" at bounding box center [724, 172] width 39 height 16
click at [745, 173] on div "if item . type == "mushroom" : game . score += 5 player . on ( "collect" , onCo…" at bounding box center [917, 147] width 353 height 229
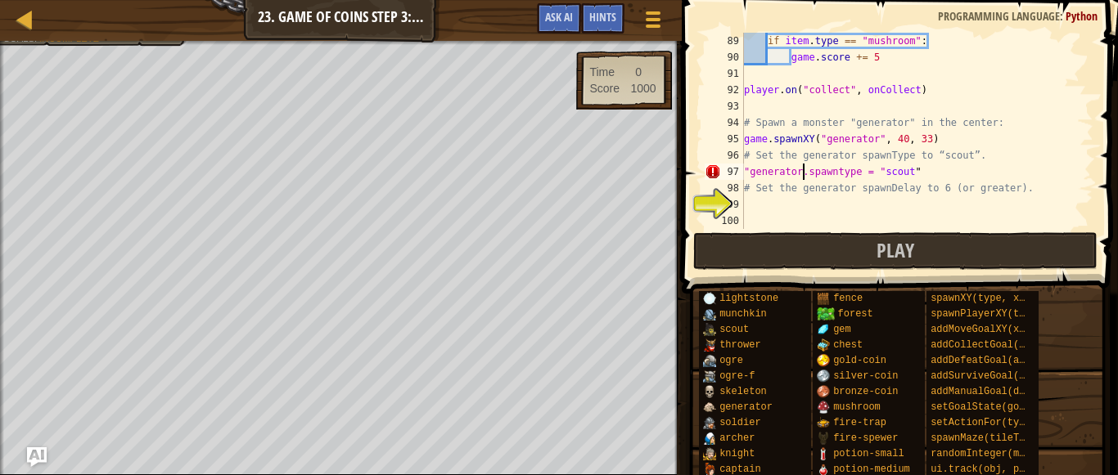
type textarea ""generator".spawntype = "scout""
click at [752, 200] on div "if item . type == "mushroom" : game . score += 5 player . on ( "collect" , onCo…" at bounding box center [917, 147] width 353 height 229
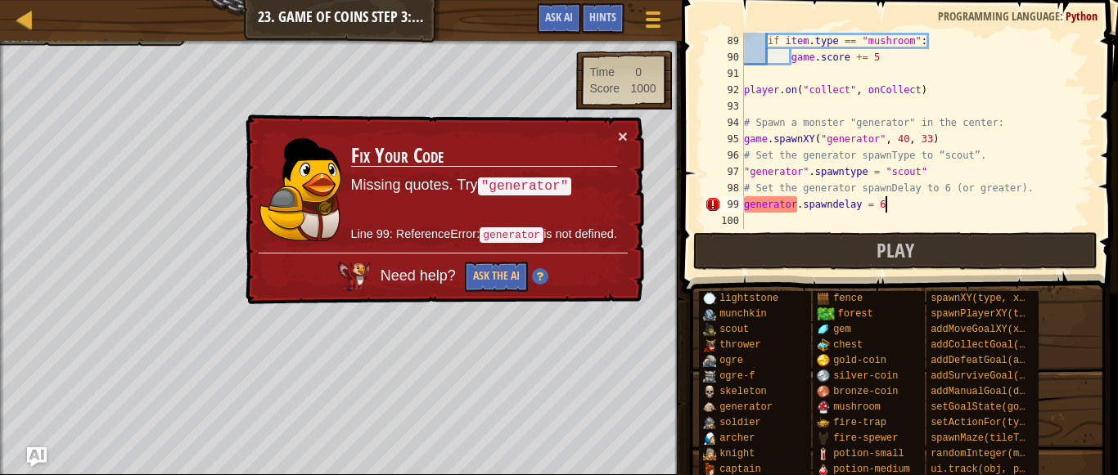
click at [746, 202] on div "if item . type == "mushroom" : game . score += 5 player . on ( "collect" , onCo…" at bounding box center [917, 147] width 353 height 229
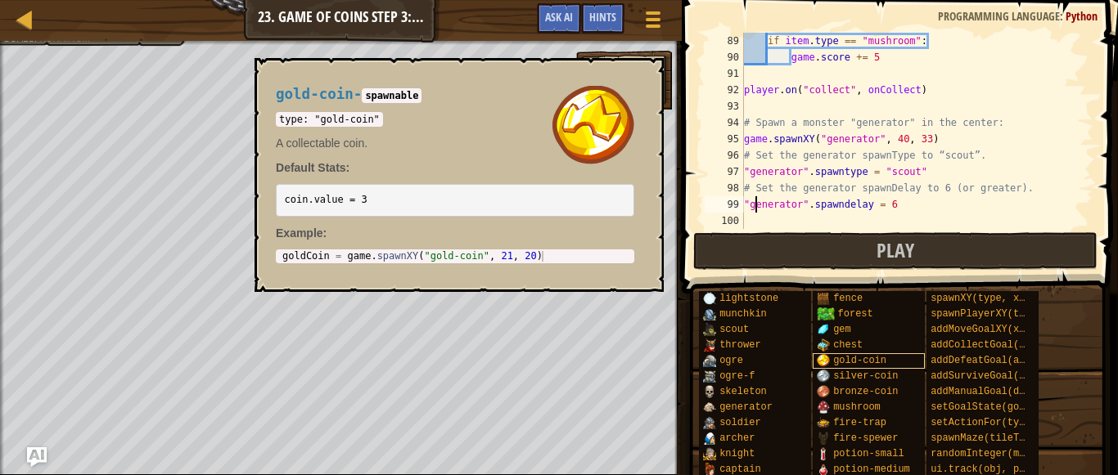
scroll to position [7, 1]
click at [815, 356] on div "gold-coin" at bounding box center [869, 361] width 112 height 16
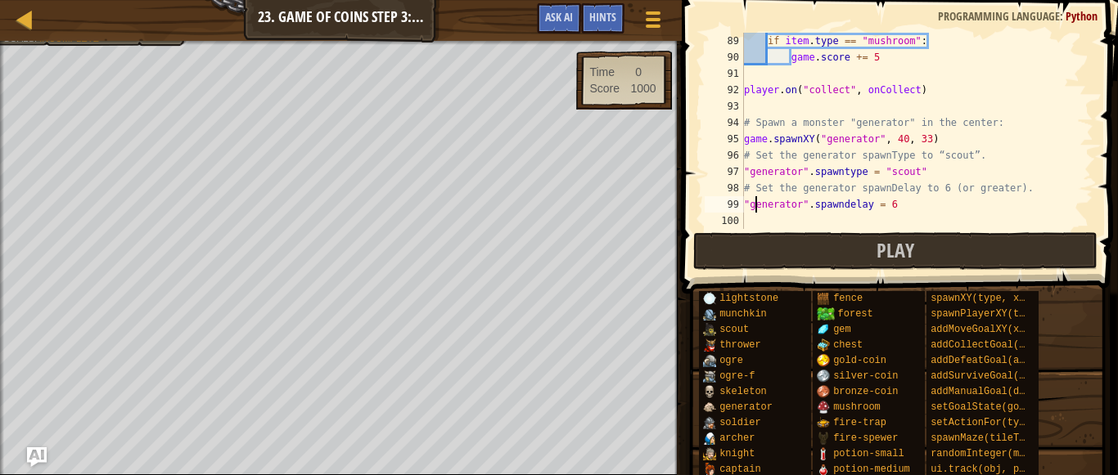
click at [872, 178] on div "if item . type == "mushroom" : game . score += 5 player . on ( "collect" , onCo…" at bounding box center [917, 147] width 353 height 229
type textarea ""generator".spawndelay = 6"
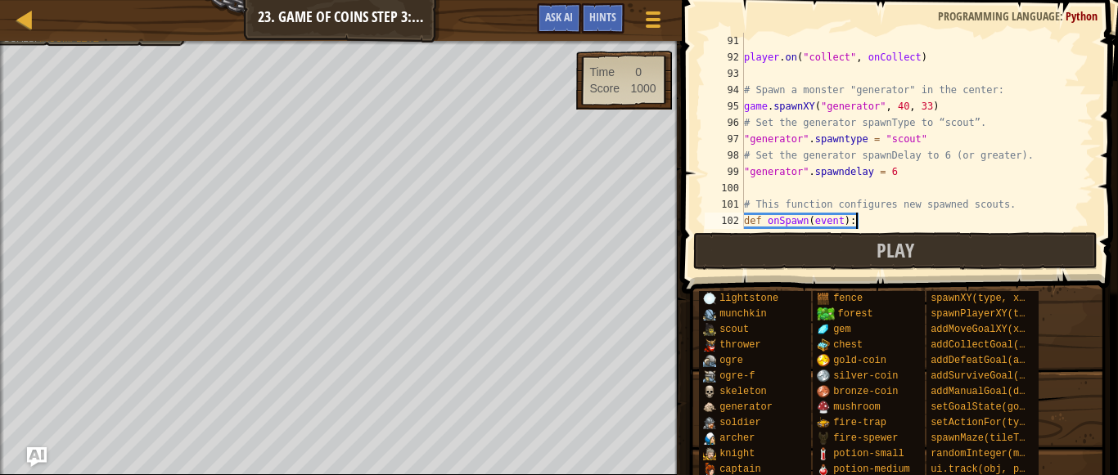
scroll to position [7, 0]
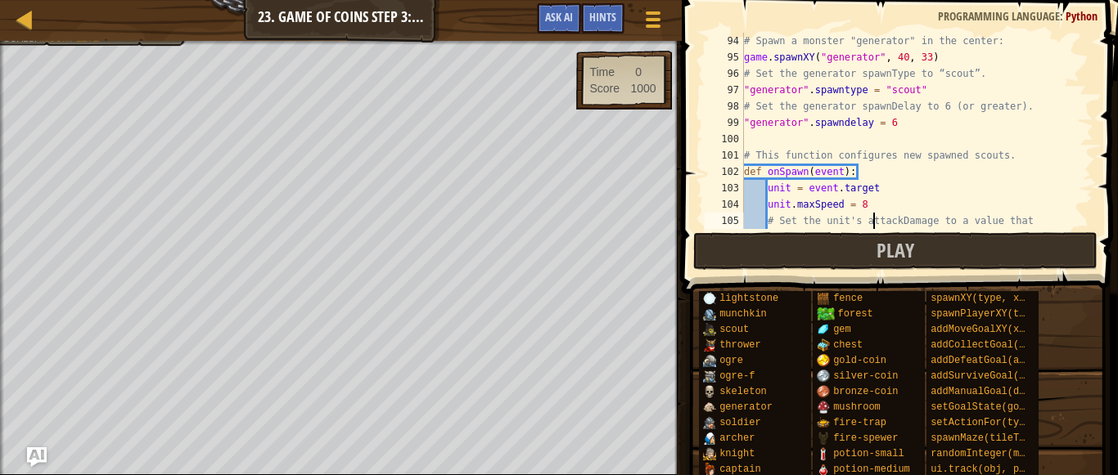
type textarea "# is greater than or equal to the player's maxHealth."
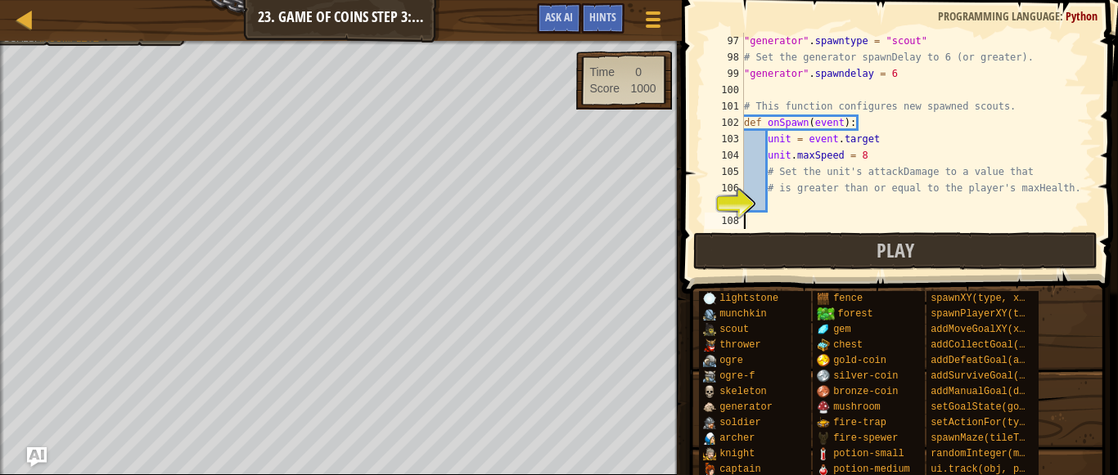
scroll to position [1571, 0]
click at [780, 200] on div ""generator" . spawntype = "scout" # Set the generator spawnDelay to 6 (or great…" at bounding box center [917, 147] width 353 height 229
click at [877, 203] on div ""generator" . spawntype = "scout" # Set the generator spawnDelay to 6 (or great…" at bounding box center [917, 147] width 353 height 229
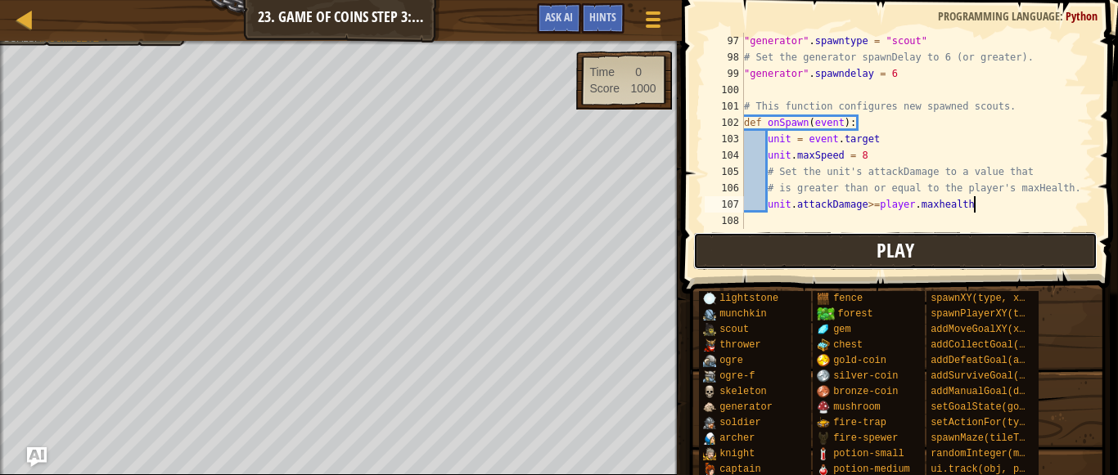
click at [1023, 241] on button "Play" at bounding box center [895, 251] width 404 height 38
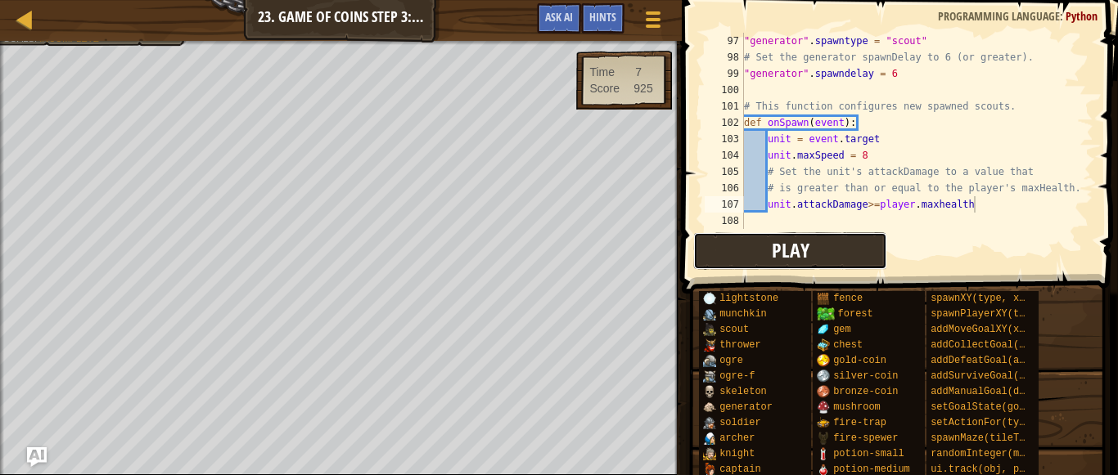
click at [825, 254] on button "Play" at bounding box center [790, 251] width 194 height 38
click at [809, 249] on button "Play" at bounding box center [790, 251] width 194 height 38
click at [552, 16] on span "Ask AI" at bounding box center [559, 17] width 28 height 16
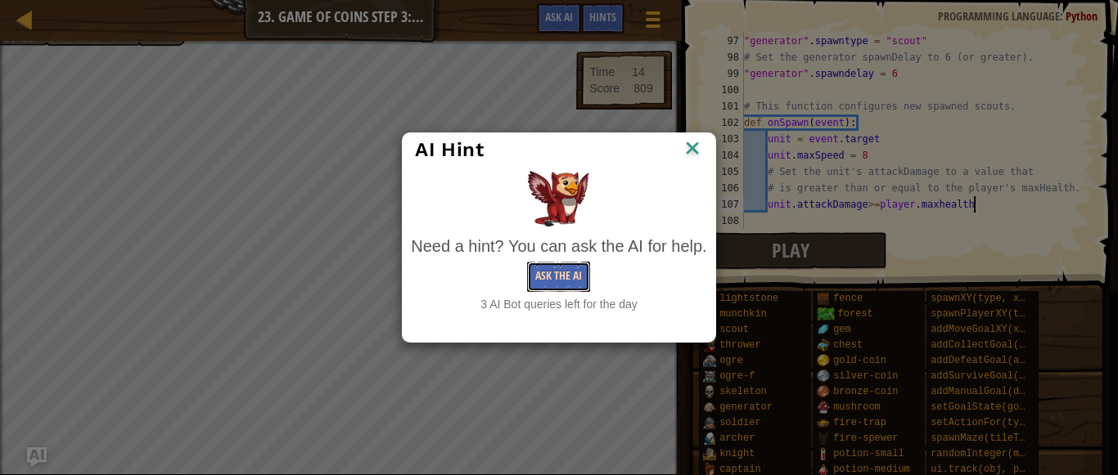
click at [554, 269] on button "Ask the AI" at bounding box center [558, 277] width 63 height 30
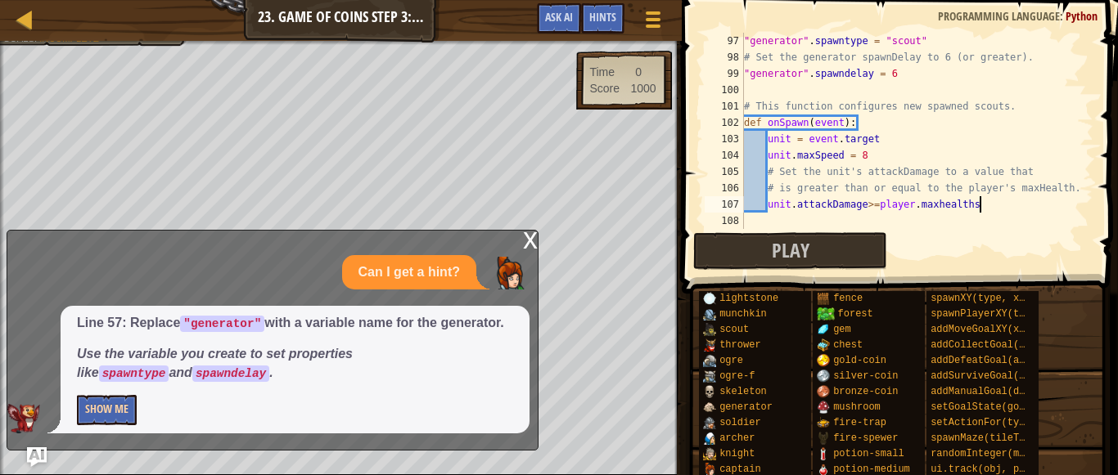
type textarea "unit.attackDamage>=player.maxhealths"
click at [110, 401] on button "Show Me" at bounding box center [107, 410] width 60 height 30
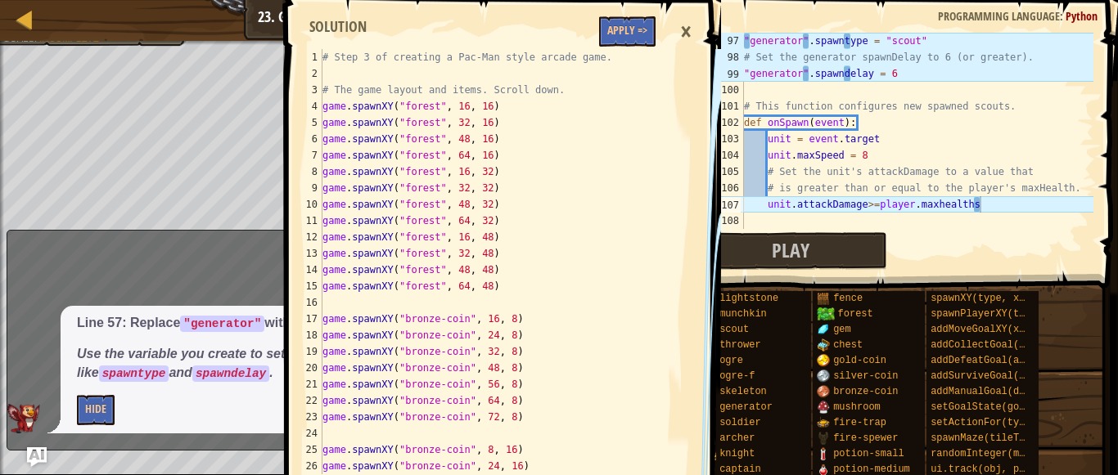
click at [429, 340] on div "# Step 3 of creating a Pac-Man style arcade game. # The game layout and items. …" at bounding box center [495, 278] width 353 height 458
type textarea "game.spawnXY("bronze-coin", 72, 8)"
type textarea "game.spawnXY("bronze-coin", 72, 16)"
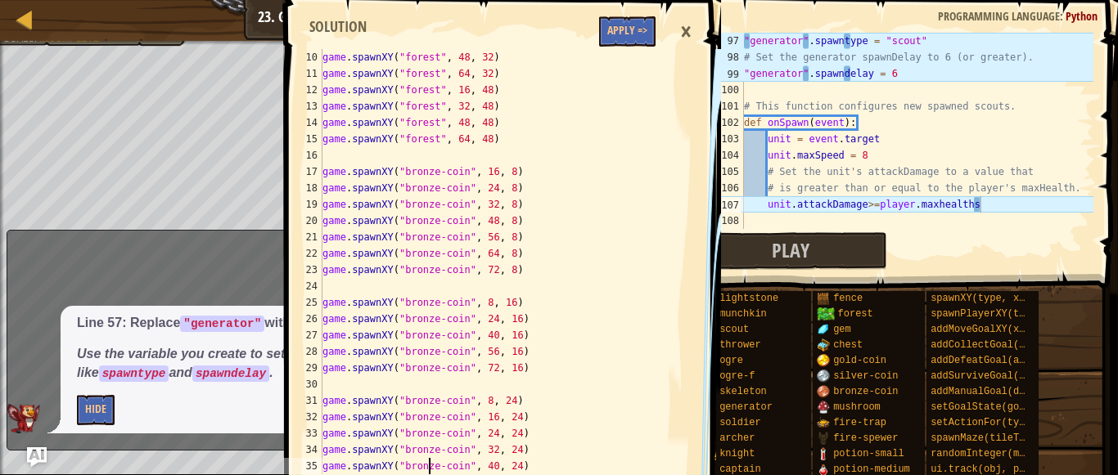
type textarea "game.spawnXY("bronze-coin", 72, 24)"
type textarea "game.spawnXY("bronze-coin", 56, 32)"
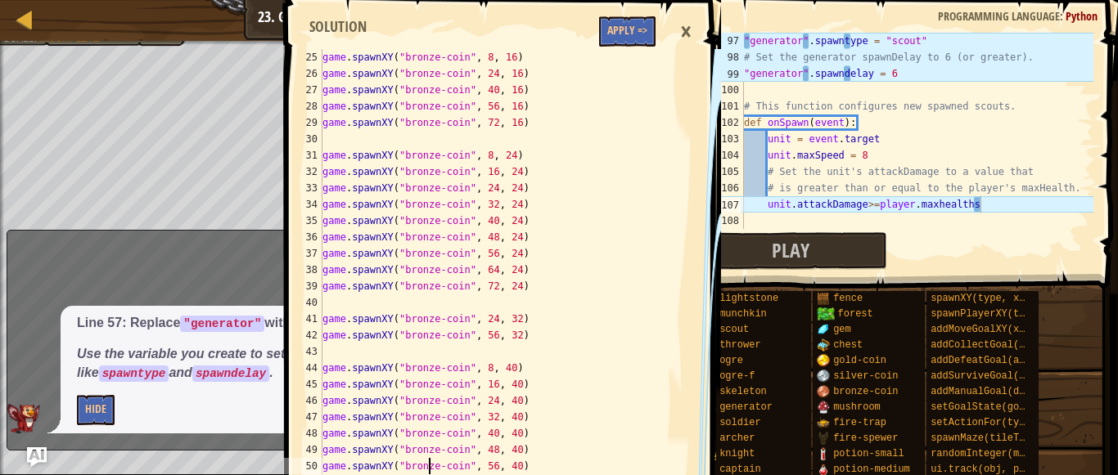
type textarea "game.spawnXY("bronze-coin", 72, 40)"
type textarea "game.spawnXY("bronze-coin", 72, 48)"
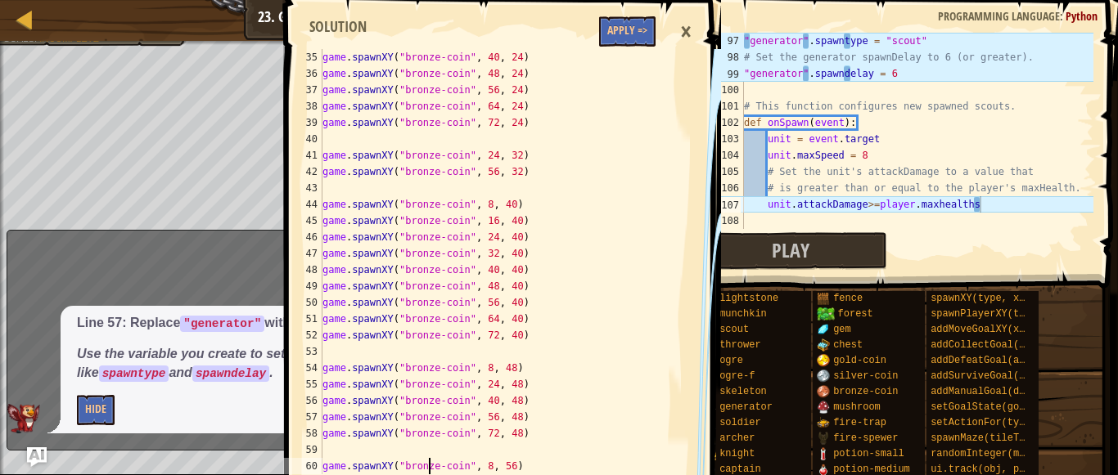
type textarea "game.spawnXY("bronze-coin", 72, 56)"
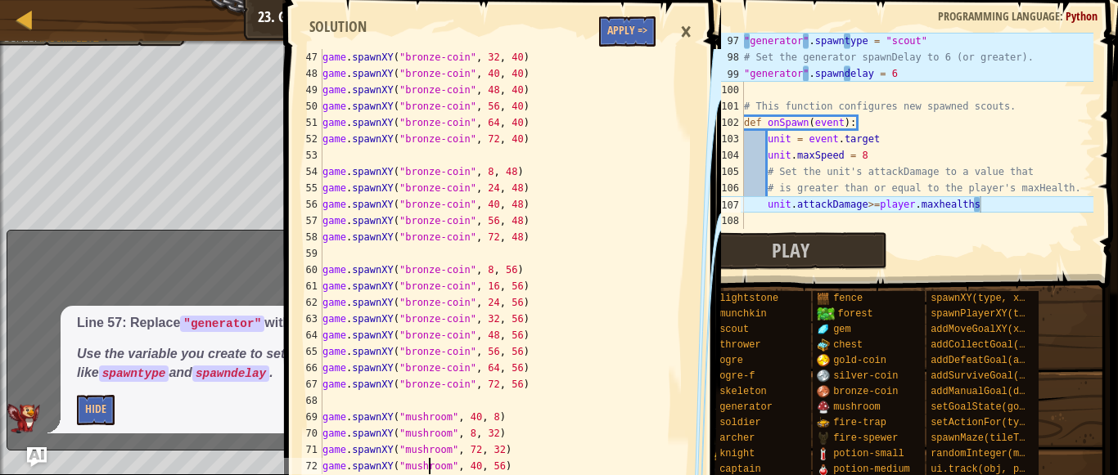
type textarea "game.spawnXY("mushroom", 40, 56)"
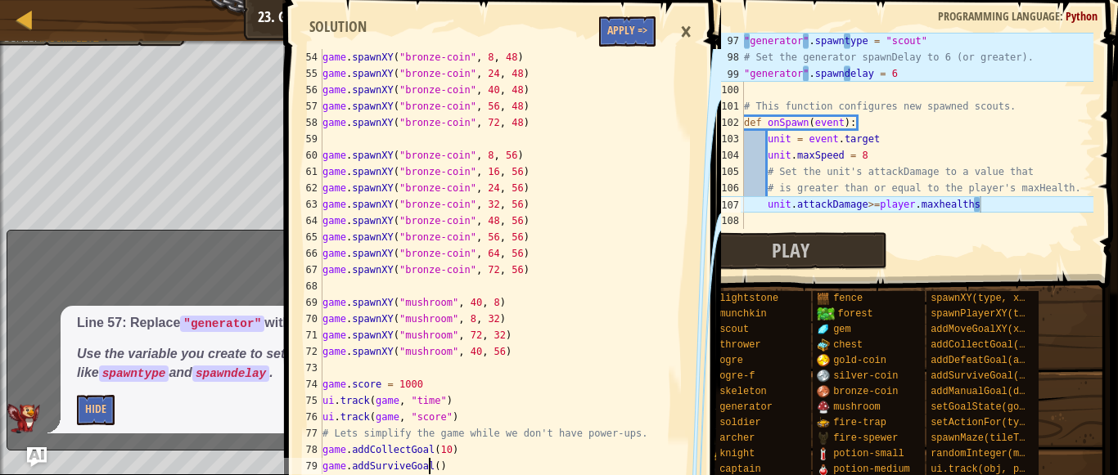
type textarea "game.addSurviveGoal()"
type textarea "player.maxSpeed = 32"
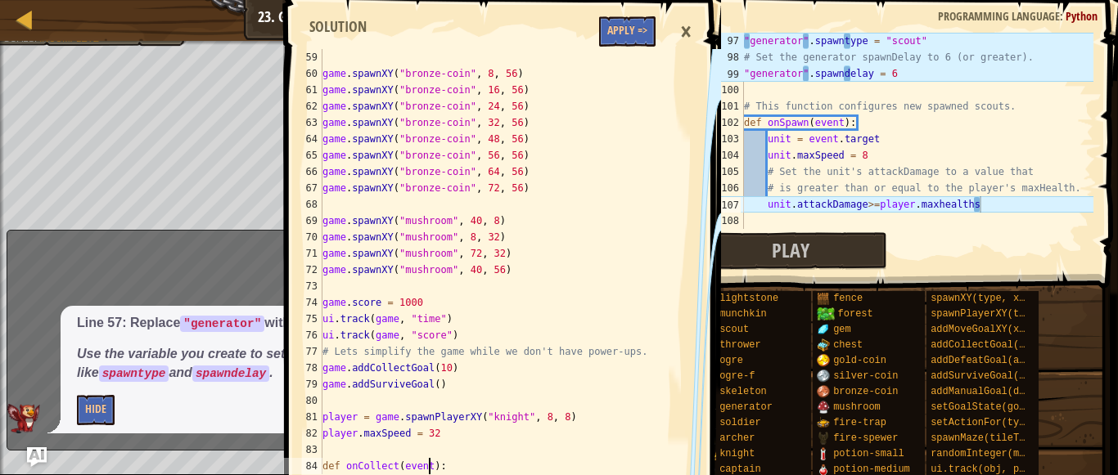
type textarea "game.score += 5"
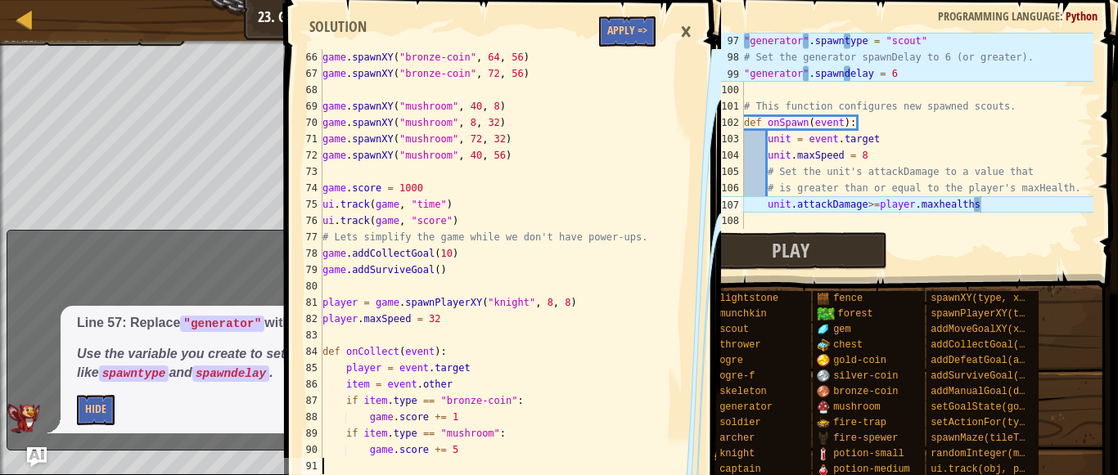
type textarea "player.on("collect", onCollect)"
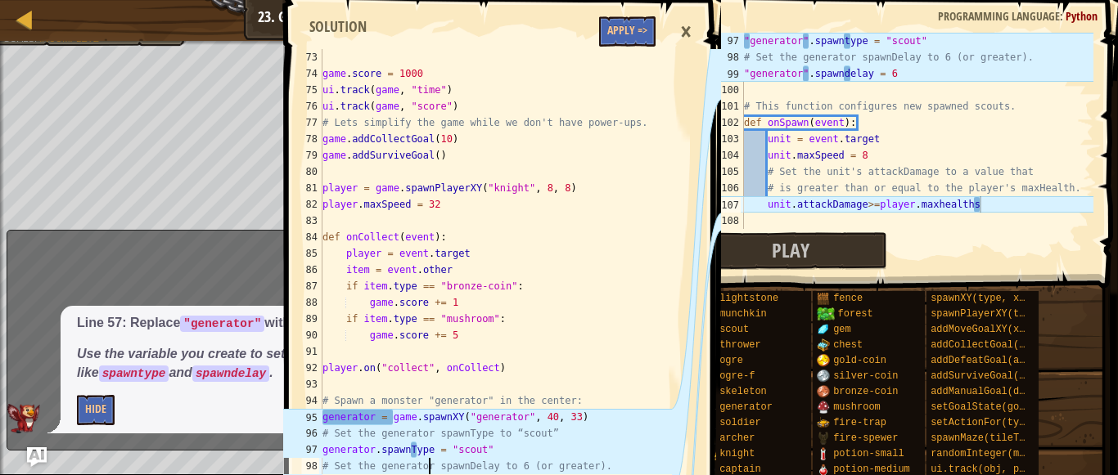
type textarea "generator.spawnDelay = 6"
type textarea "unit.maxSpeed = 8"
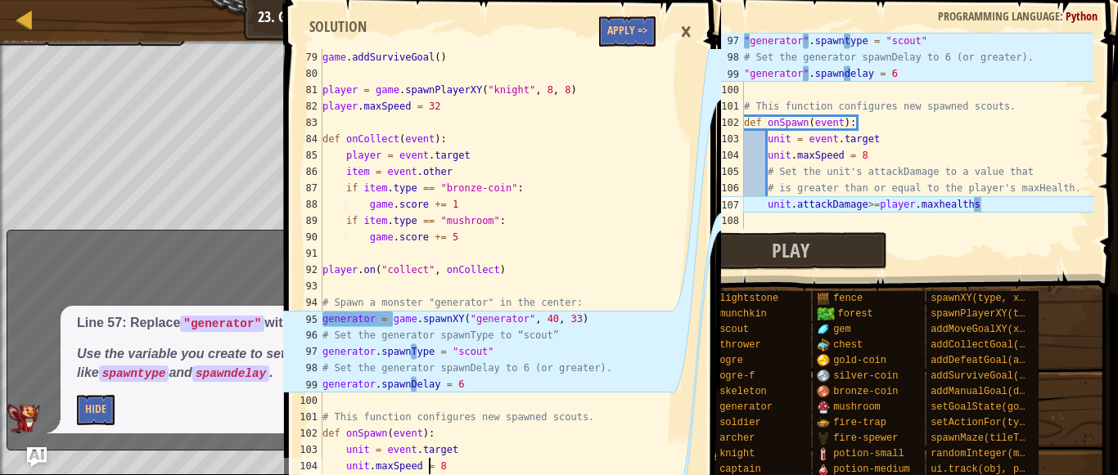
click at [750, 38] on div ""generator" . spawntype = "scout" # Set the generator spawnDelay to 6 (or great…" at bounding box center [917, 147] width 353 height 229
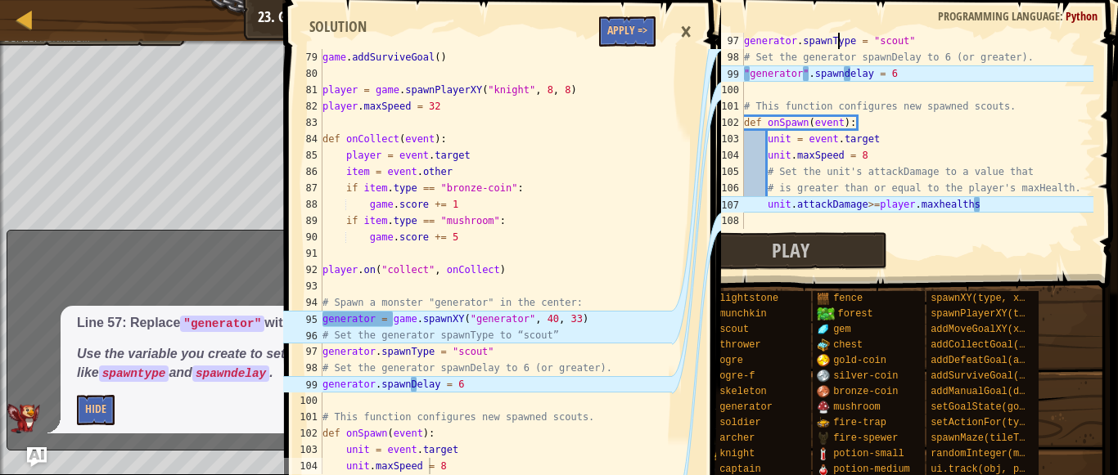
scroll to position [7, 8]
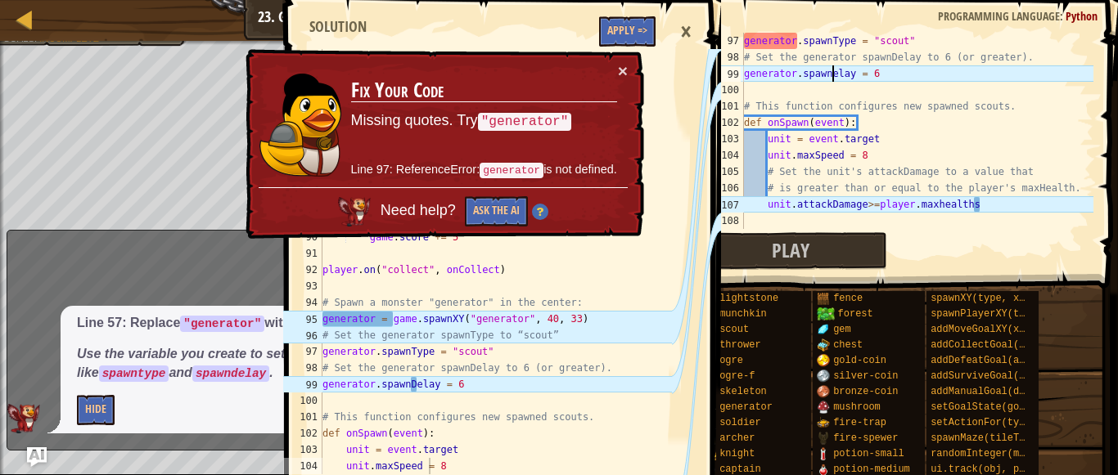
type textarea "generator.spawnDelay = 6"
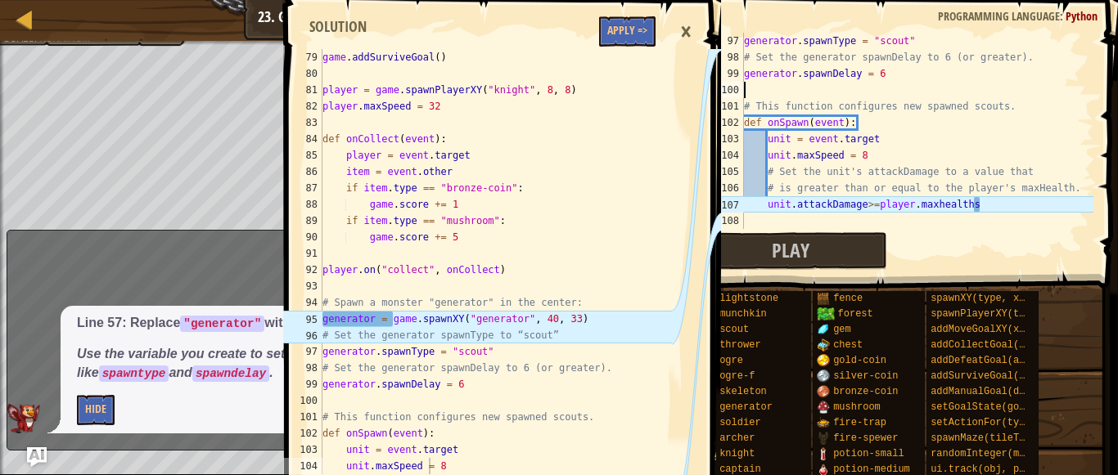
scroll to position [7, 0]
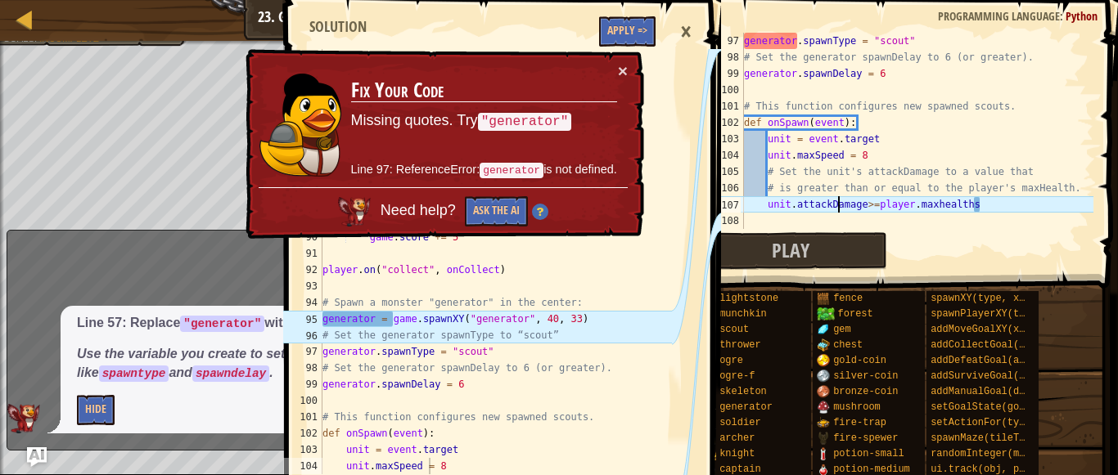
type textarea "unit.attackDamage>=player.maxhealths"
type textarea "# Set the handler for "scout"s' "spawn" event to onSpawn"
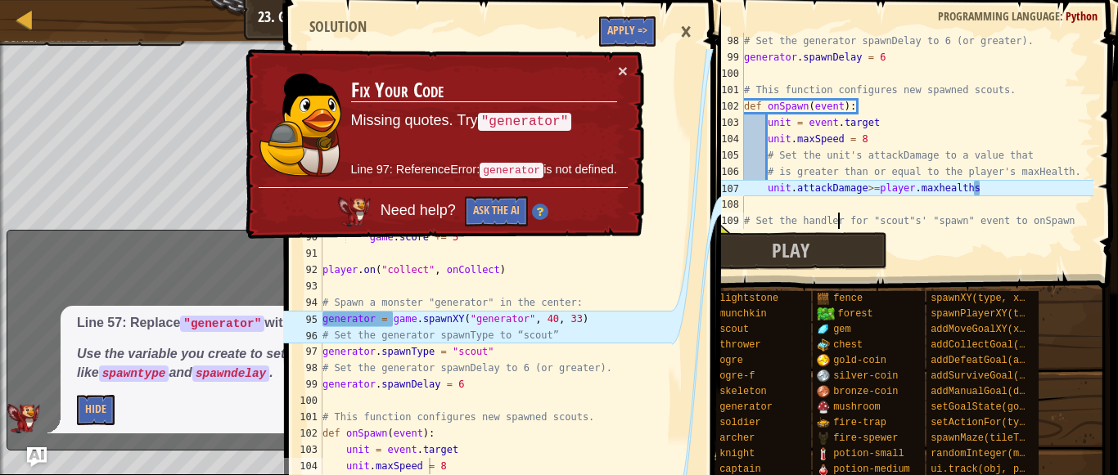
scroll to position [1587, 0]
click at [830, 59] on div "# Set the generator spawnDelay to 6 (or greater). generator . spawnDelay = 6 # …" at bounding box center [917, 147] width 353 height 229
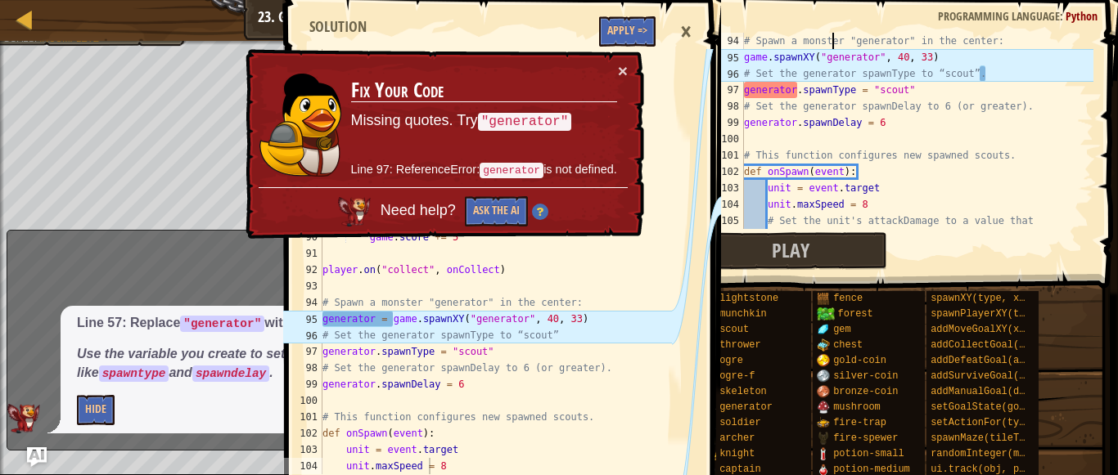
type textarea "# Spawn a monster "generator" in the center:"
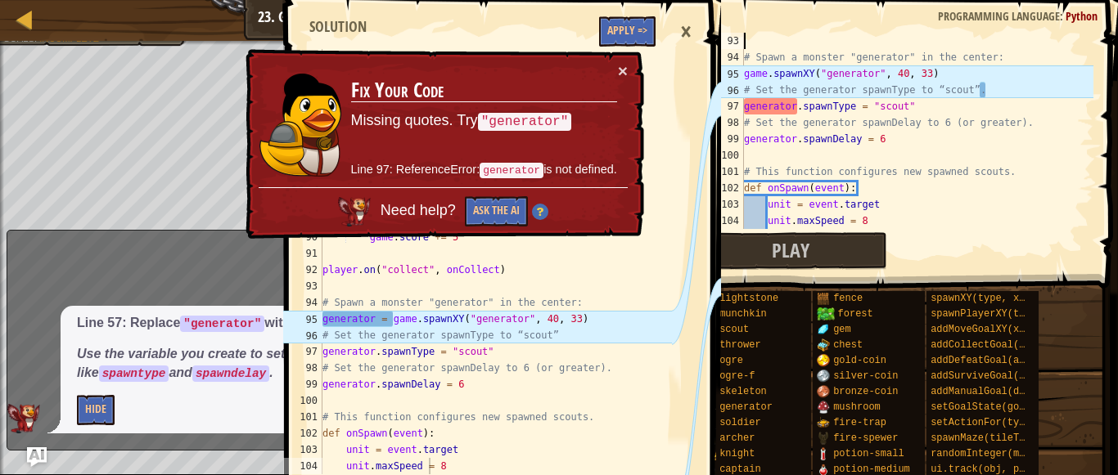
scroll to position [1506, 0]
type textarea "player.on("collect", onCollect)"
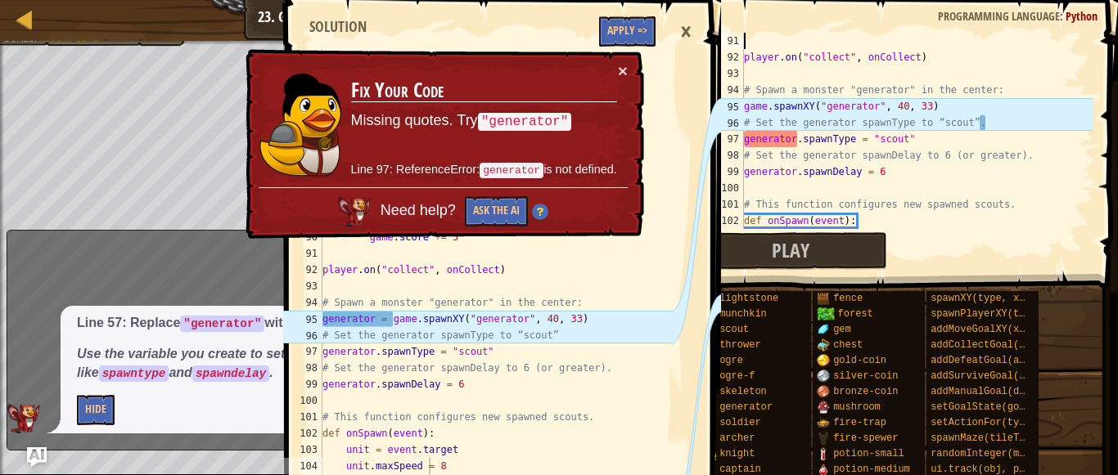
scroll to position [1473, 0]
type textarea "game.score += 5"
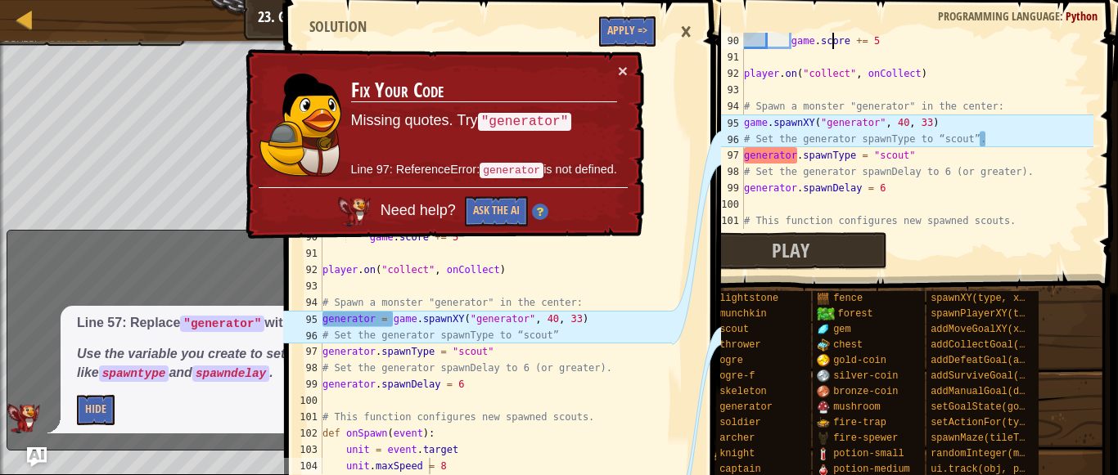
scroll to position [1457, 0]
type textarea "player.on("collect", onCollect)"
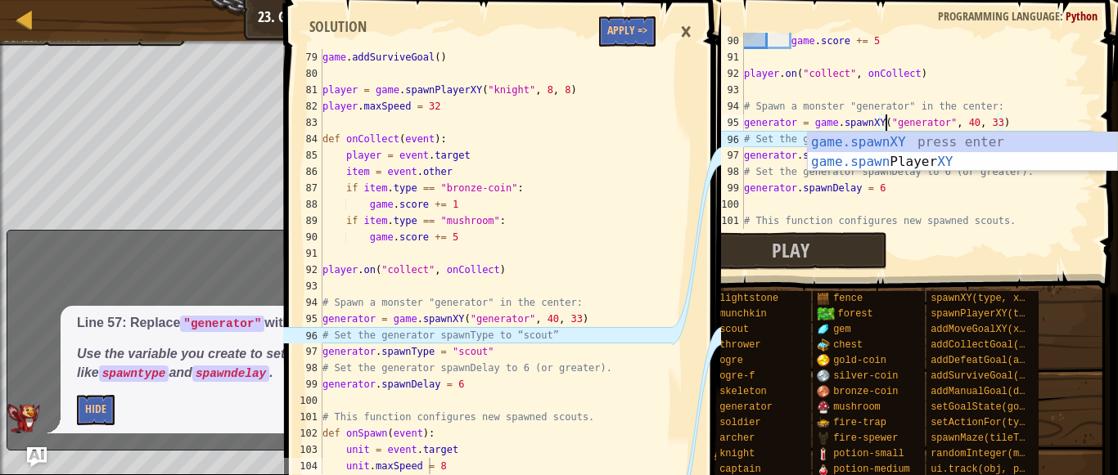
scroll to position [7, 11]
click at [881, 139] on div "game.spawnXY press enter game.spawn Player XY press enter" at bounding box center [963, 172] width 310 height 79
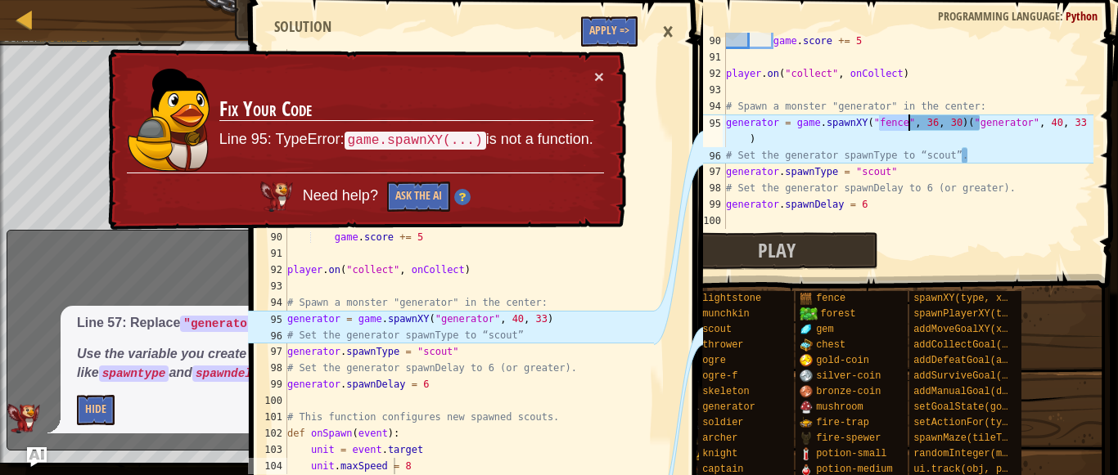
click at [968, 118] on div "game . score += 5 player . on ( "collect" , onCollect ) # Spawn a monster "gene…" at bounding box center [908, 147] width 371 height 229
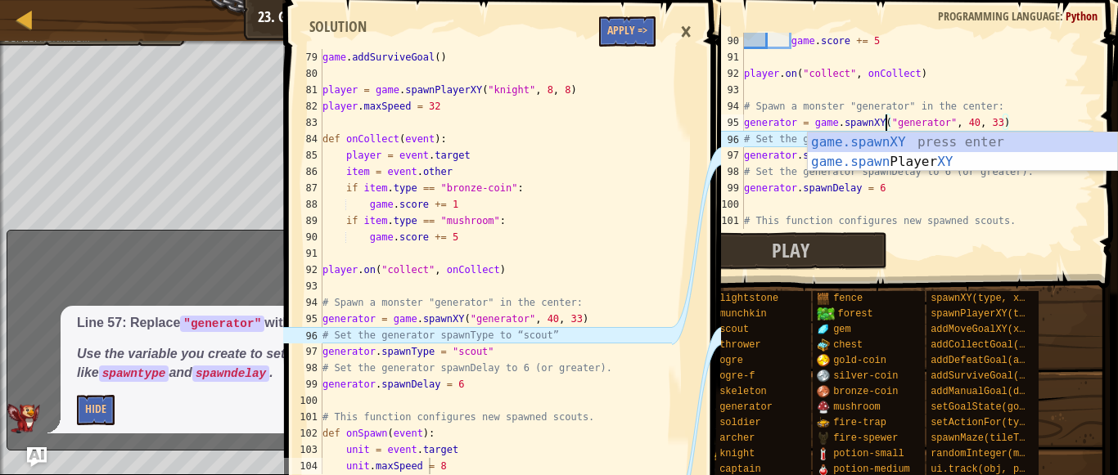
click at [975, 195] on div "game . score += 5 player . on ( "collect" , onCollect ) # Spawn a monster "gene…" at bounding box center [917, 147] width 353 height 229
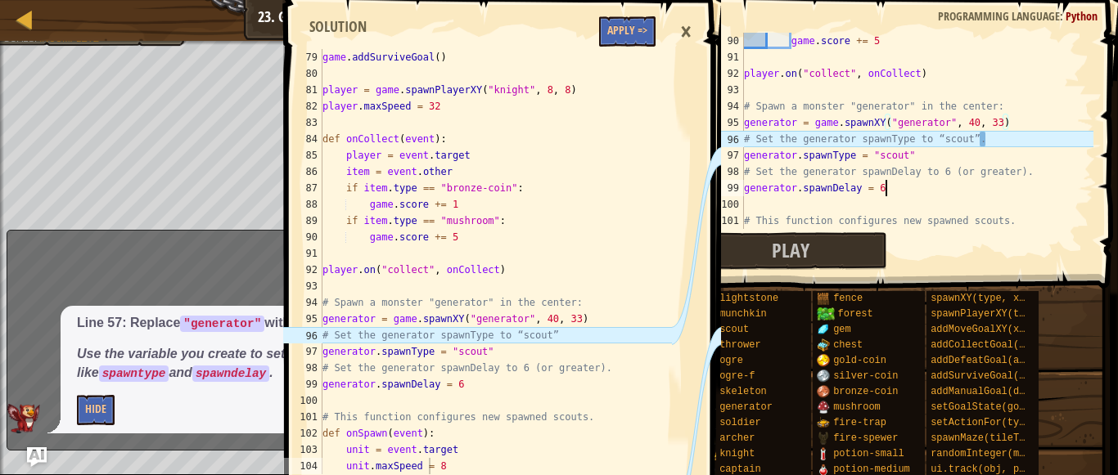
scroll to position [7, 11]
click at [1013, 139] on div "game . score += 5 player . on ( "collect" , onCollect ) # Spawn a monster "gene…" at bounding box center [917, 147] width 353 height 229
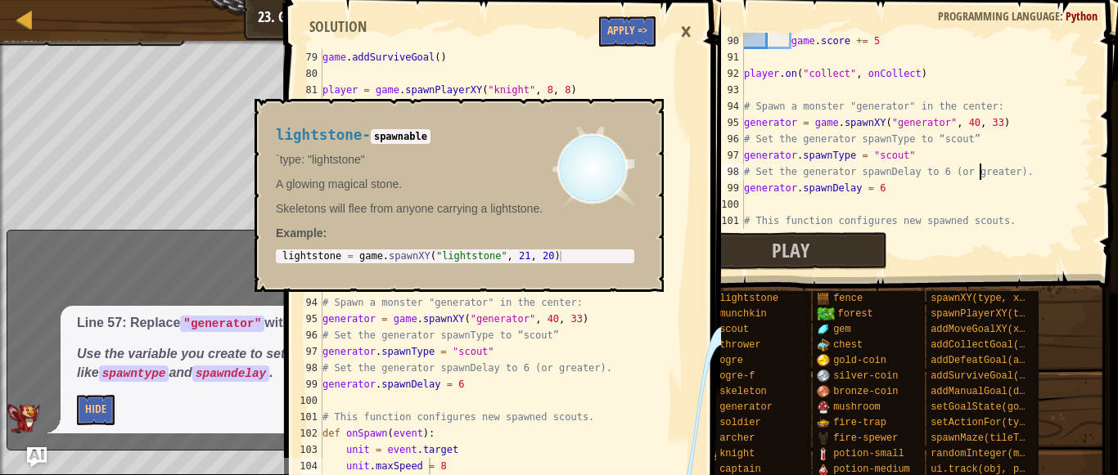
type textarea "# Set the generator spawnDelay to 6 (or greater)."
click at [646, 322] on div "game . addSurviveGoal ( ) player = game . spawnPlayerXY ( "knight" , 8 , 8 ) pl…" at bounding box center [495, 278] width 353 height 458
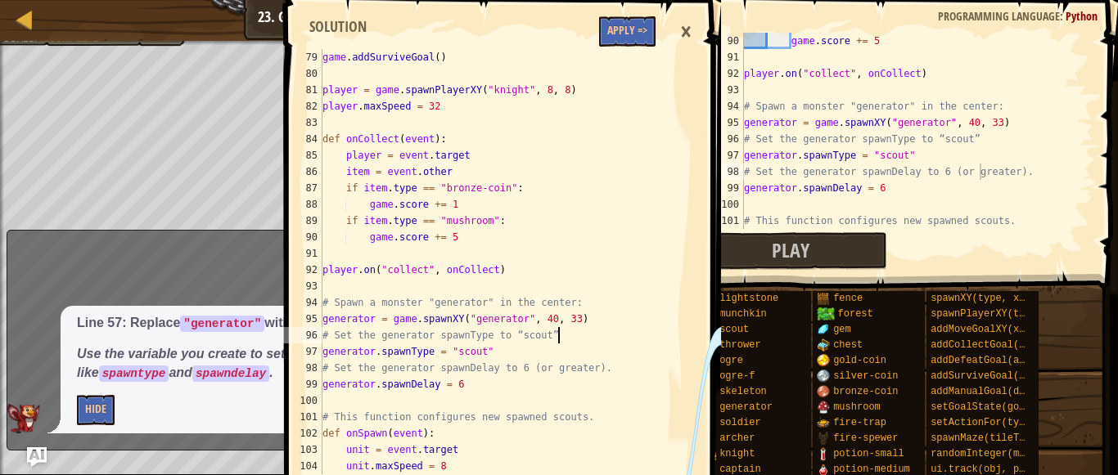
type textarea "generator.spawnDelay = 6"
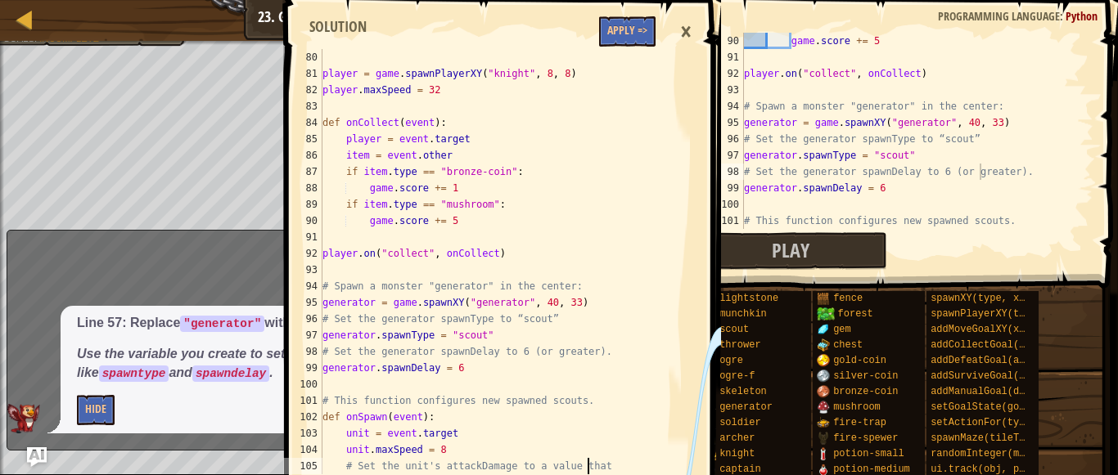
type textarea "unit.attackDamage>=player.maxhealth"
type textarea "# Set the handler for "scout"s' "spawn" event to onSpawn"
type textarea "game.score = 0"
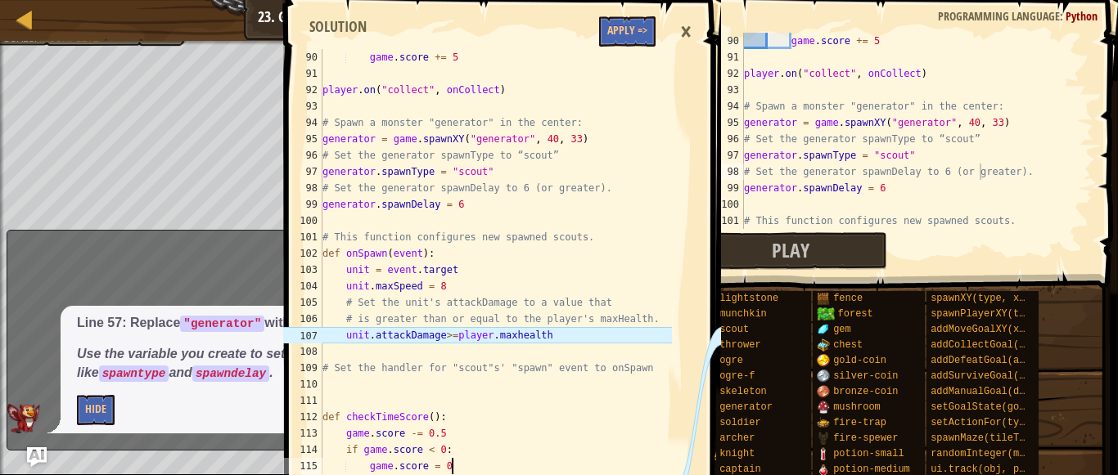
type textarea "while True:"
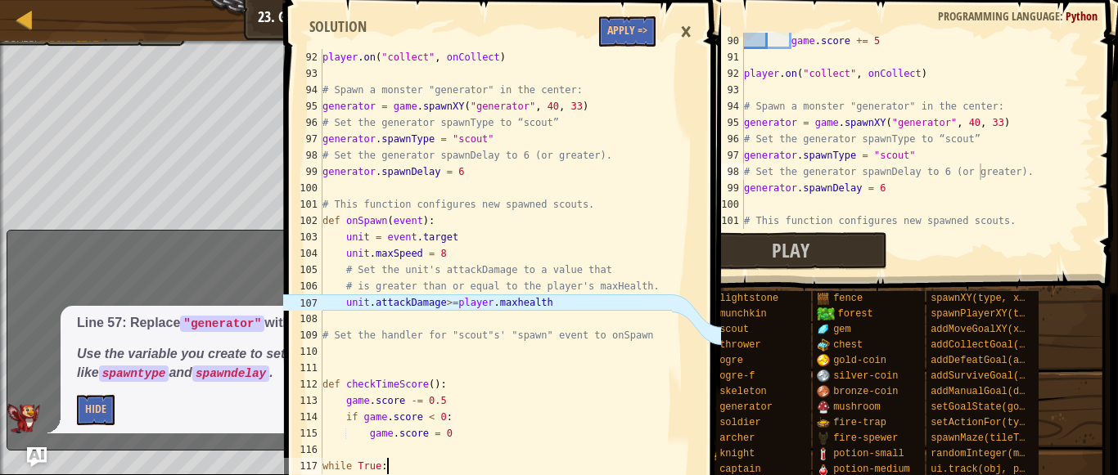
scroll to position [1489, 0]
click at [823, 200] on div "game . score += 5 player . on ( "collect" , onCollect ) # Spawn a monster "gene…" at bounding box center [917, 147] width 353 height 229
type textarea "unit.attackDamage>=player.maxhealths"
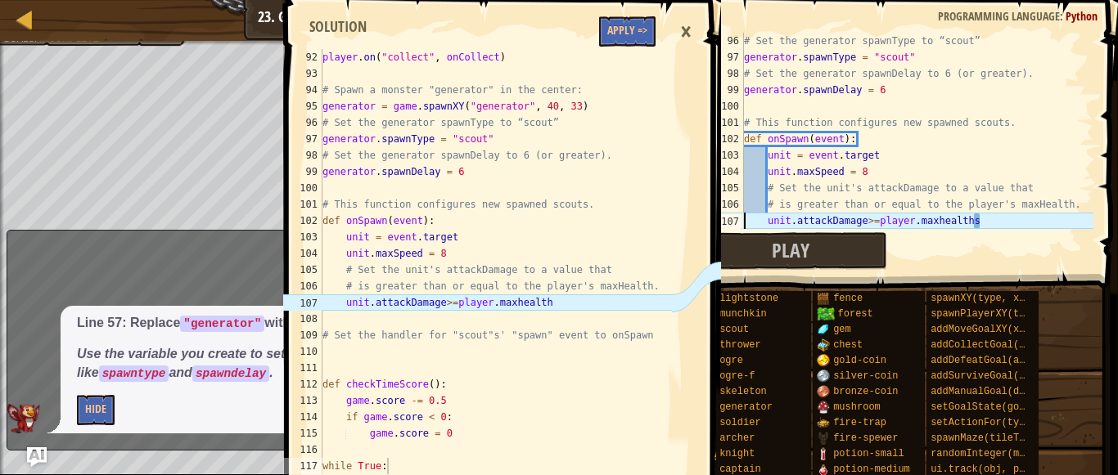
type textarea "# Set the handler for "scout"s' "spawn" event to onSpawn"
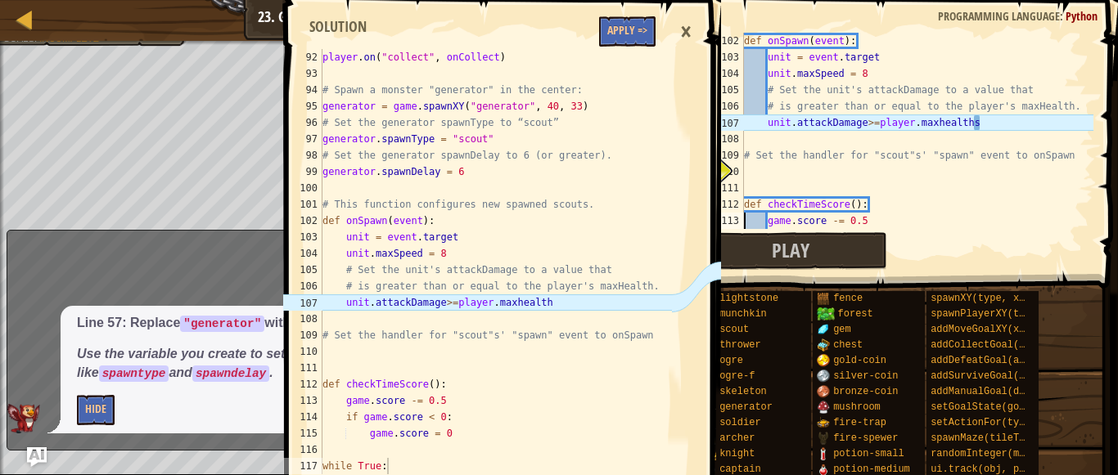
scroll to position [1653, 0]
click at [986, 124] on div "def onSpawn ( event ) : unit = event . target unit . maxSpeed = 8 # Set the uni…" at bounding box center [917, 147] width 353 height 229
type textarea "unit.attackDamage>=player.maxhealth"
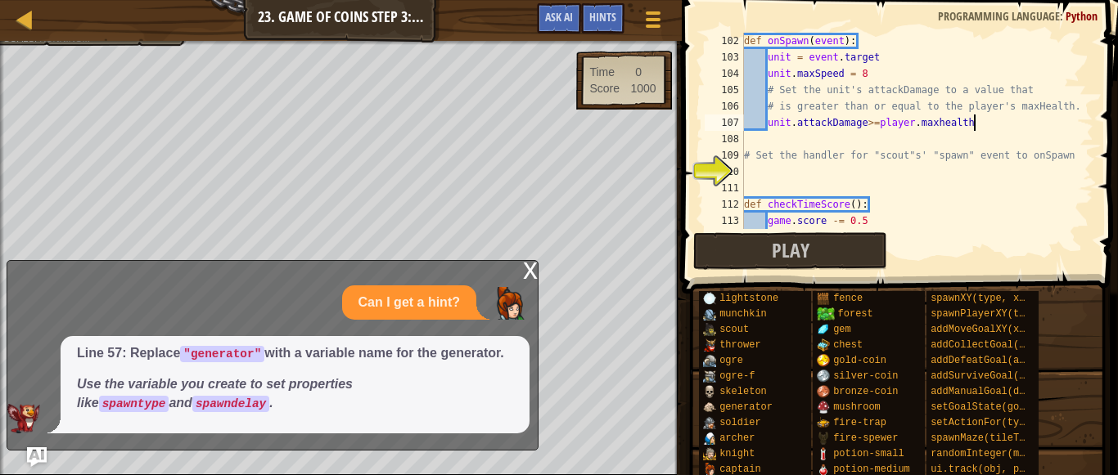
click at [529, 266] on div "x" at bounding box center [530, 269] width 15 height 16
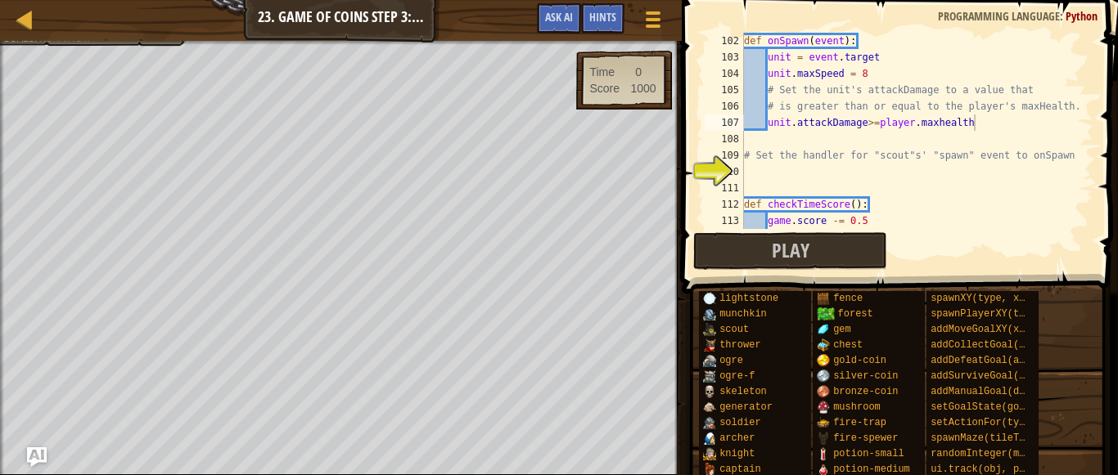
click at [759, 174] on div "def onSpawn ( event ) : unit = event . target unit . maxSpeed = 8 # Set the uni…" at bounding box center [917, 147] width 353 height 229
click at [560, 11] on span "Ask AI" at bounding box center [559, 17] width 28 height 16
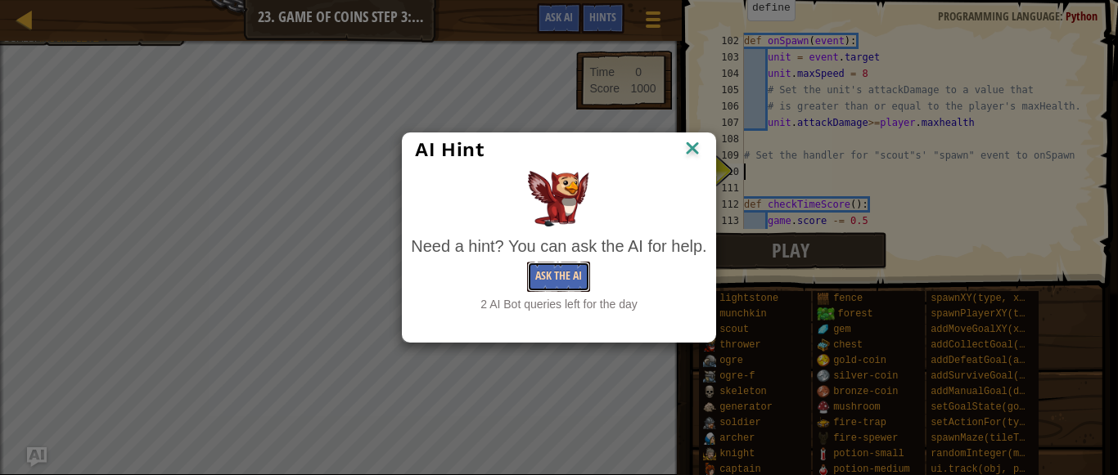
click at [573, 276] on button "Ask the AI" at bounding box center [558, 277] width 63 height 30
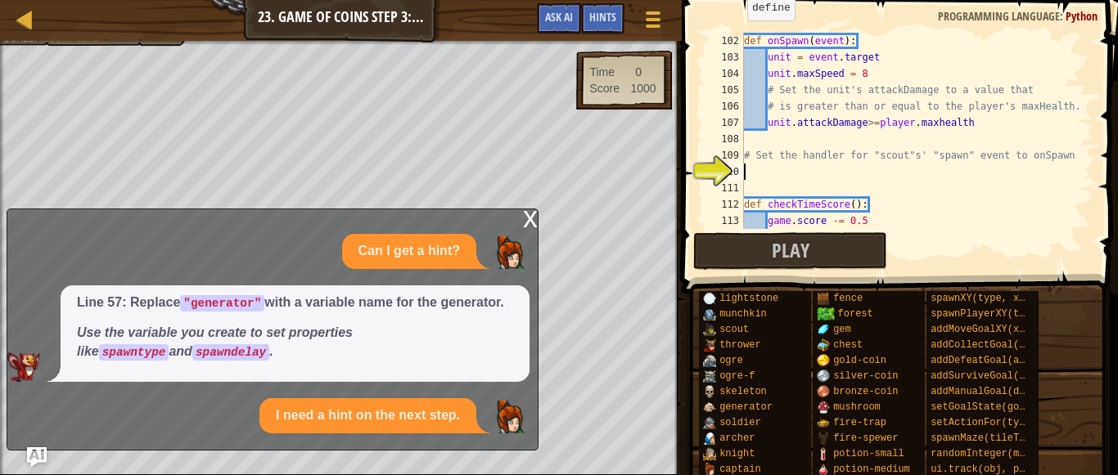
scroll to position [1031, 0]
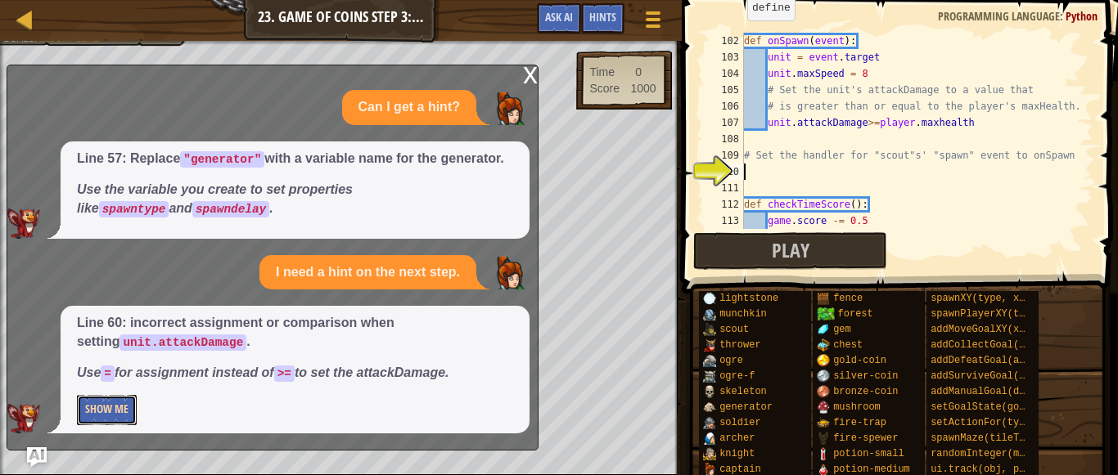
click at [119, 414] on button "Show Me" at bounding box center [107, 410] width 60 height 30
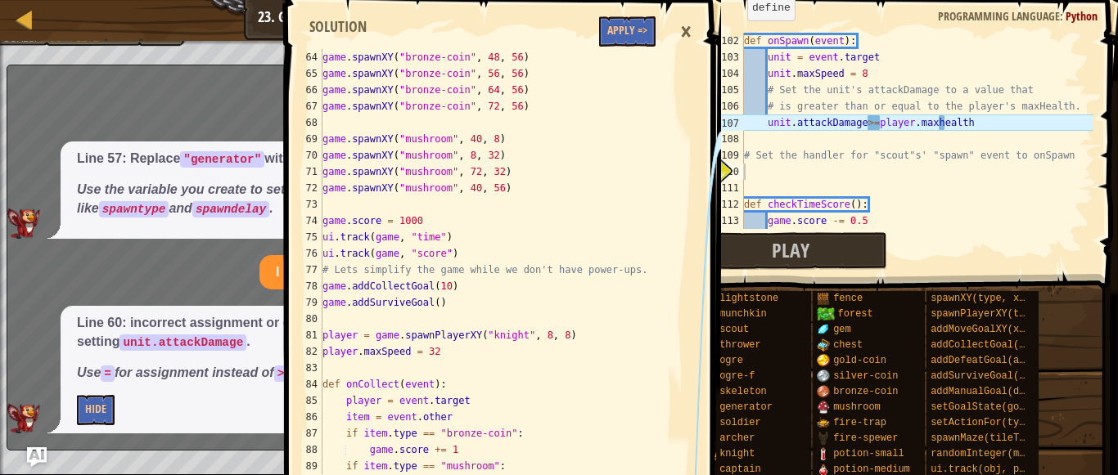
click at [474, 415] on div "game . spawnXY ( "bronze-coin" , 48 , 56 ) game . spawnXY ( "bronze-coin" , 56 …" at bounding box center [495, 278] width 353 height 458
type textarea "game.score += 5"
type textarea "player.on("collect", onCollect)"
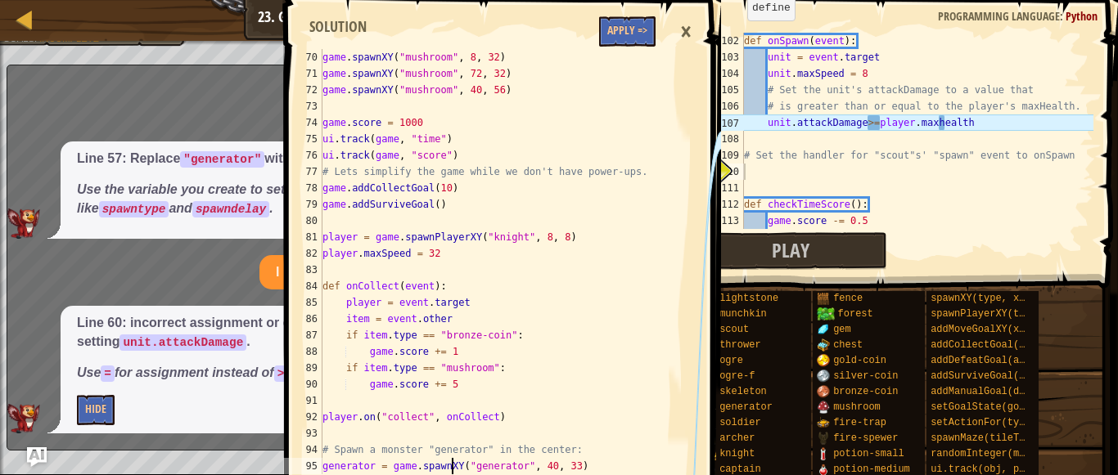
type textarea "generator.spawnDelay = 6"
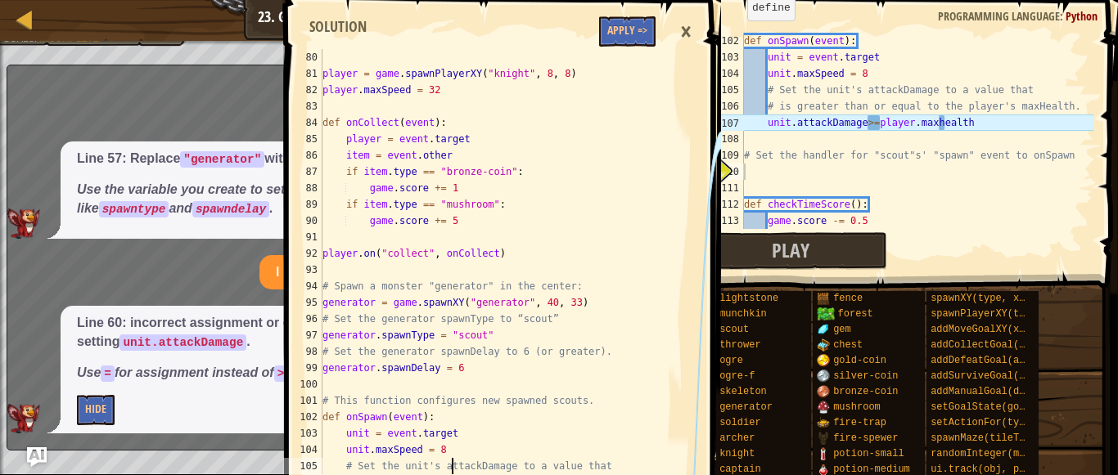
type textarea "unit.attackDamage = player.maxHealth"
type textarea "# Set the handler for "scout"s' "spawn" event to onSpawn"
type textarea "game.score = 0"
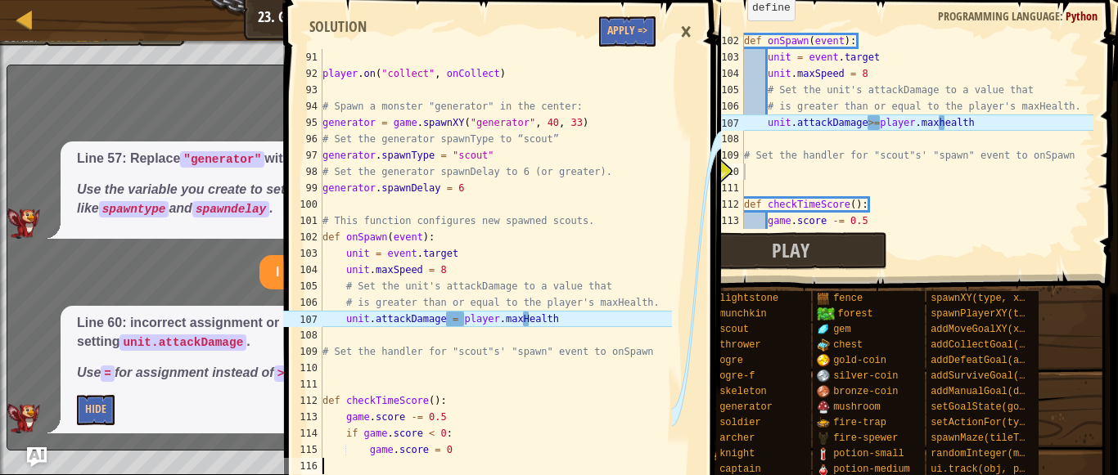
type textarea "checkTimeScore()"
type textarea "# Win the game."
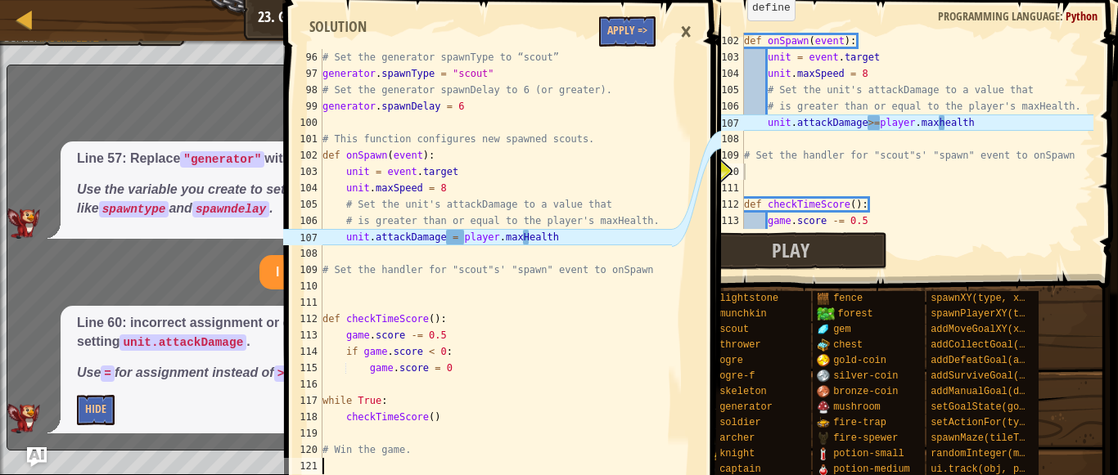
scroll to position [1555, 0]
click at [874, 121] on div "def onSpawn ( event ) : unit = event . target unit . maxSpeed = 8 # Set the uni…" at bounding box center [917, 147] width 353 height 229
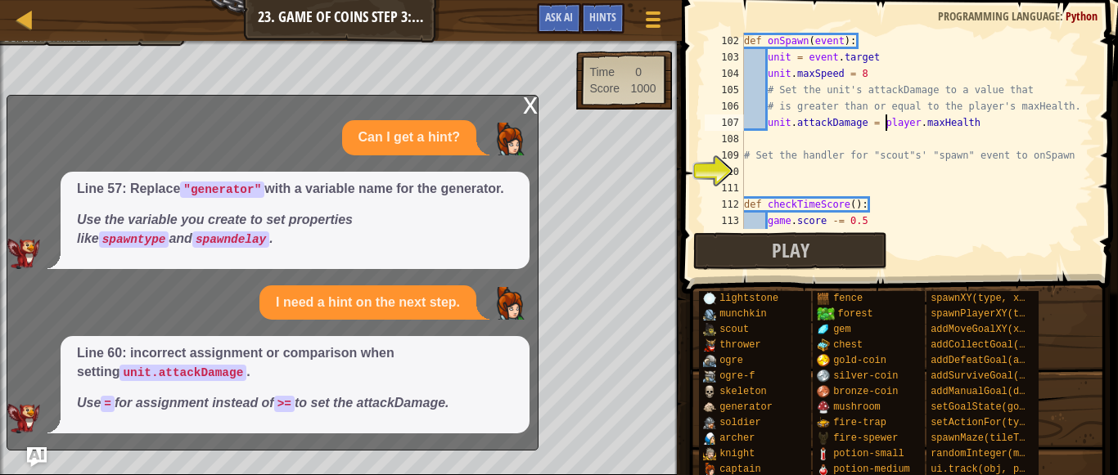
type textarea "unit.attackDamage = player.maxHealth"
click at [526, 100] on div "x" at bounding box center [530, 104] width 15 height 16
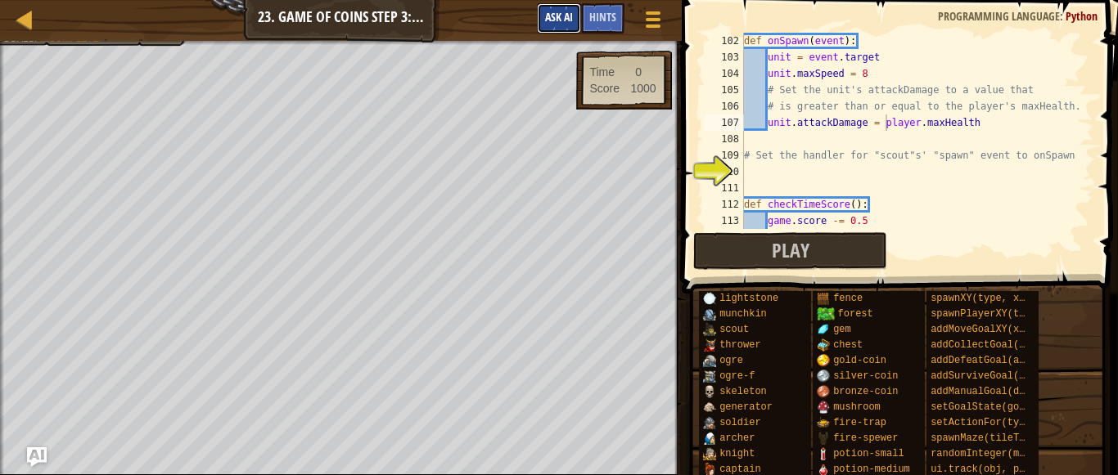
click at [545, 13] on span "Ask AI" at bounding box center [559, 17] width 28 height 16
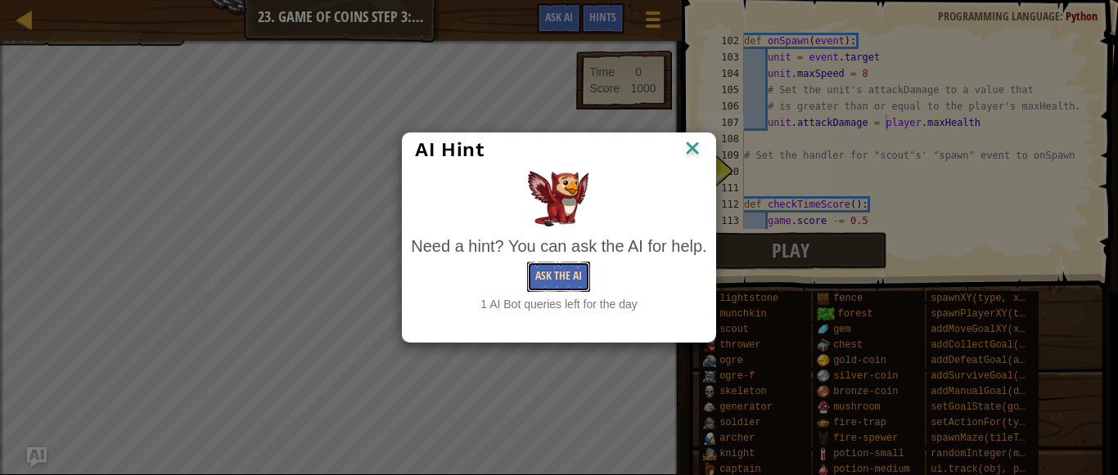
click at [560, 276] on button "Ask the AI" at bounding box center [558, 277] width 63 height 30
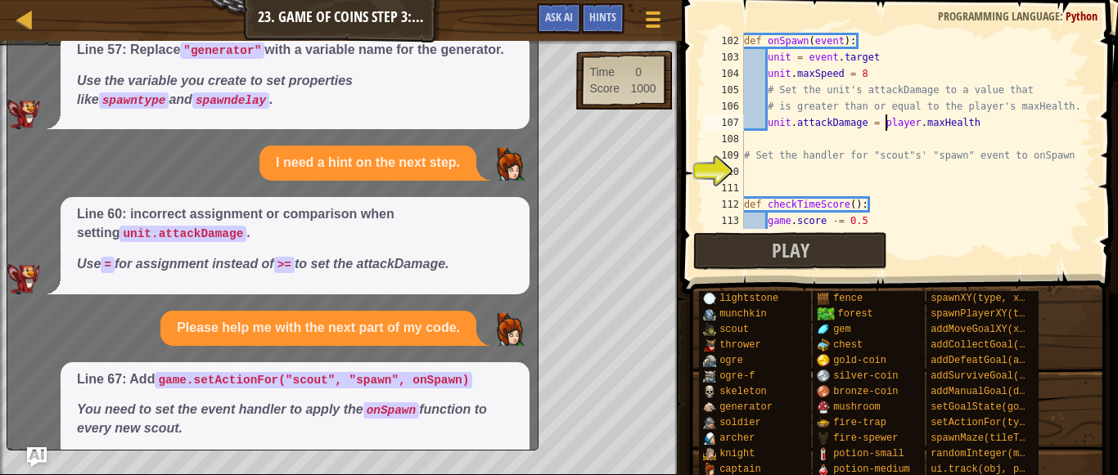
scroll to position [50, 0]
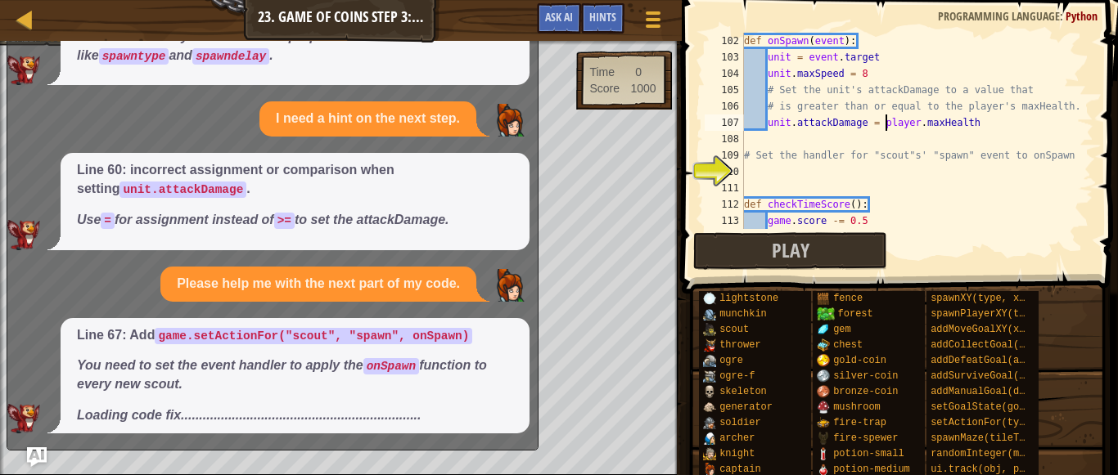
click at [752, 177] on div "def onSpawn ( event ) : unit = event . target unit . maxSpeed = 8 # Set the uni…" at bounding box center [917, 147] width 353 height 229
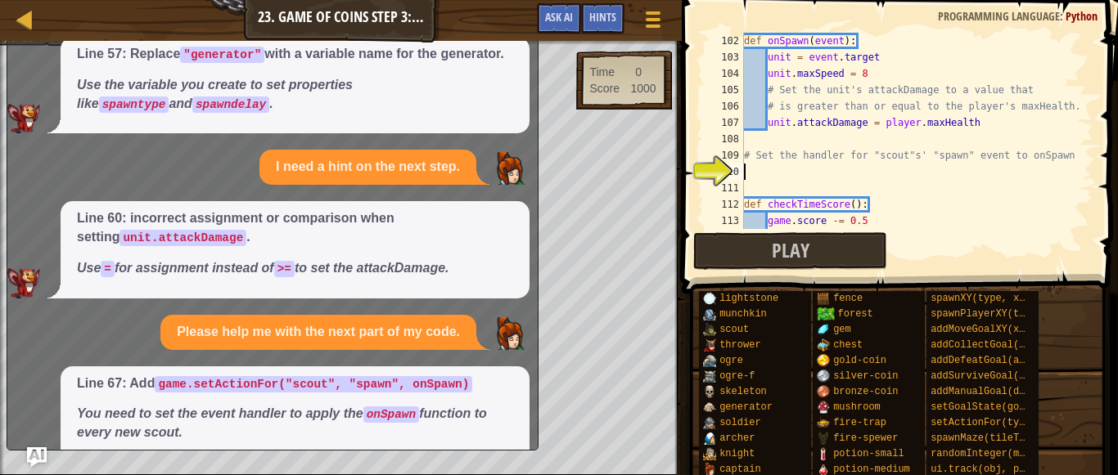
scroll to position [61, 0]
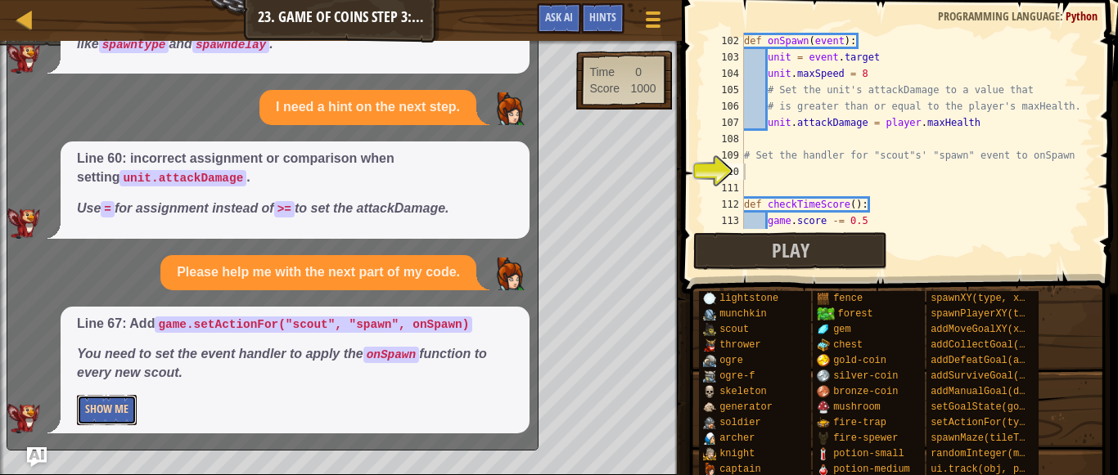
click at [112, 399] on button "Show Me" at bounding box center [107, 410] width 60 height 30
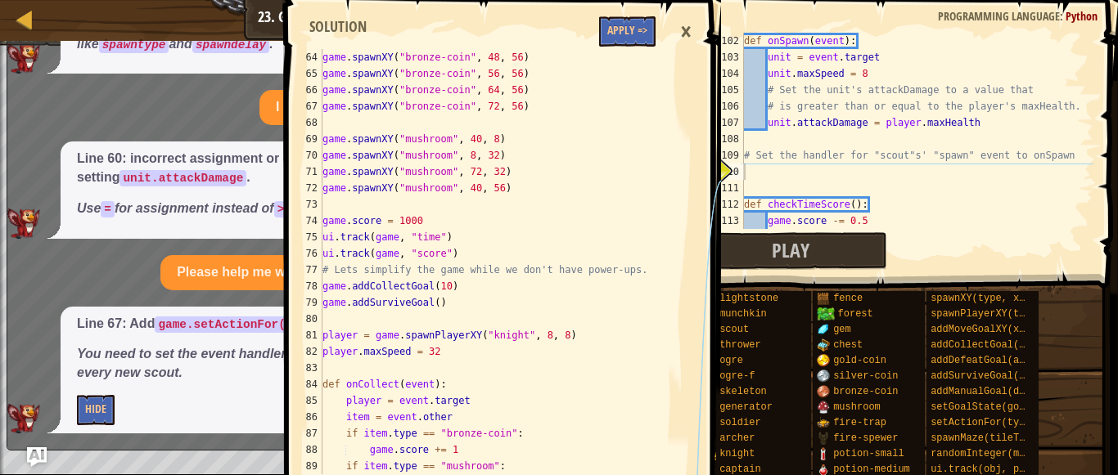
click at [526, 281] on div "game . spawnXY ( "bronze-coin" , 48 , 56 ) game . spawnXY ( "bronze-coin" , 56 …" at bounding box center [495, 278] width 353 height 458
type textarea "game.addSurviveGoal()"
type textarea "player.maxSpeed = 32"
type textarea "game.score += 5"
type textarea "player.on("collect", onCollect)"
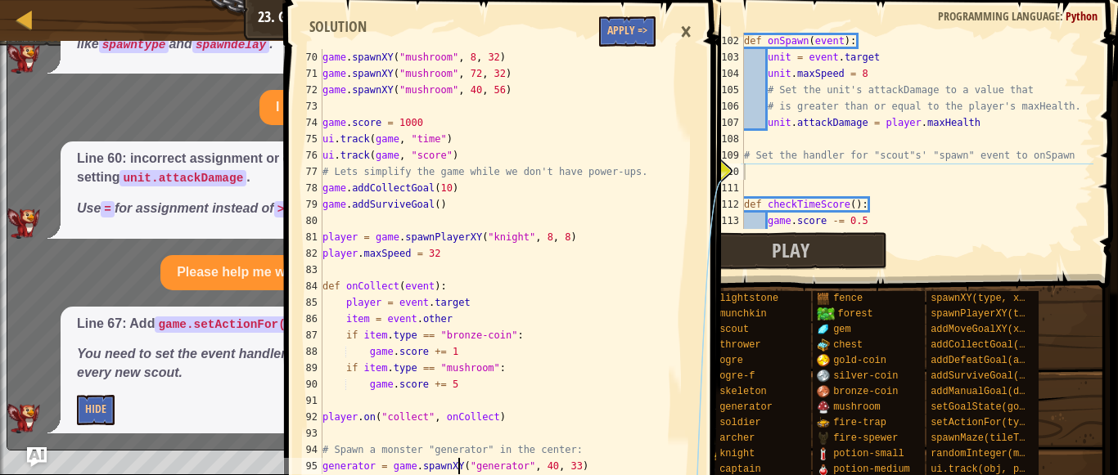
type textarea "generator.spawnDelay = 6"
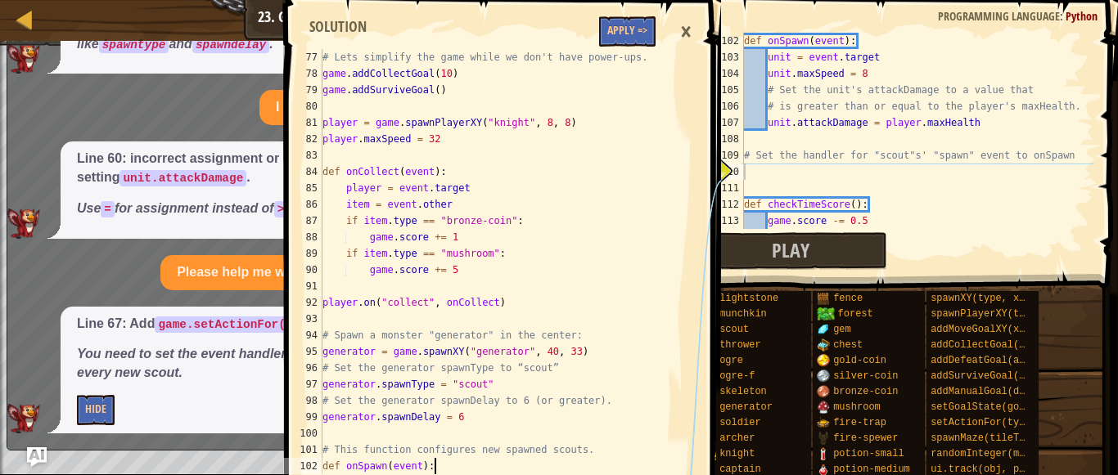
scroll to position [1244, 0]
type textarea "unit.attackDamage = player.maxHealth"
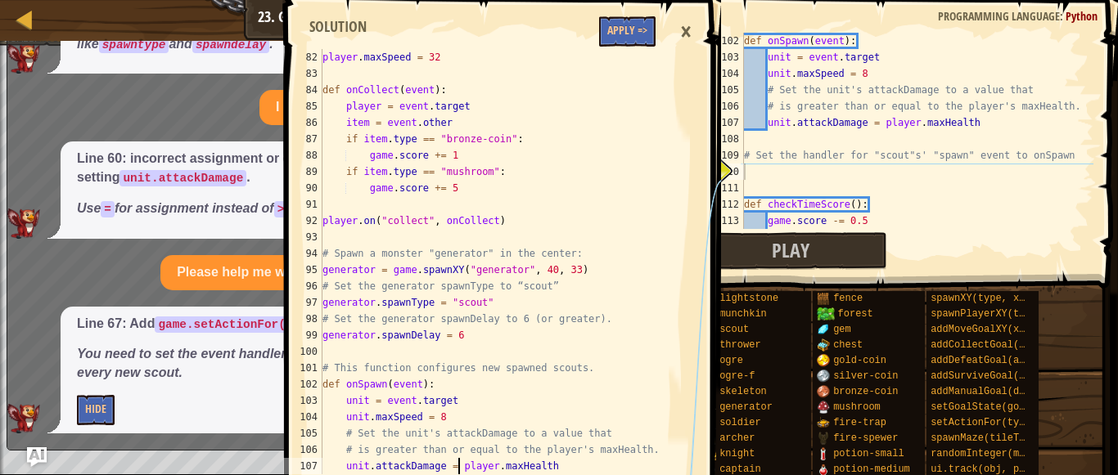
type textarea "game.setActionFor("scout", "spawn", onSpawn)"
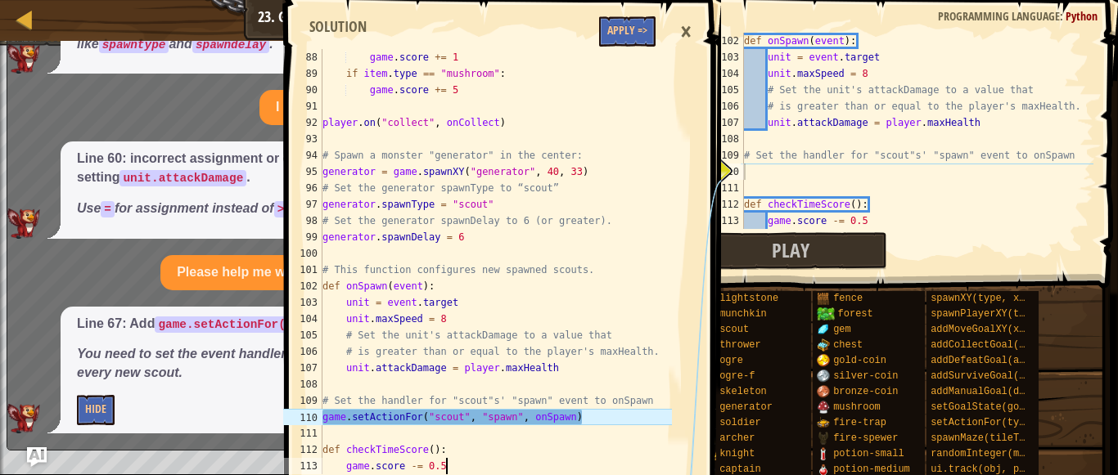
scroll to position [1424, 0]
type textarea "def checkTimeScore():"
type textarea "game.setActionFor("scout", "spawn", onSpawn)"
click at [831, 168] on div "def onSpawn ( event ) : unit = event . target unit . maxSpeed = 8 # Set the uni…" at bounding box center [917, 147] width 353 height 229
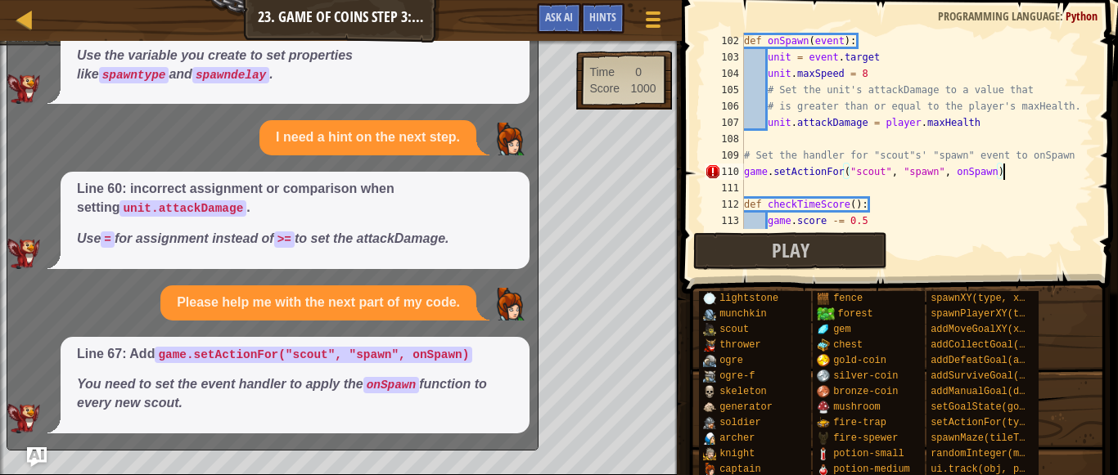
scroll to position [31, 0]
type textarea "game.setActionFor("scout", "spawn", onSpawn)"
click at [467, 169] on div "Can I get a hint? Line 57: Replace "generator" with a variable name for the gen…" at bounding box center [268, 195] width 522 height 478
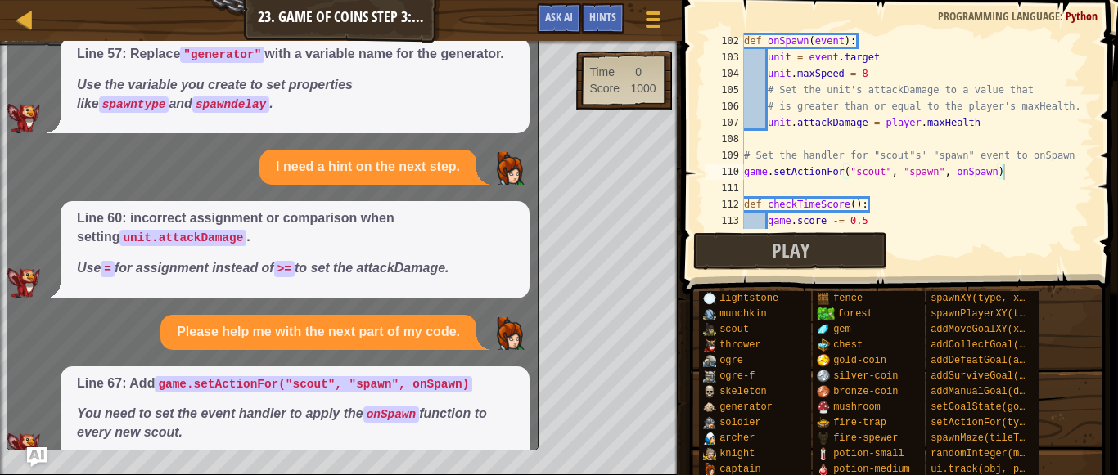
click at [382, 137] on div "Can I get a hint? Line 57: Replace "generator" with a variable name for the gen…" at bounding box center [268, 224] width 522 height 478
click at [395, 106] on p "Use the variable you create to set properties like spawntype and spawndelay ." at bounding box center [295, 95] width 436 height 38
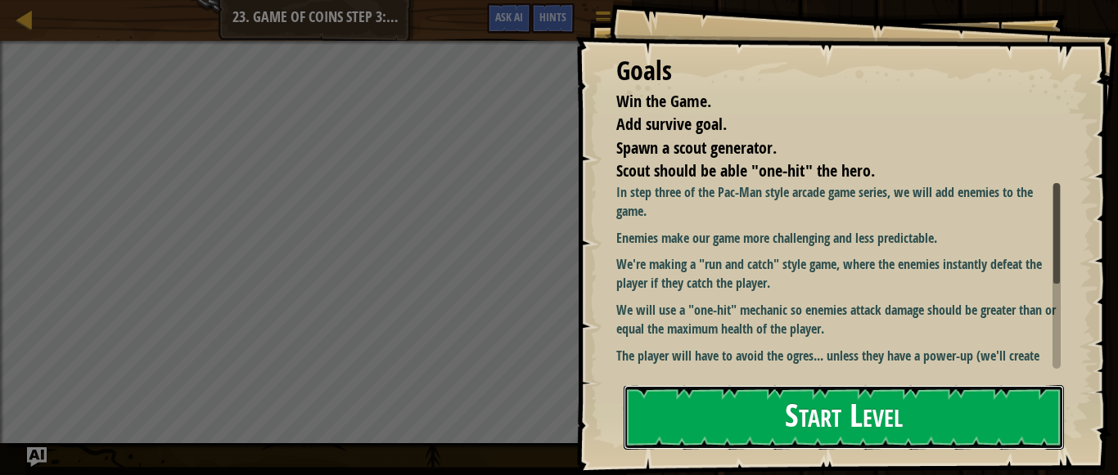
click at [724, 413] on button "Start Level" at bounding box center [844, 417] width 440 height 65
click at [684, 401] on button "Start Level" at bounding box center [844, 417] width 440 height 65
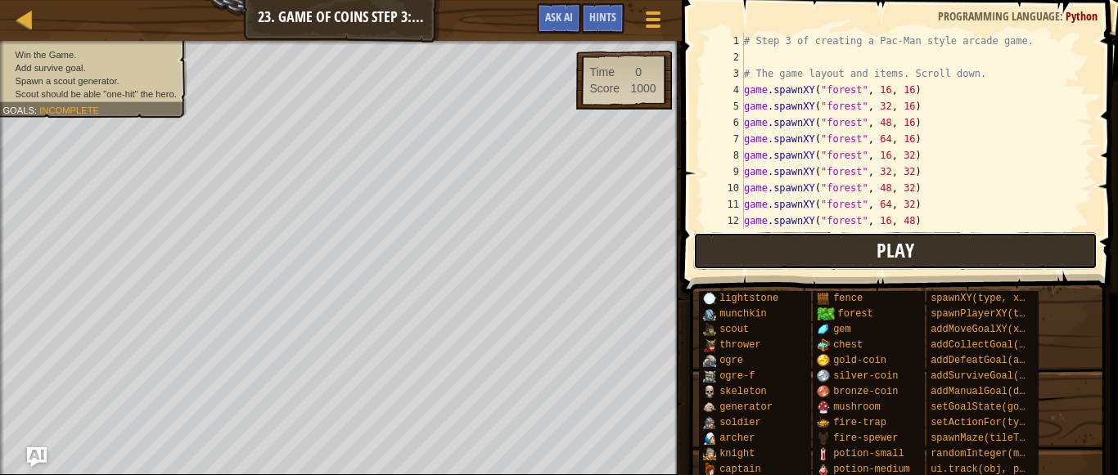
click at [761, 245] on button "Play" at bounding box center [895, 251] width 404 height 38
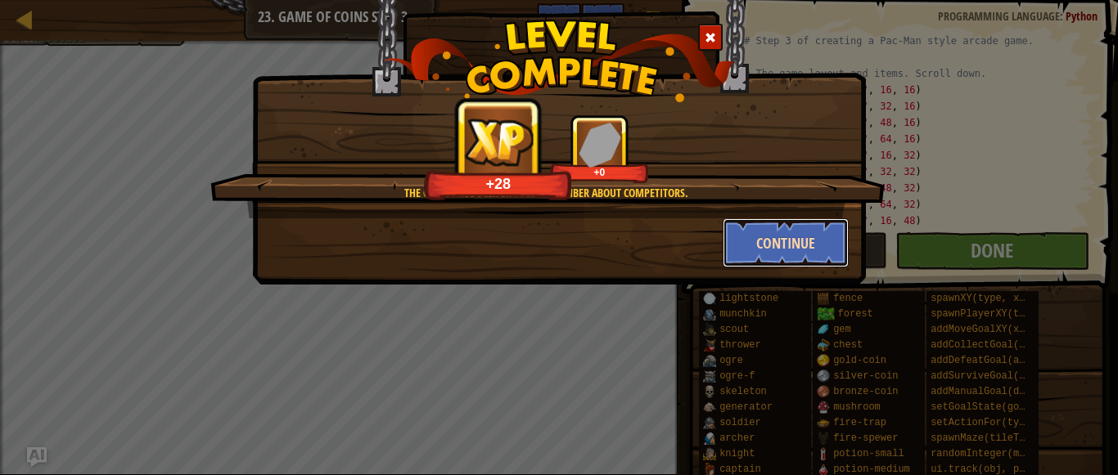
click at [750, 254] on button "Continue" at bounding box center [786, 242] width 127 height 49
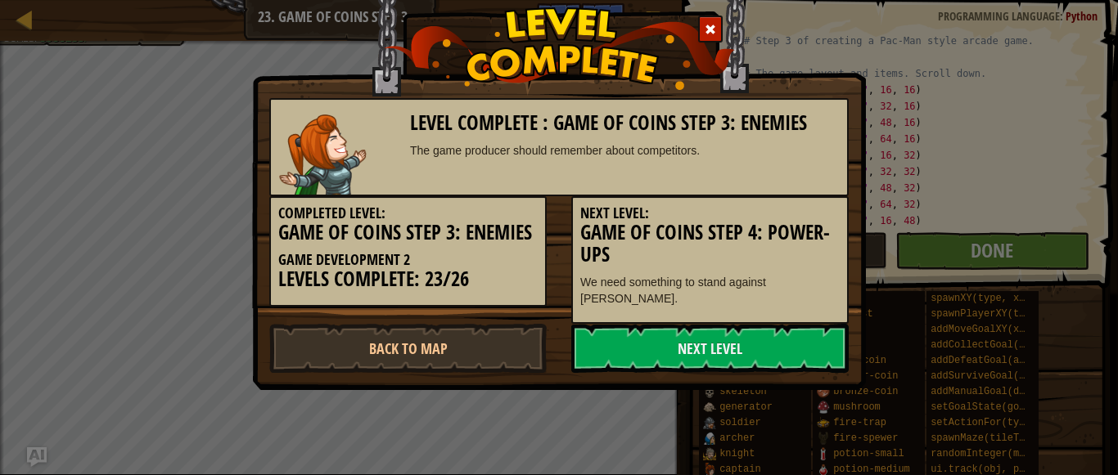
click at [762, 245] on h3 "Game of Coins Step 4: Power-Ups" at bounding box center [709, 244] width 259 height 44
click at [746, 326] on link "Next Level" at bounding box center [709, 348] width 277 height 49
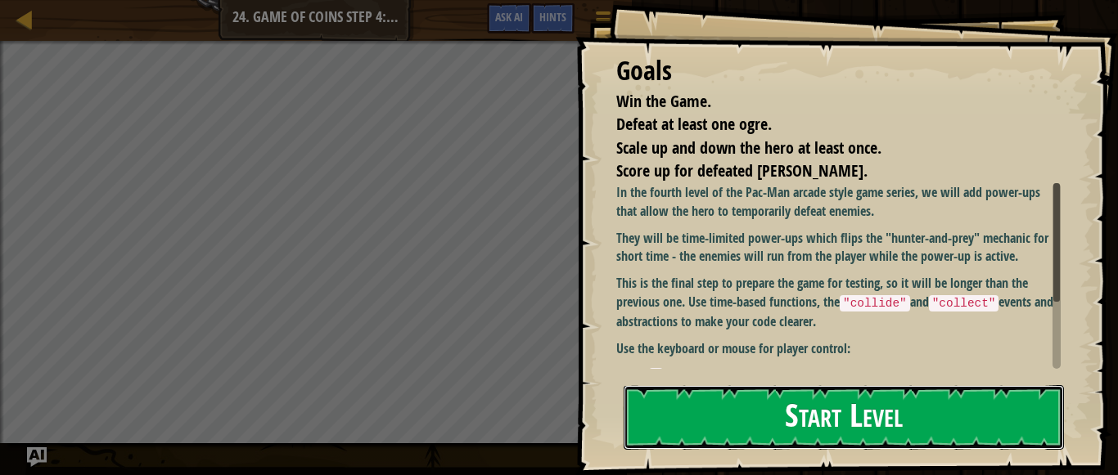
click at [872, 408] on button "Start Level" at bounding box center [844, 417] width 440 height 65
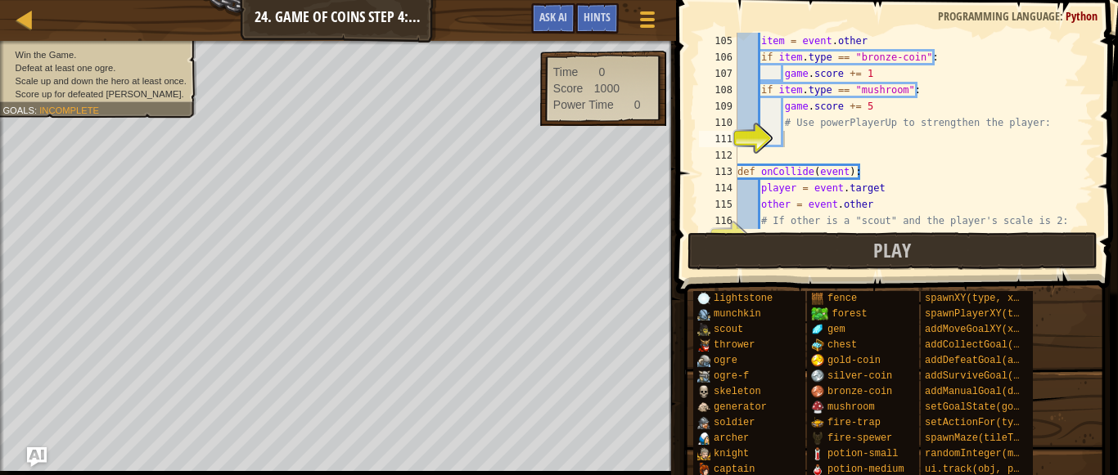
scroll to position [1702, 0]
